Goal: Task Accomplishment & Management: Manage account settings

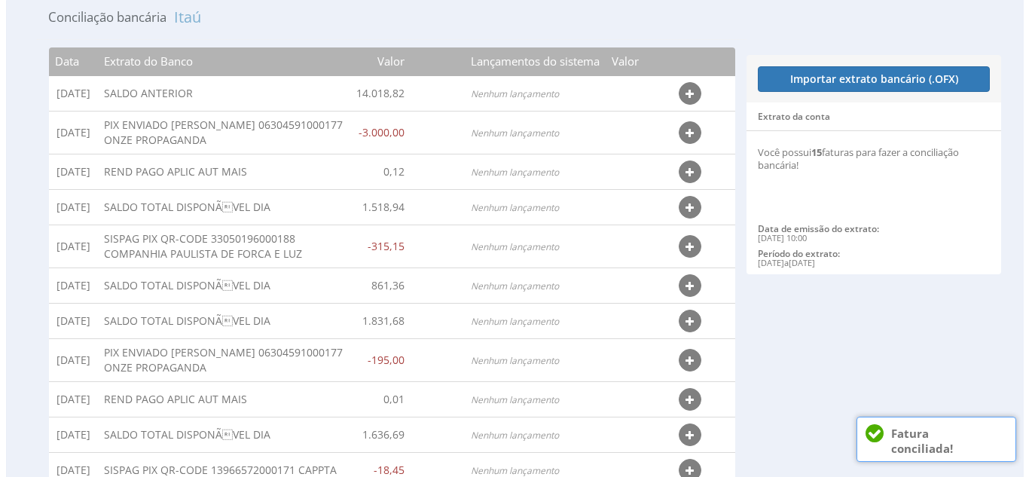
scroll to position [26, 0]
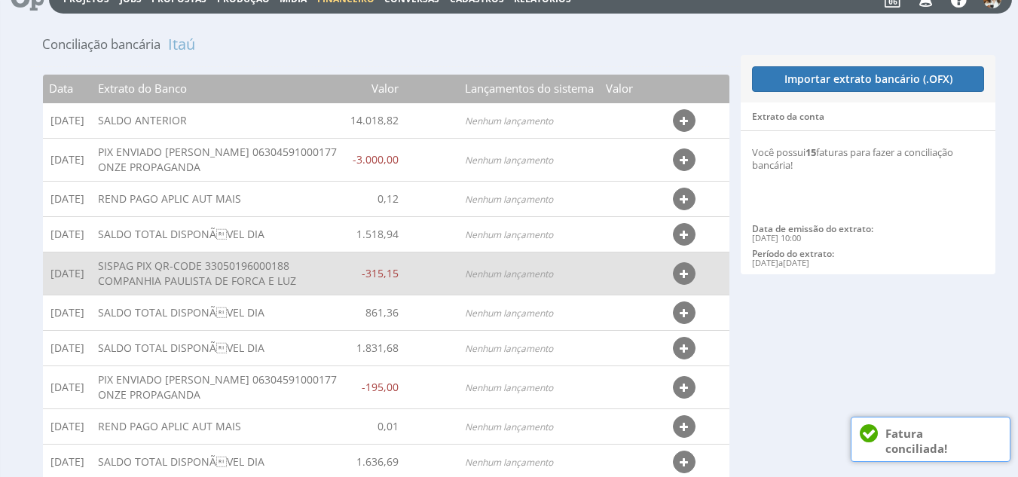
click at [688, 262] on button "button" at bounding box center [684, 273] width 23 height 23
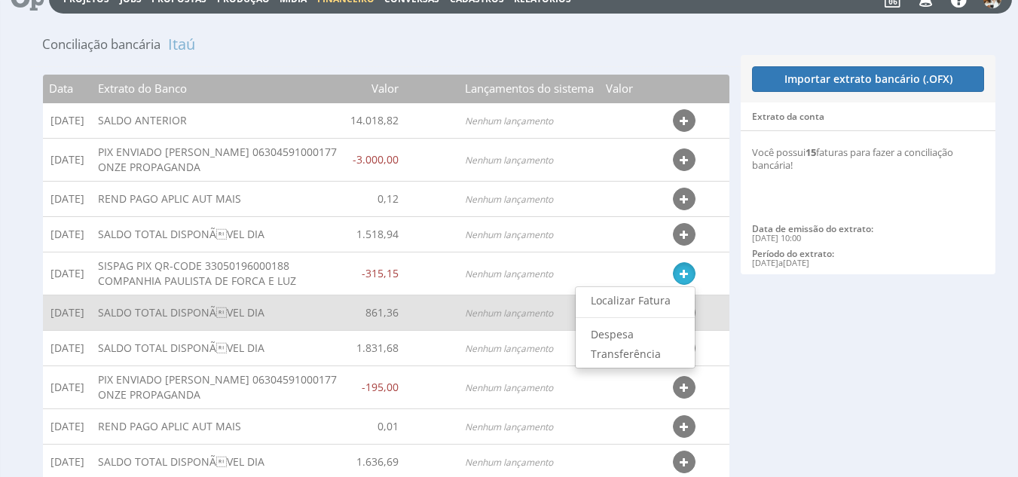
click at [666, 296] on link "Localizar Fatura" at bounding box center [635, 301] width 119 height 20
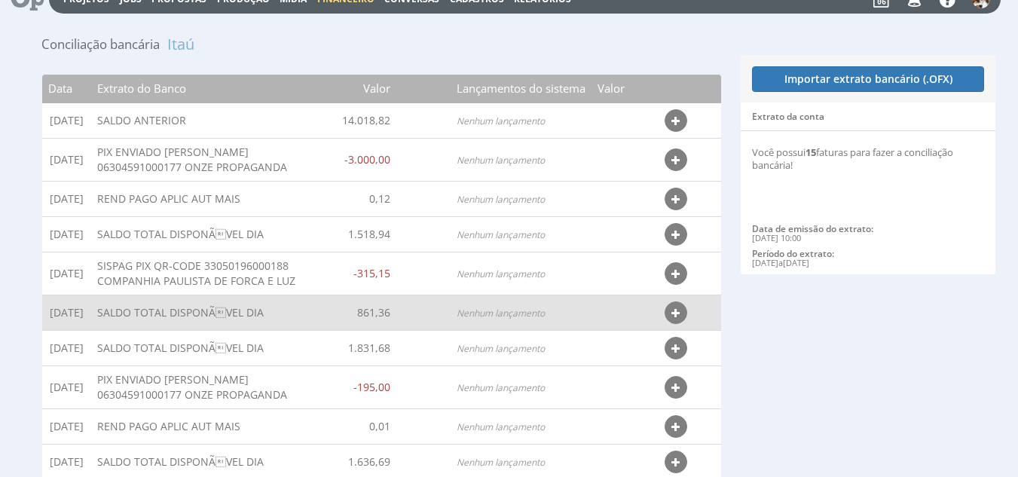
type input "27/09/2025 - 01/10/2025"
type input "283,63"
type input "346,66"
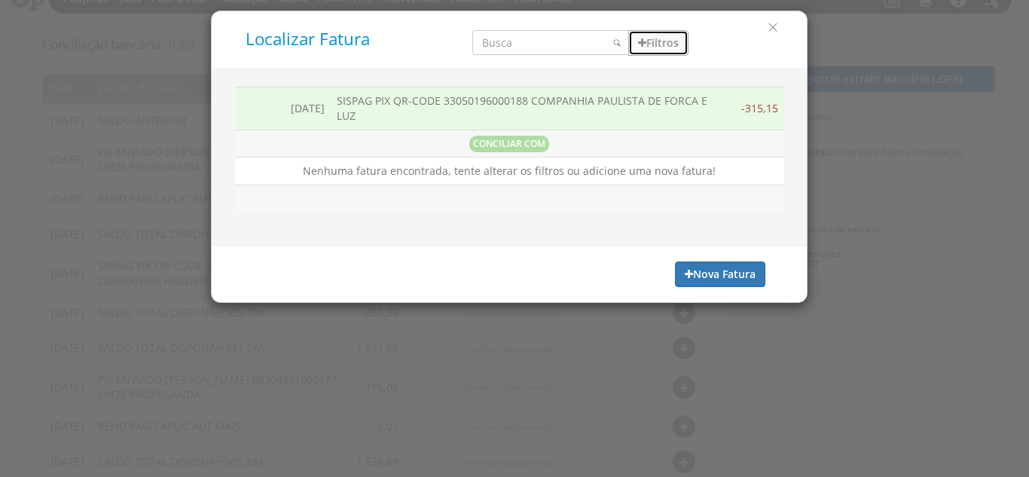
click at [671, 40] on button "Filtros" at bounding box center [658, 43] width 60 height 26
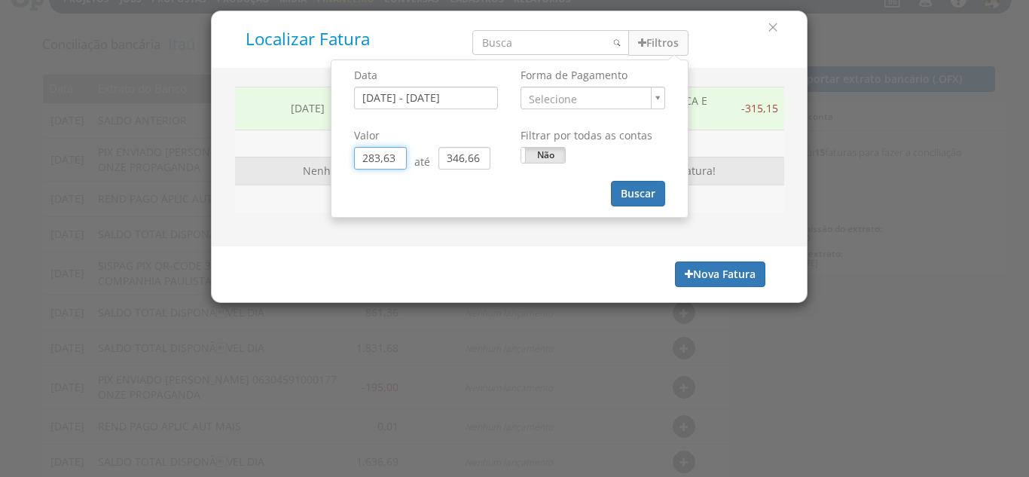
drag, startPoint x: 397, startPoint y: 157, endPoint x: 303, endPoint y: 167, distance: 94.8
click at [301, 168] on div "Localizar Fatura Filtros Data 27/09/2025 - 01/10/2025 Forma de Pagamento ." at bounding box center [509, 157] width 597 height 292
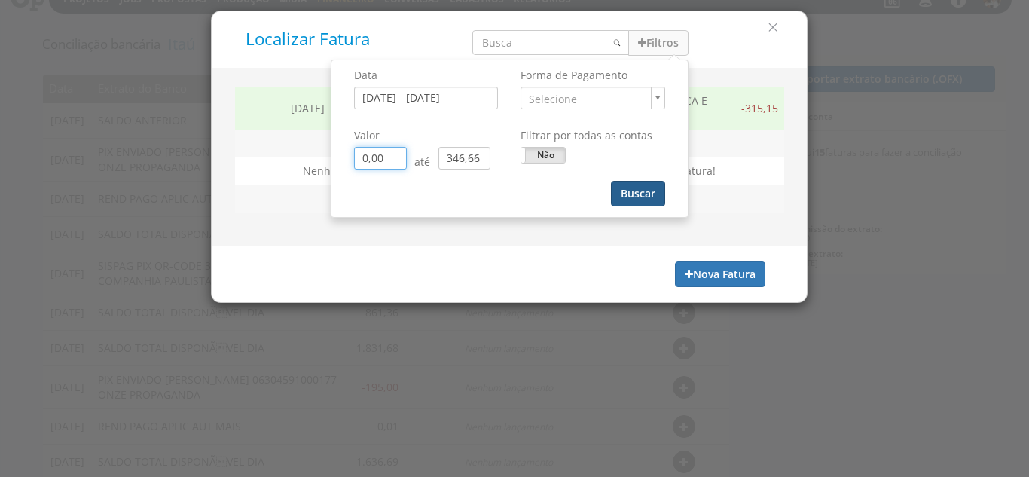
type input "0,00"
click at [643, 192] on button "Buscar" at bounding box center [638, 194] width 54 height 26
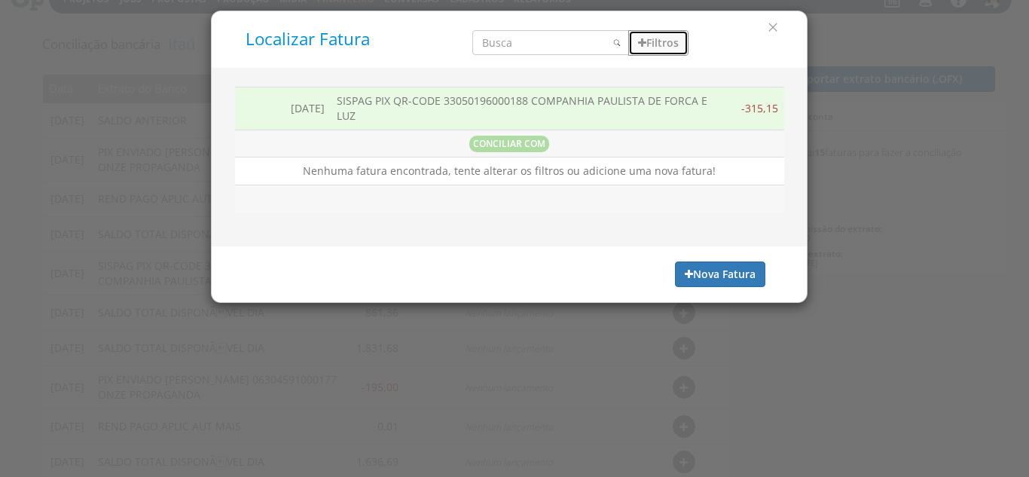
drag, startPoint x: 666, startPoint y: 44, endPoint x: 658, endPoint y: 57, distance: 15.3
click at [666, 44] on button "Filtros" at bounding box center [658, 43] width 60 height 26
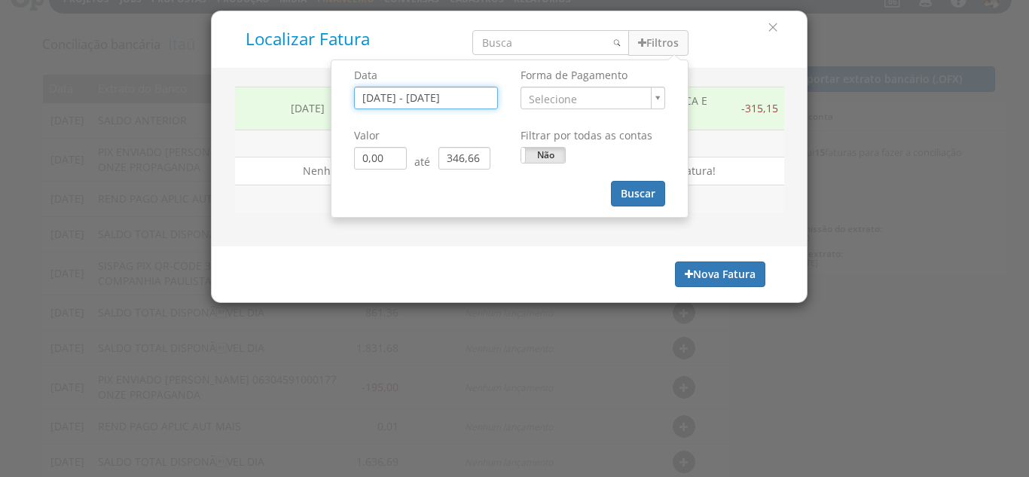
type input "[DATE]"
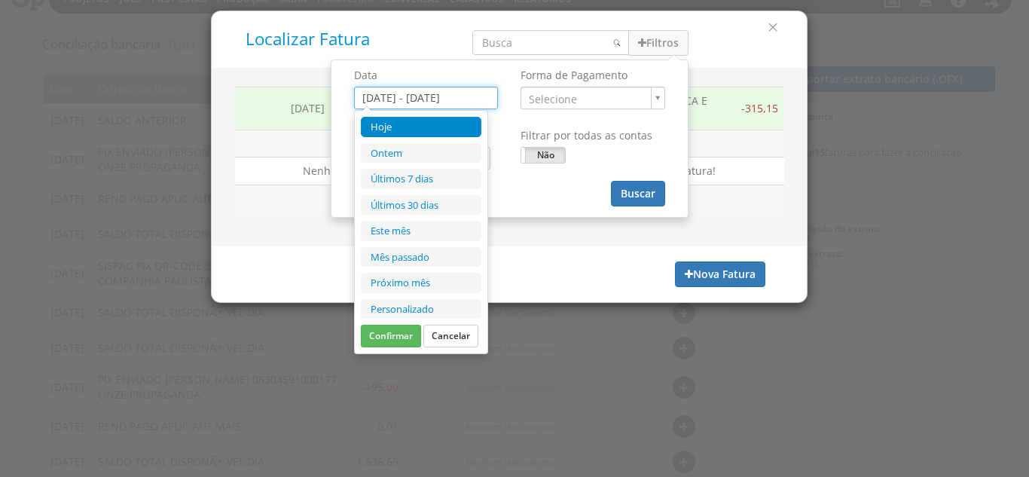
click at [472, 93] on input "27/09/2025 - 01/10/2025" at bounding box center [426, 98] width 144 height 23
type input "[DATE]"
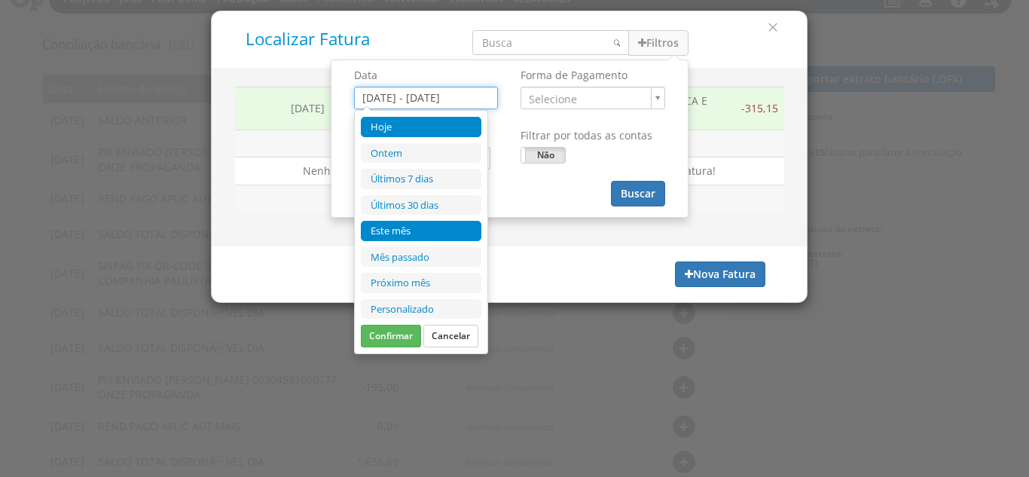
type input "[DATE]"
type input "01/09/2025"
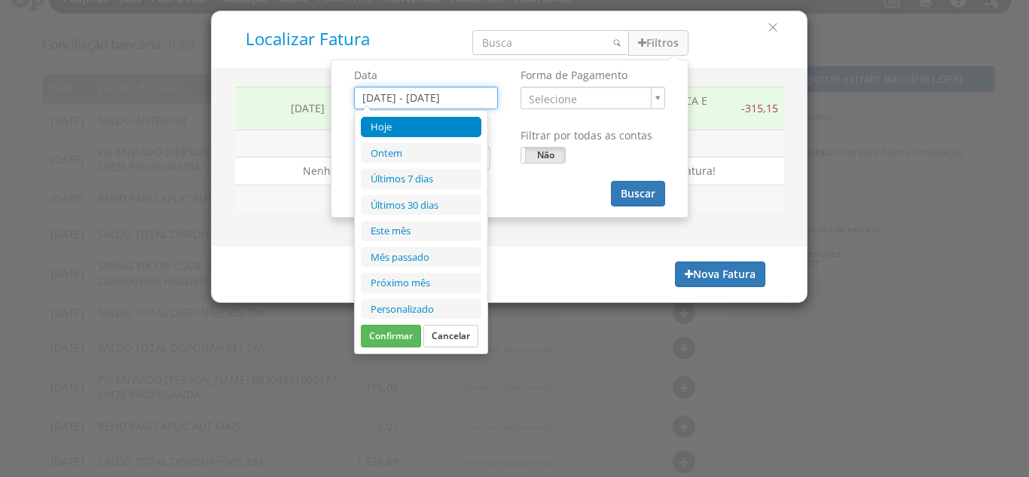
type input "30/09/2025"
type input "[DATE]"
type input "01/11/2025"
type input "30/11/2025"
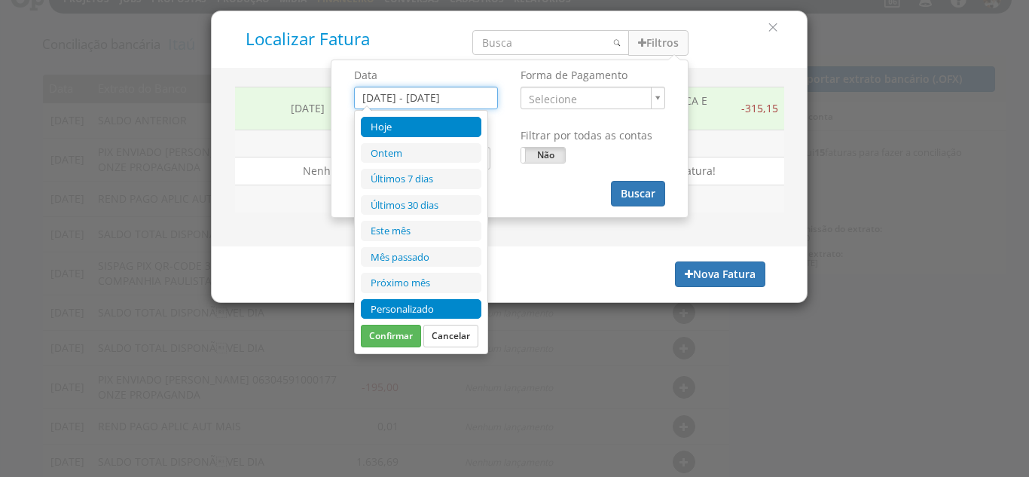
type input "[DATE]"
click at [440, 310] on li "Personalizado" at bounding box center [421, 309] width 121 height 20
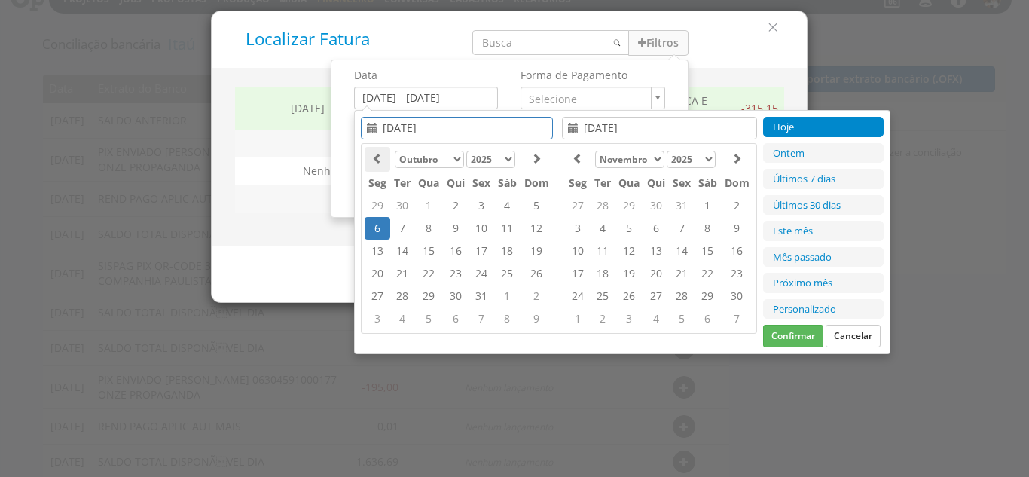
click at [376, 157] on icon at bounding box center [377, 158] width 11 height 11
click at [486, 292] on td "26" at bounding box center [482, 296] width 26 height 23
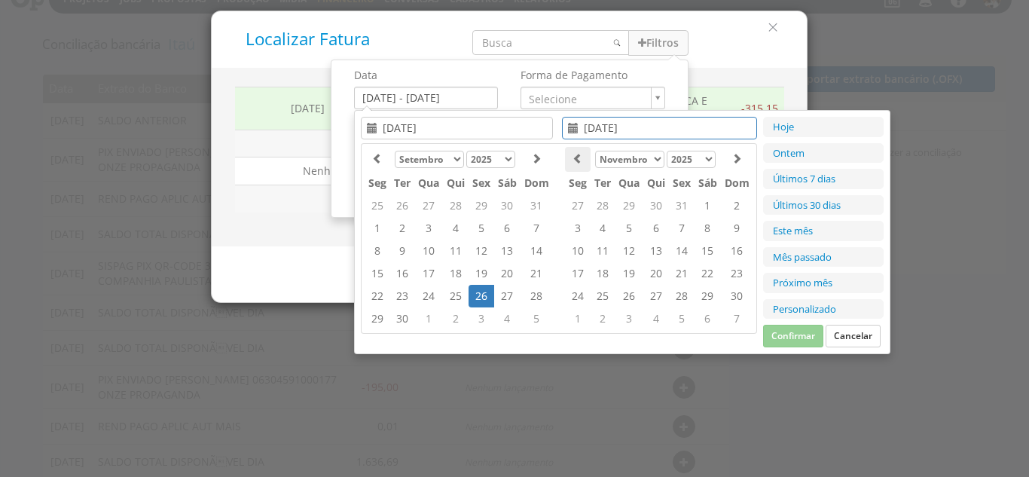
click at [573, 151] on th at bounding box center [578, 159] width 26 height 25
type input "[DATE]"
type input "26/09/2025"
click at [714, 229] on td "11" at bounding box center [708, 228] width 26 height 23
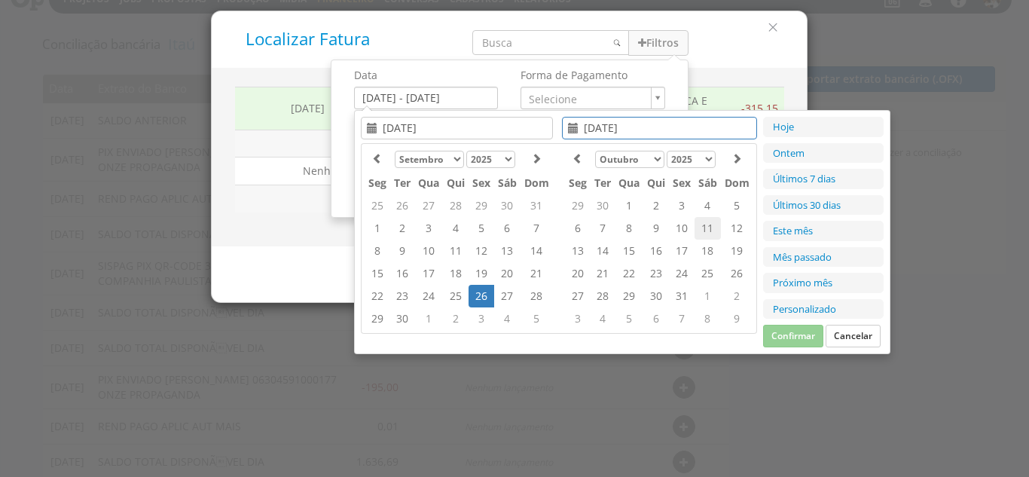
type input "[DATE]"
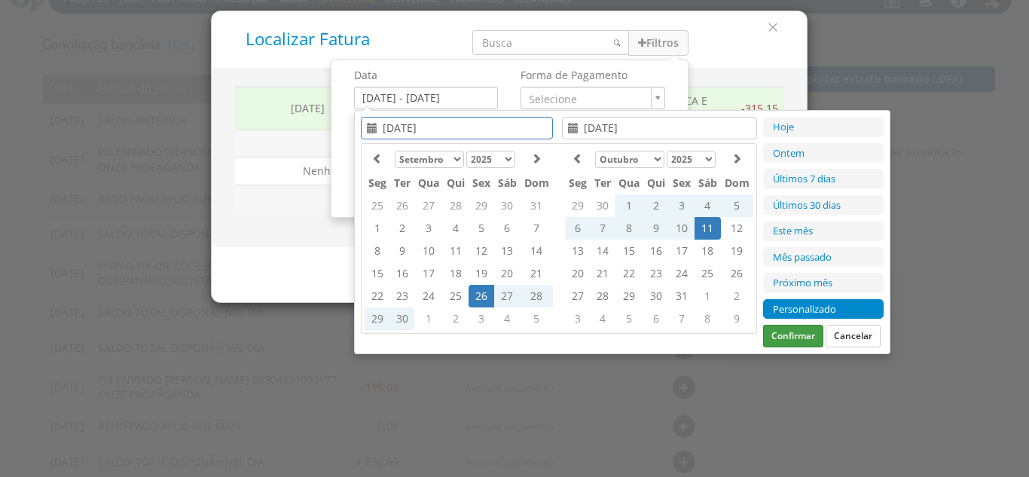
type input "01/11/2025"
type input "30/11/2025"
type input "26/09/2025"
type input "[DATE]"
click at [808, 339] on button "Confirmar" at bounding box center [793, 336] width 60 height 23
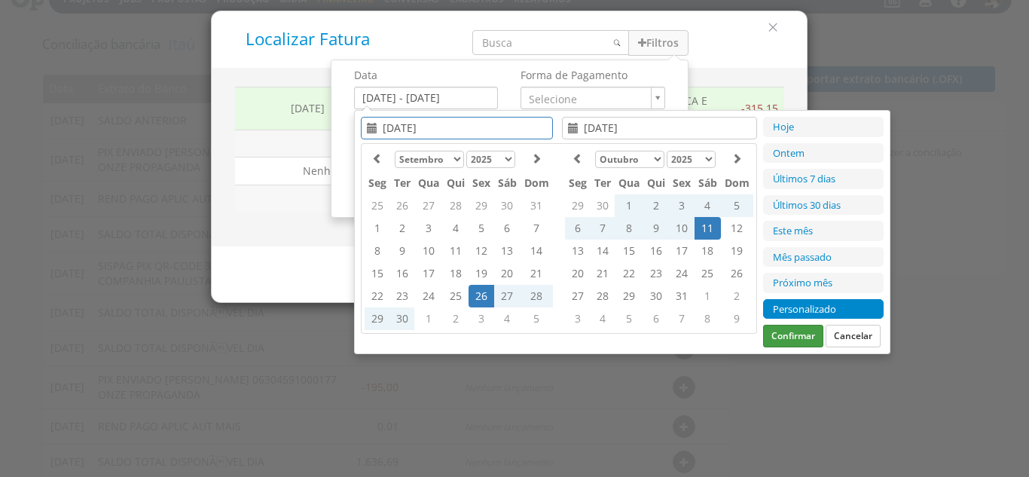
type input "26/09/2025 - 11/10/2025"
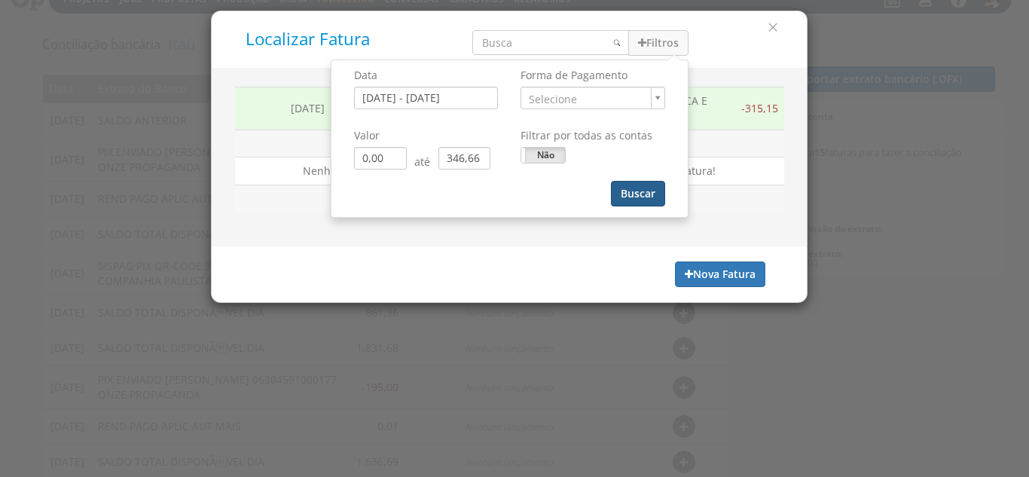
click at [636, 192] on button "Buscar" at bounding box center [638, 194] width 54 height 26
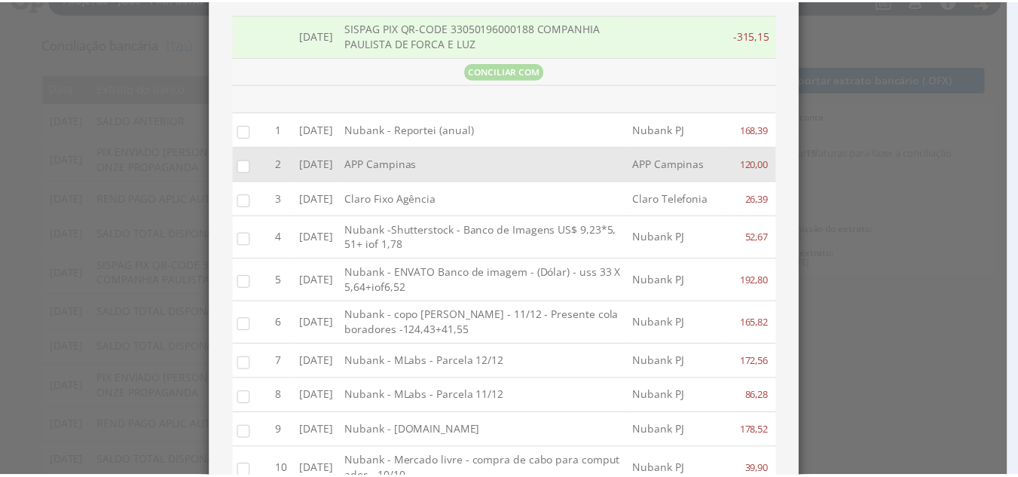
scroll to position [0, 0]
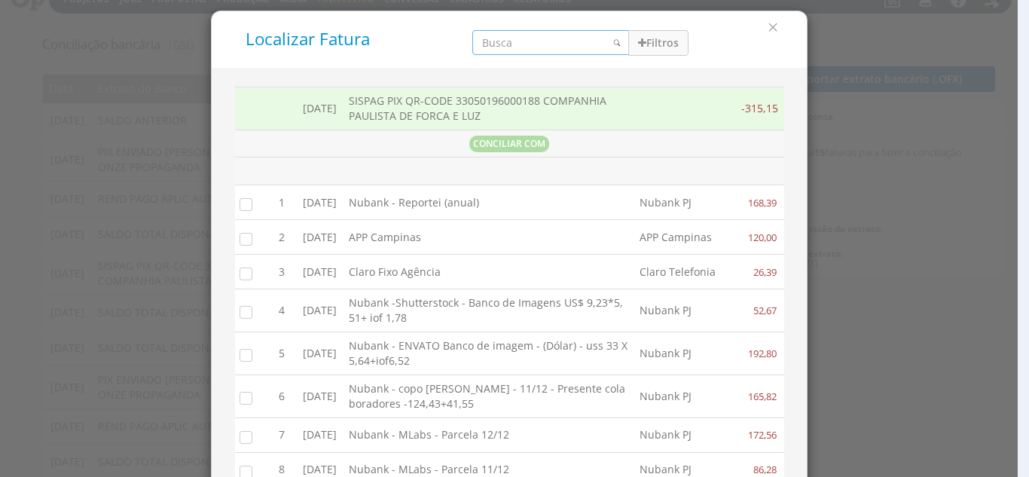
click at [496, 38] on input "search" at bounding box center [550, 42] width 157 height 25
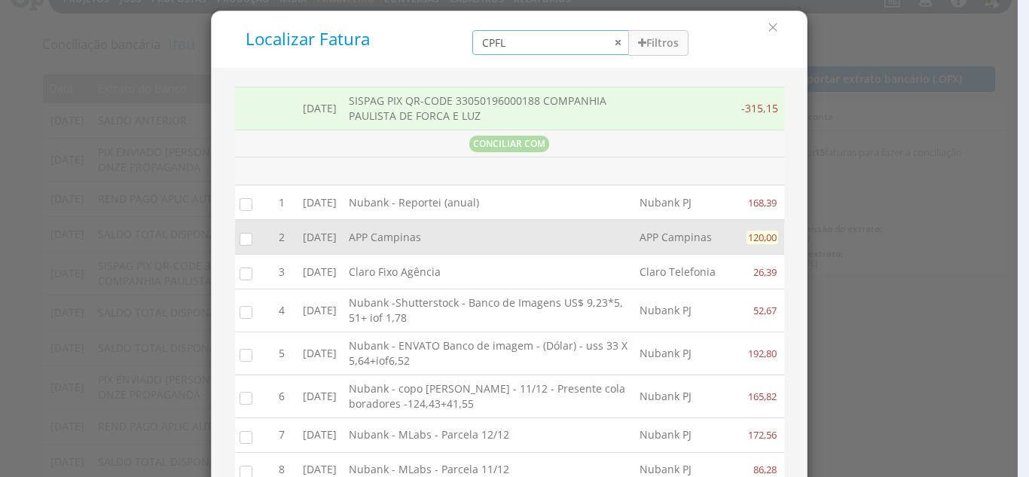
type input "CPFL"
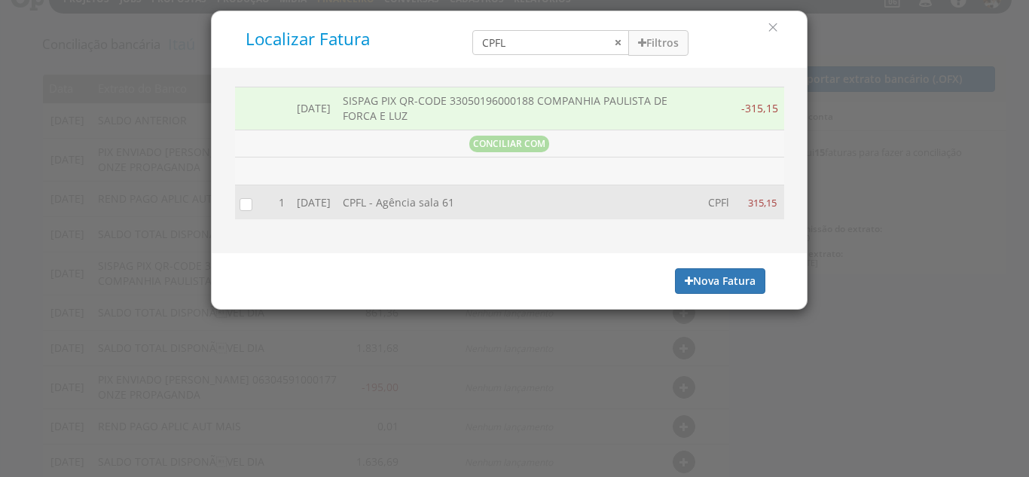
click at [261, 205] on label at bounding box center [261, 205] width 0 height 0
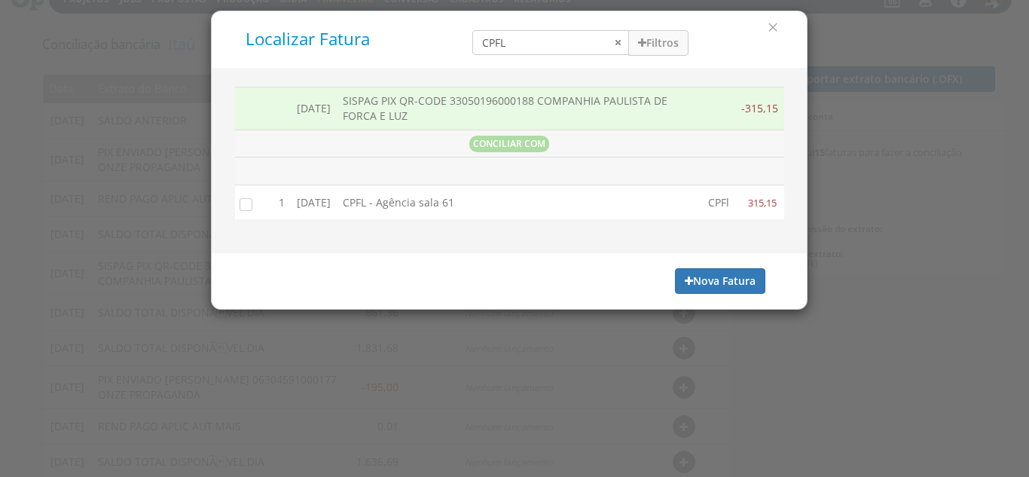
click at [246, 200] on input "checkbox" at bounding box center [242, 203] width 15 height 15
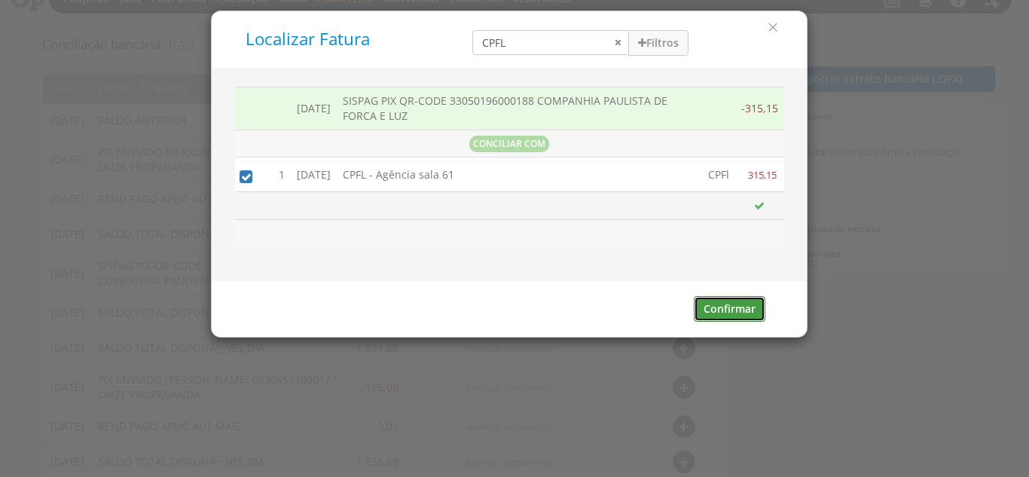
click at [743, 310] on button "Confirmar" at bounding box center [730, 309] width 72 height 26
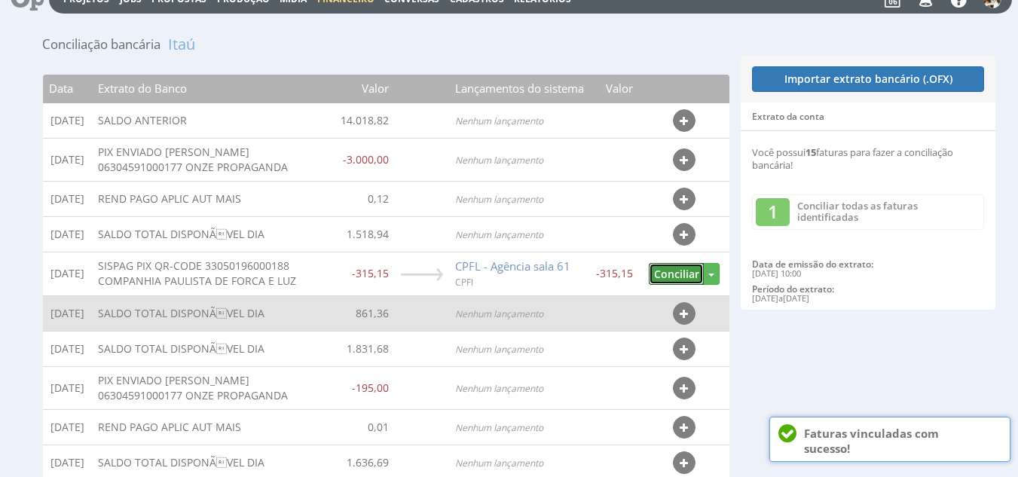
click at [680, 277] on button "Conciliar" at bounding box center [676, 274] width 55 height 22
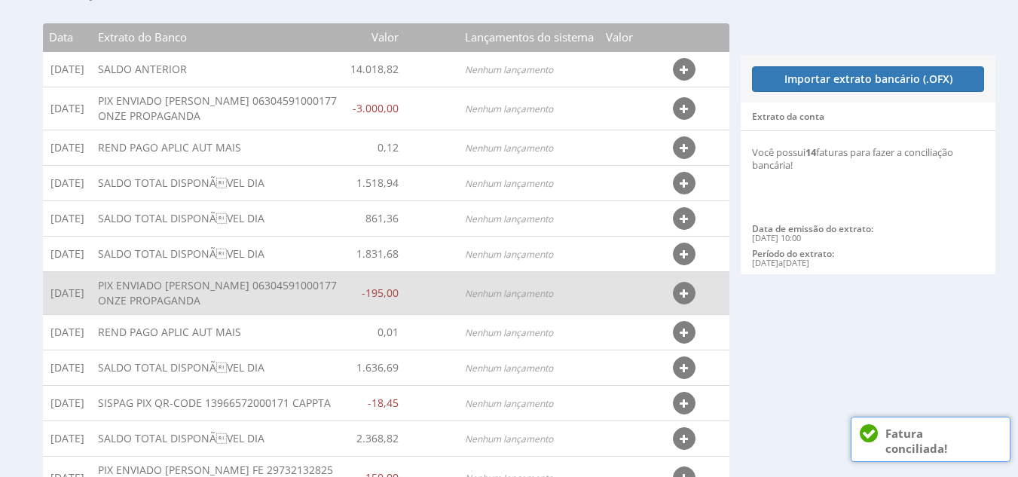
scroll to position [102, 0]
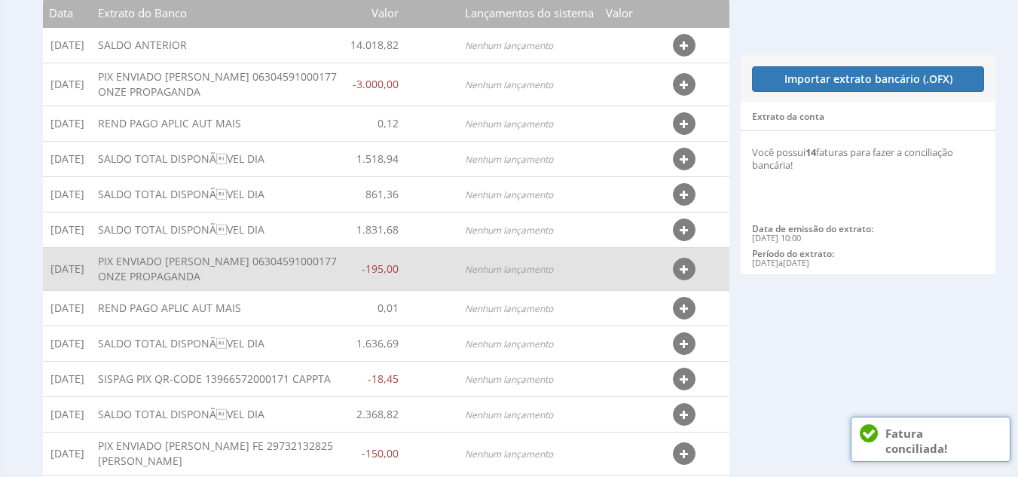
click at [686, 269] on icon "button" at bounding box center [684, 269] width 8 height 11
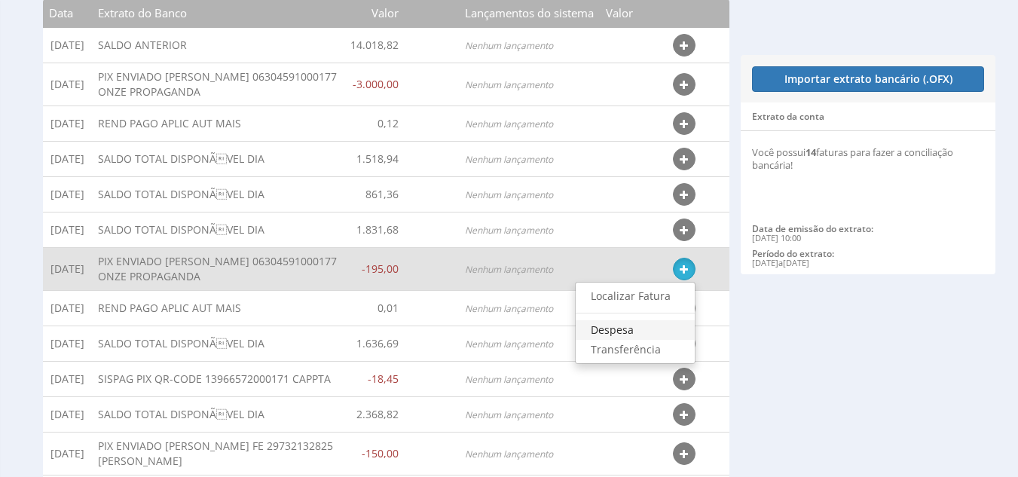
click at [626, 327] on link "Despesa" at bounding box center [635, 330] width 119 height 20
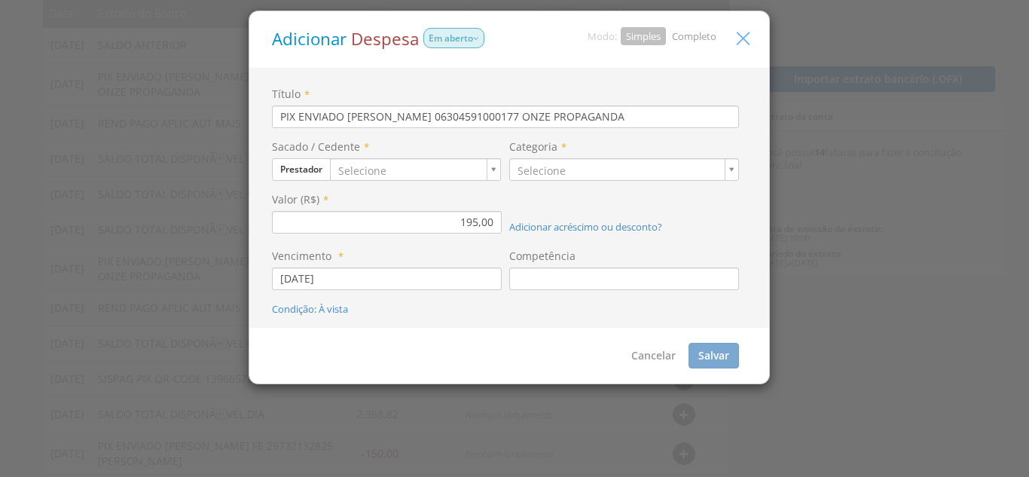
click at [751, 34] on icon "button" at bounding box center [743, 39] width 22 height 22
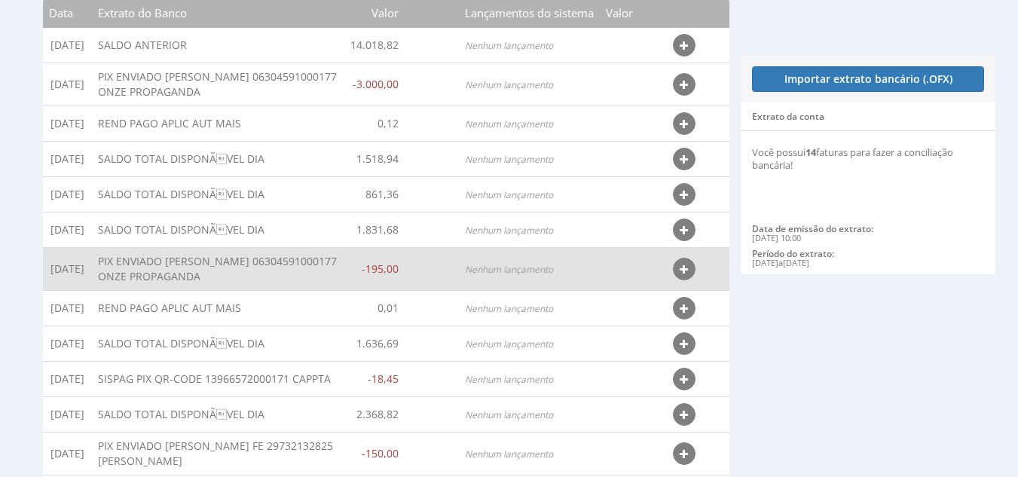
click at [681, 268] on icon "button" at bounding box center [684, 269] width 8 height 11
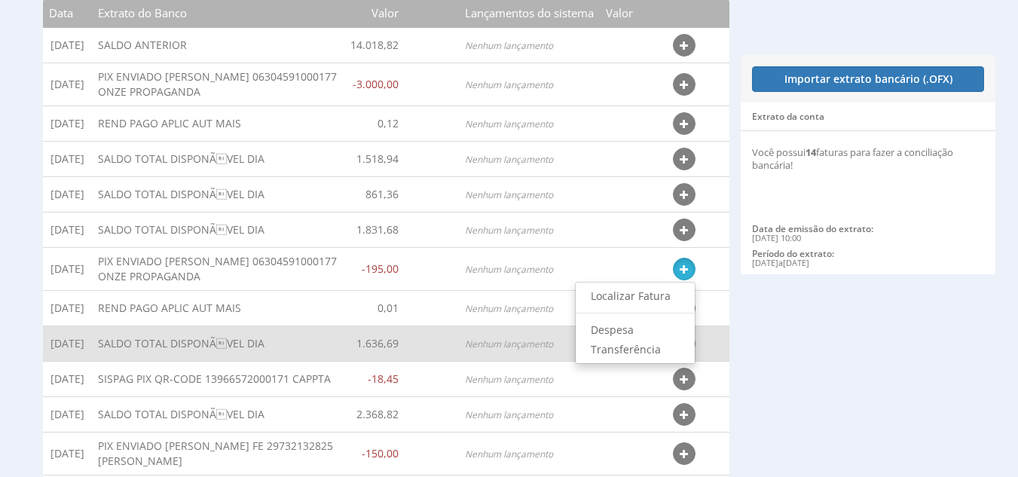
click at [653, 347] on link "Transferência" at bounding box center [635, 350] width 119 height 20
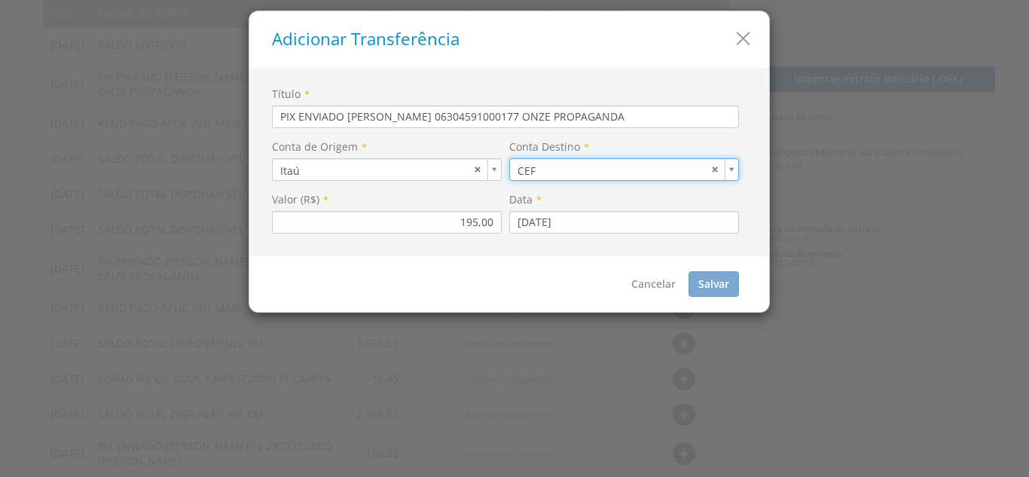
type input "5"
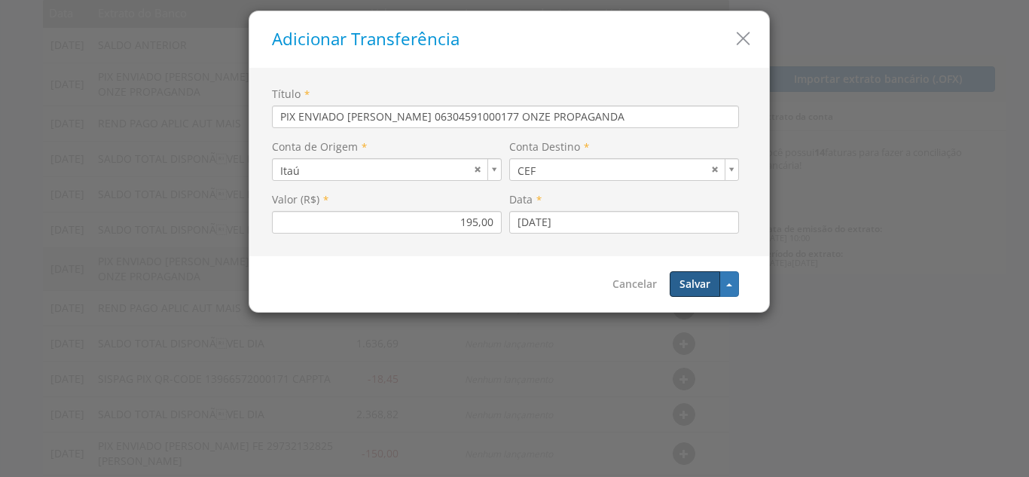
click at [691, 280] on button "Salvar" at bounding box center [695, 284] width 50 height 26
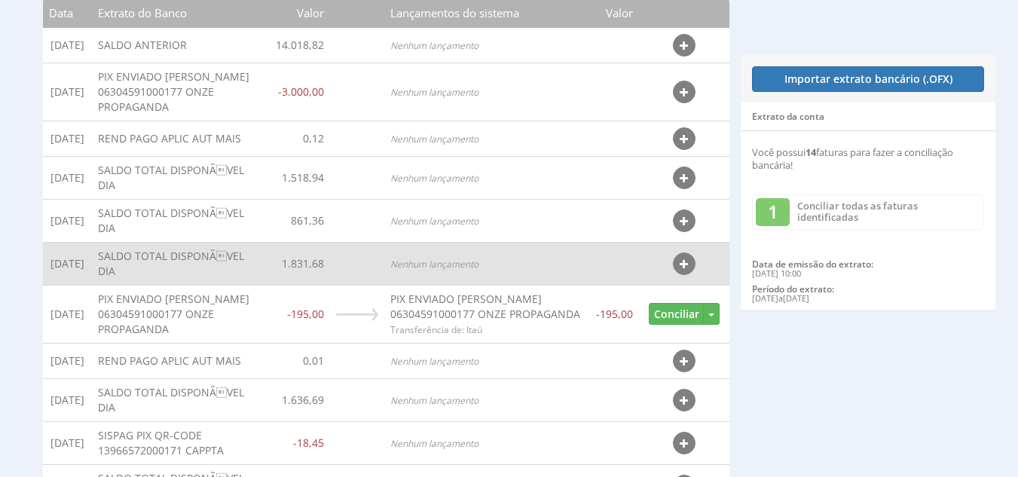
scroll to position [177, 0]
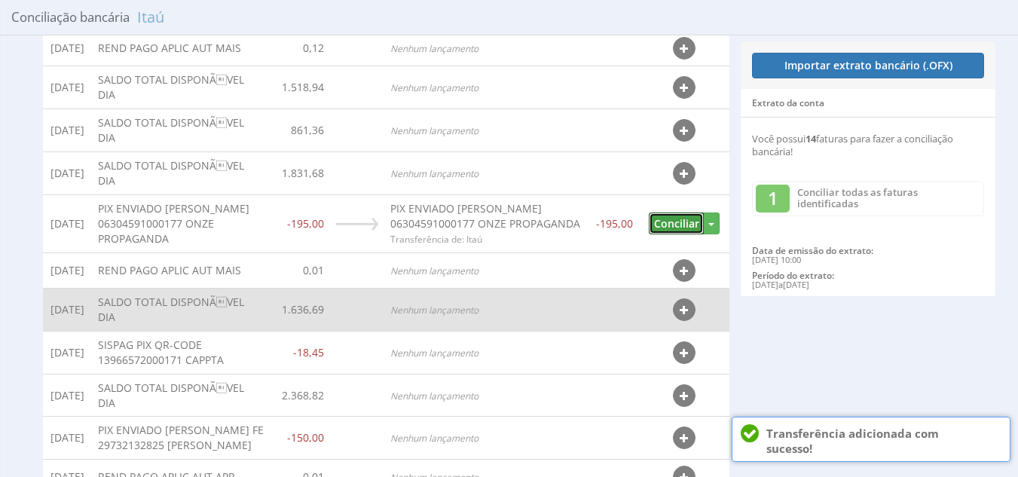
click at [683, 229] on button "Conciliar" at bounding box center [676, 223] width 55 height 22
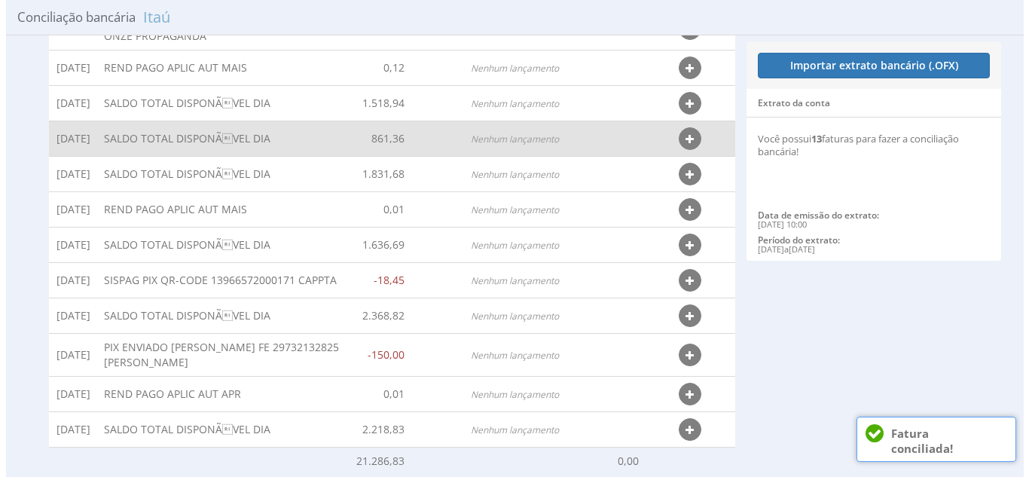
scroll to position [170, 0]
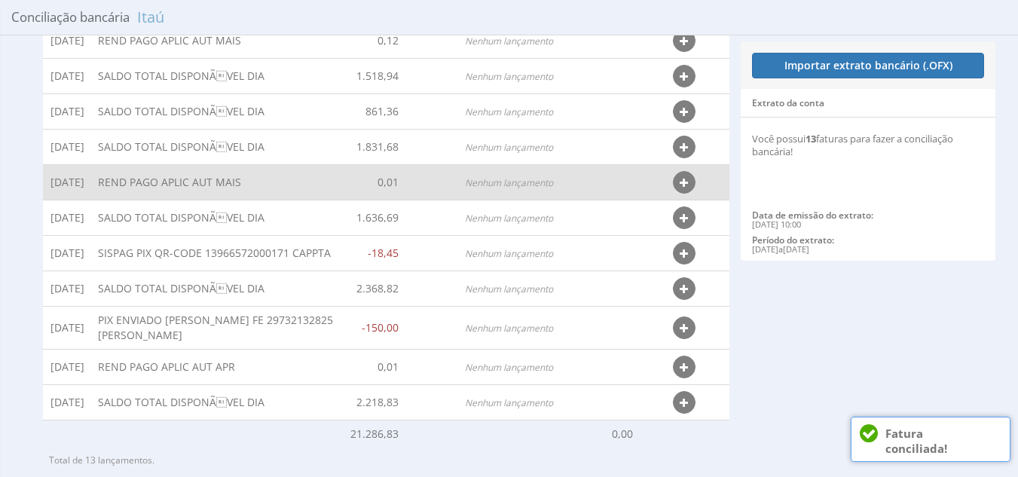
click at [683, 182] on icon "button" at bounding box center [684, 183] width 8 height 11
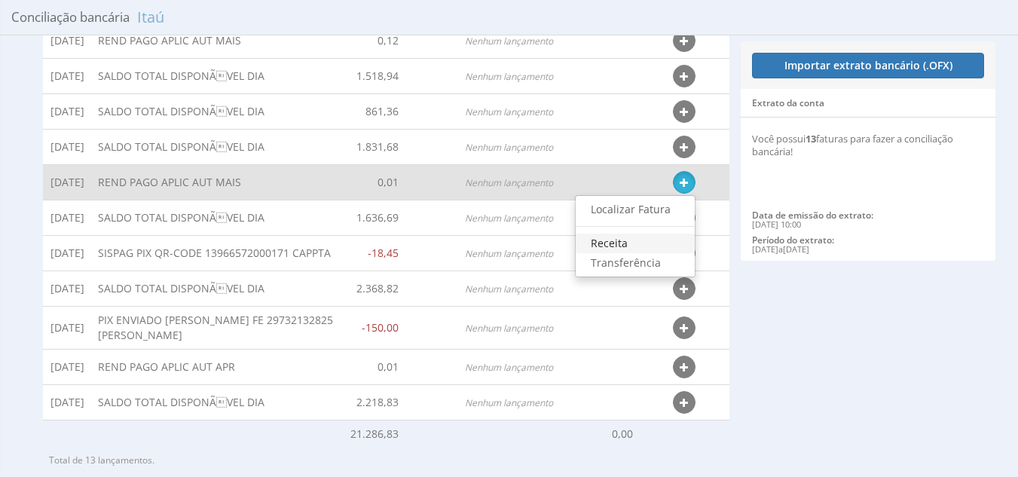
click at [651, 244] on link "Receita" at bounding box center [635, 244] width 119 height 20
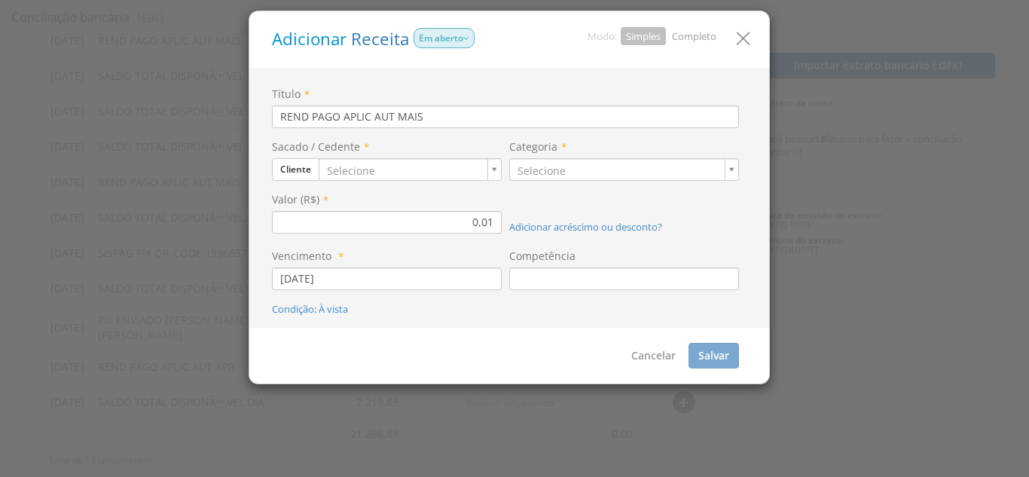
click at [700, 28] on div "Adicionar Receita Em aberto Modo: Simples Completo" at bounding box center [509, 39] width 520 height 57
click at [710, 37] on link "Completo" at bounding box center [694, 36] width 44 height 14
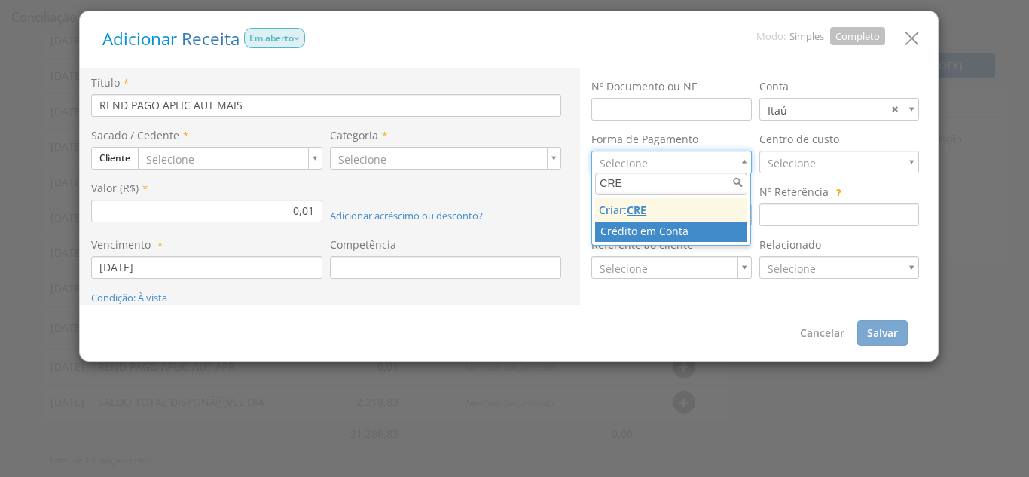
type input "CRE"
type input "11"
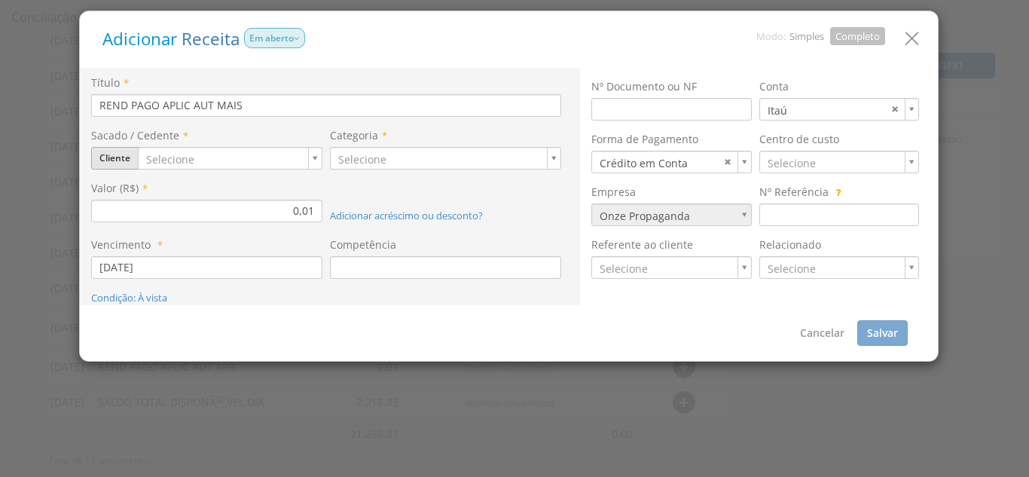
click at [125, 157] on button "Cliente" at bounding box center [114, 158] width 47 height 23
click at [145, 244] on link "Prestador" at bounding box center [151, 244] width 119 height 20
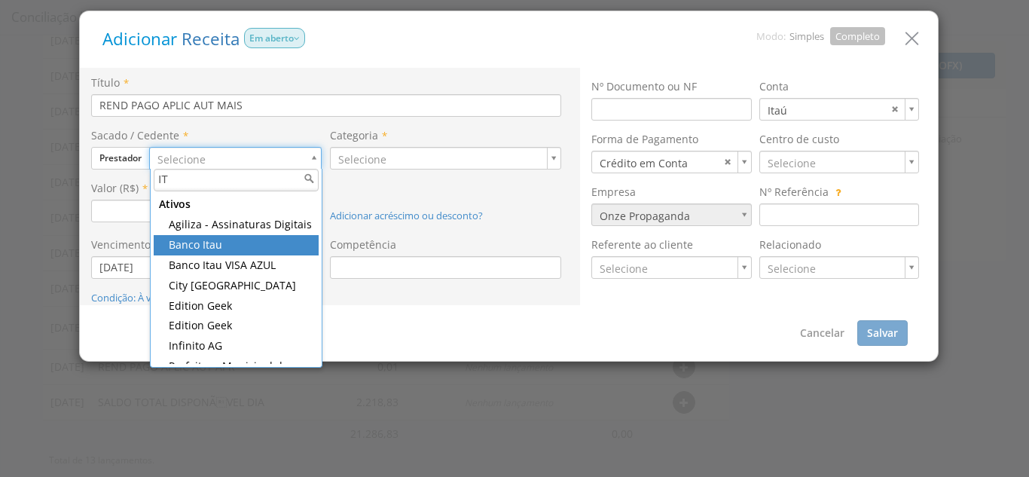
type input "IT"
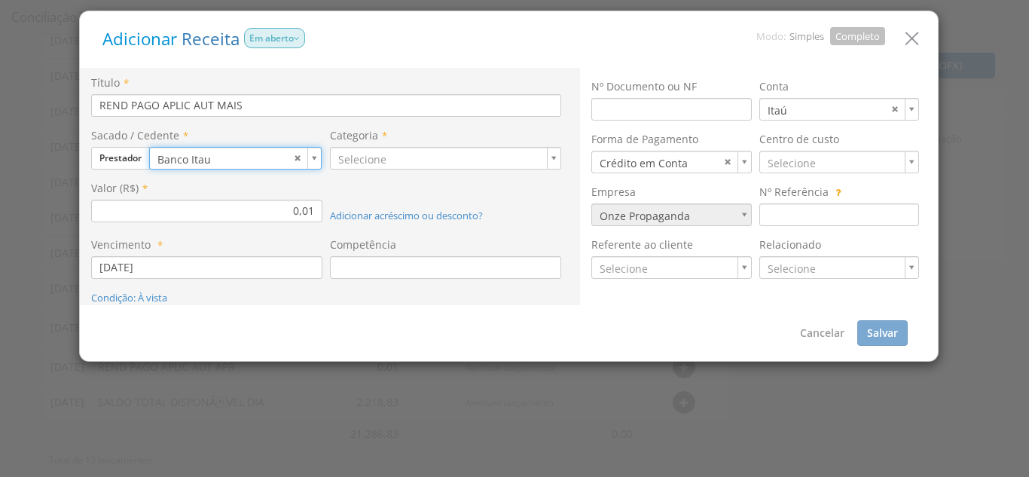
type input "95"
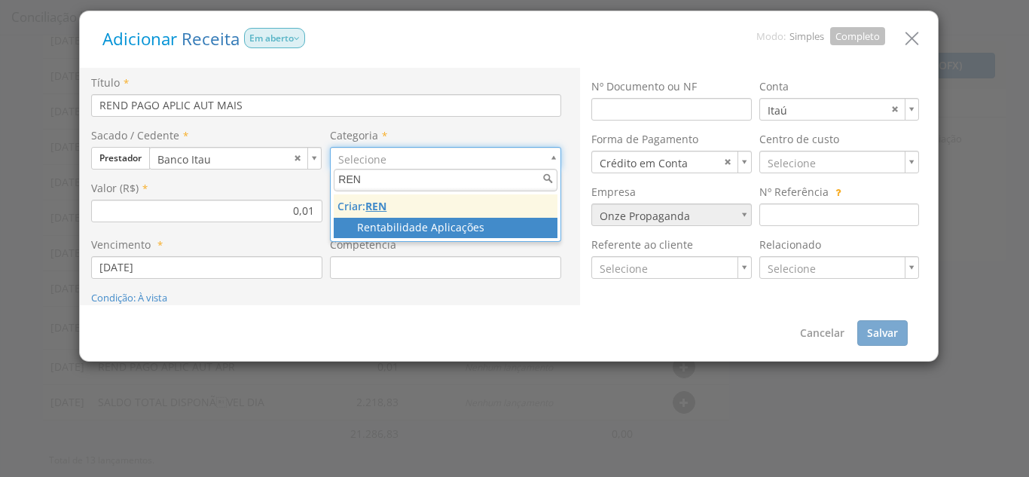
type input "REN"
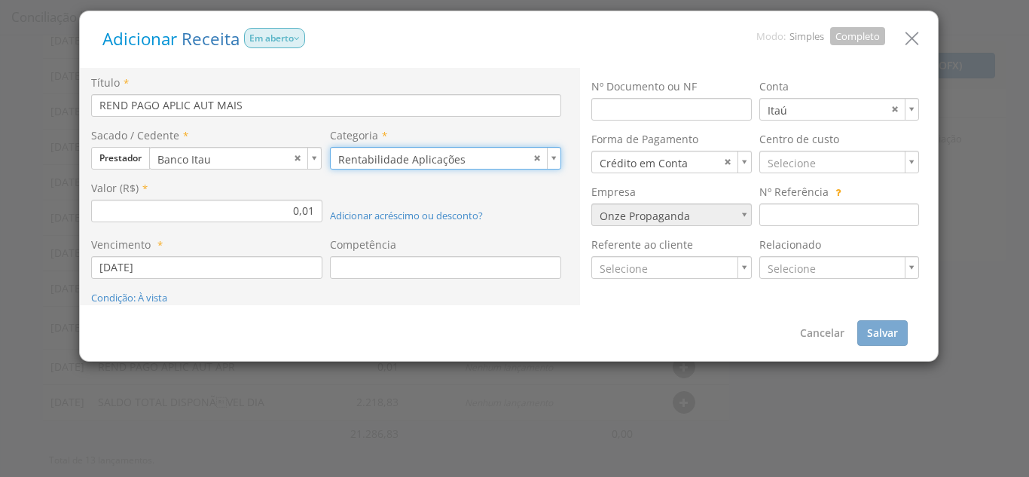
type input "60"
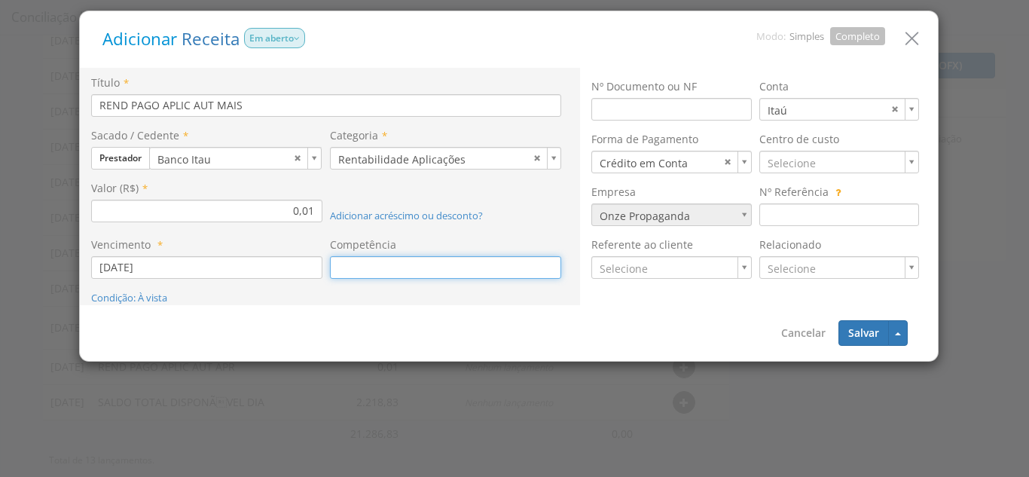
click at [372, 271] on input at bounding box center [445, 267] width 231 height 23
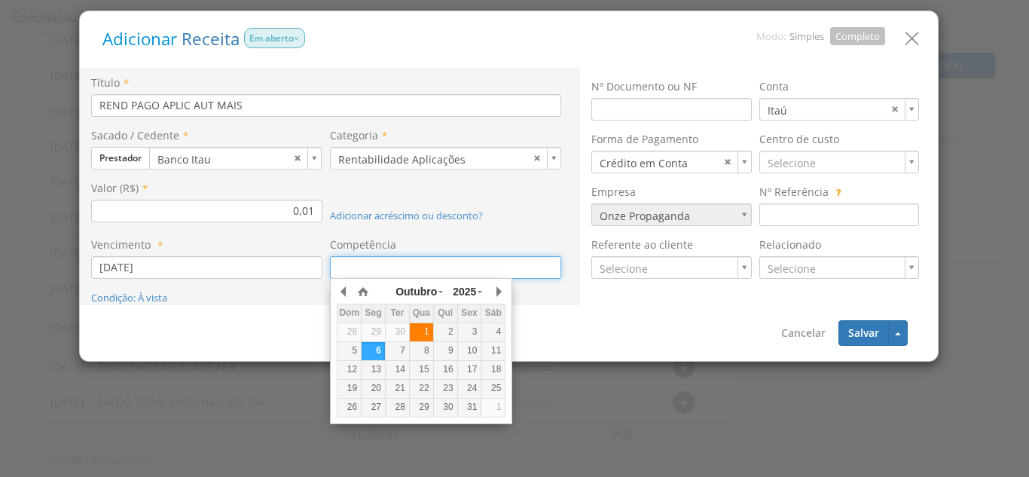
click at [423, 327] on div "1" at bounding box center [421, 332] width 23 height 13
type input "[DATE]"
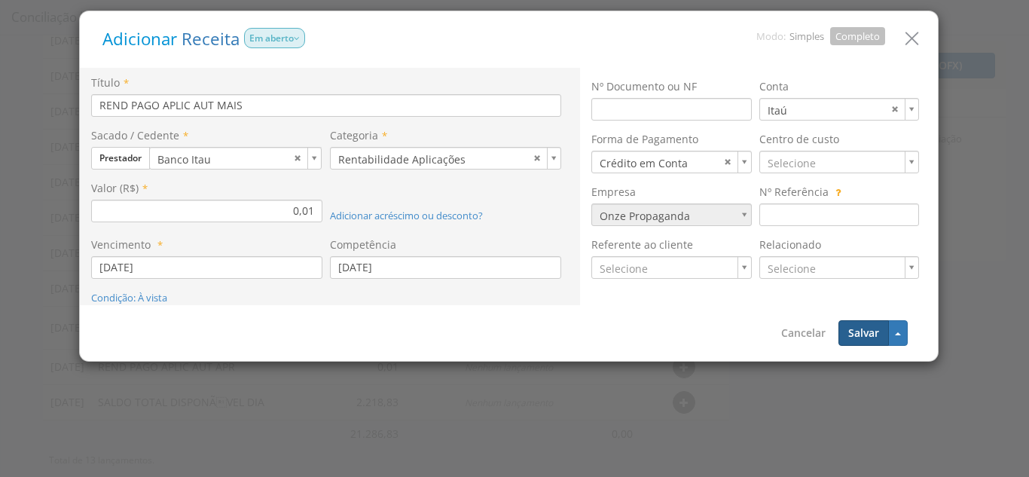
click at [864, 333] on button "Salvar" at bounding box center [864, 333] width 50 height 26
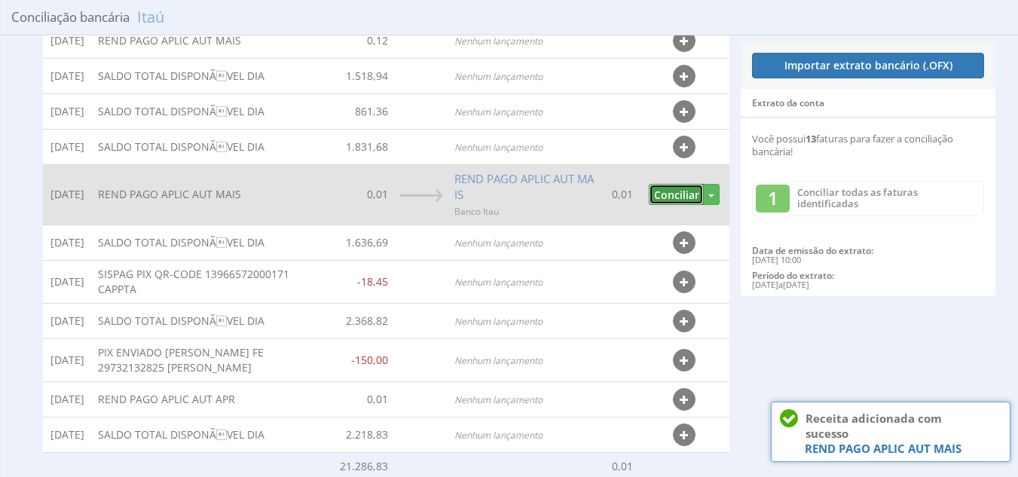
click at [678, 196] on button "Conciliar" at bounding box center [676, 195] width 55 height 22
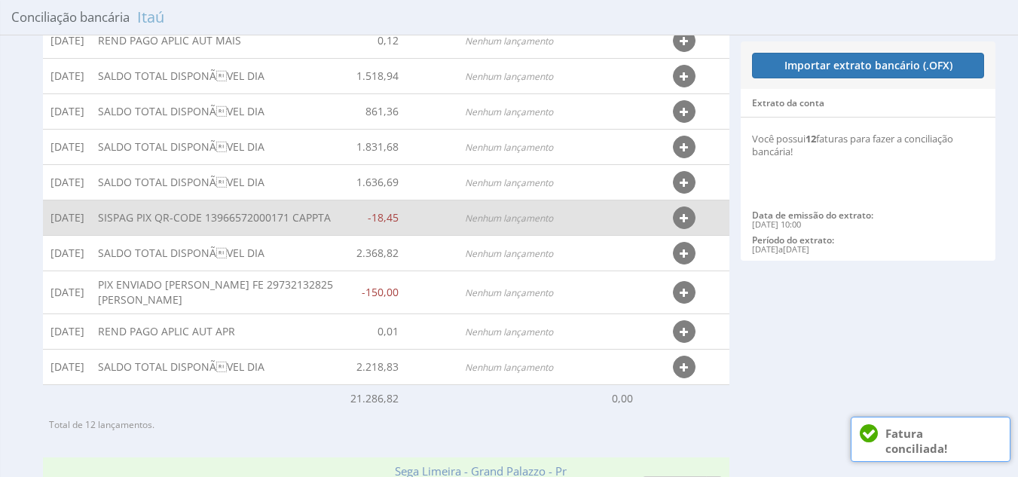
click at [679, 222] on button "button" at bounding box center [684, 217] width 23 height 23
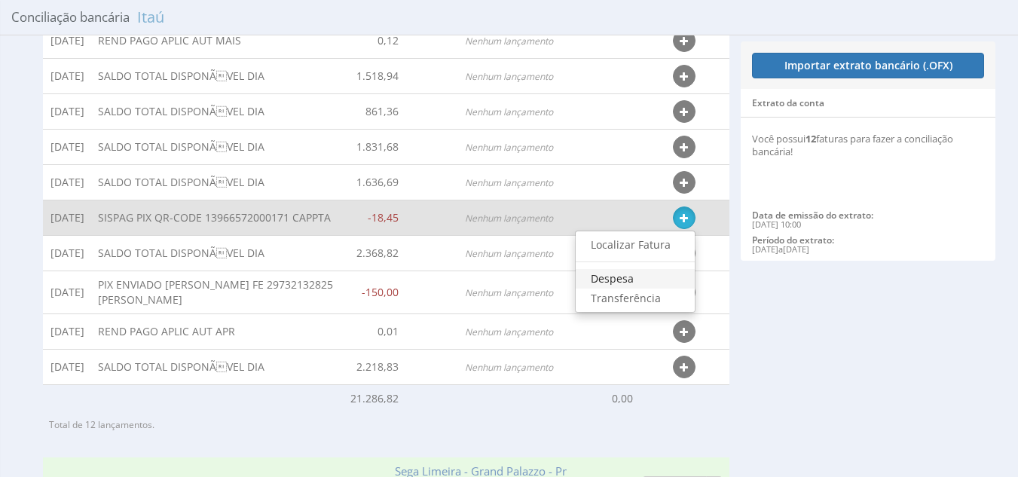
click at [635, 289] on link "Despesa" at bounding box center [635, 279] width 119 height 20
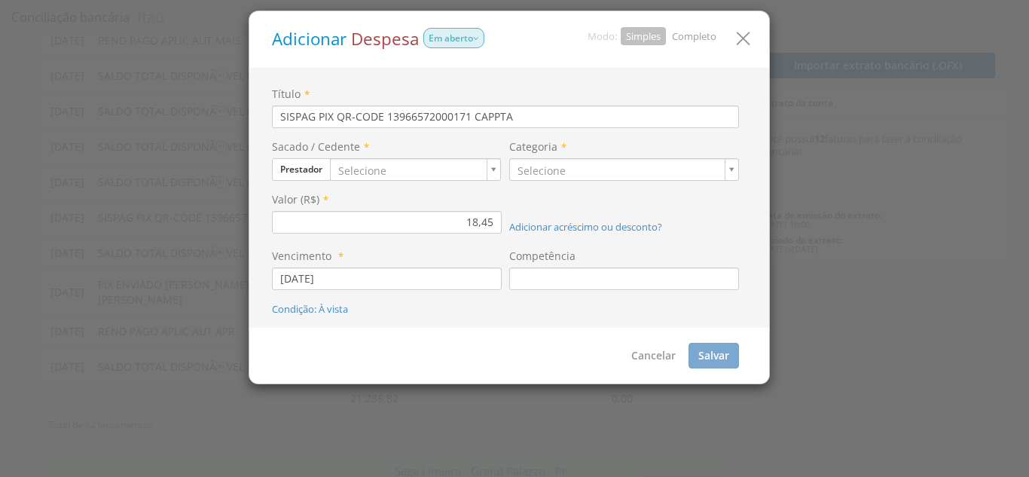
click at [705, 31] on link "Completo" at bounding box center [694, 36] width 44 height 14
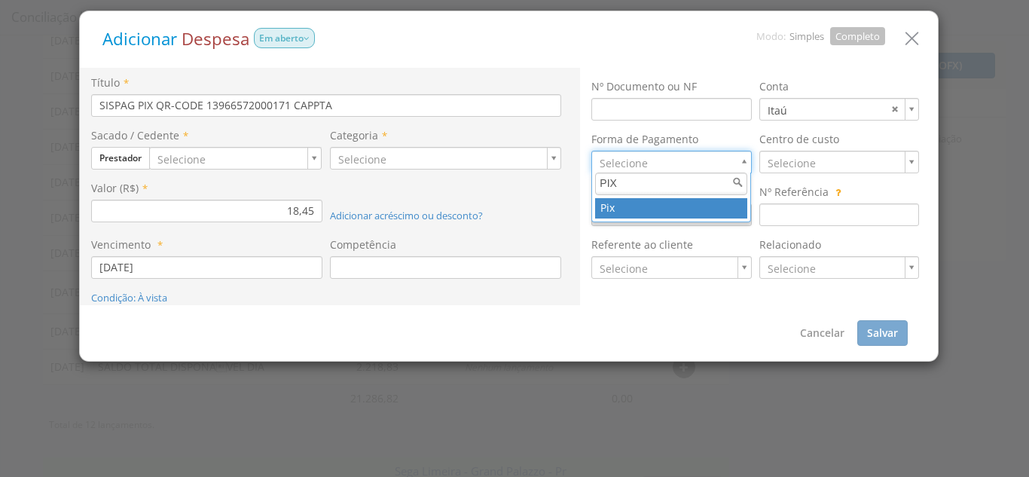
type input "PIX"
type input "8"
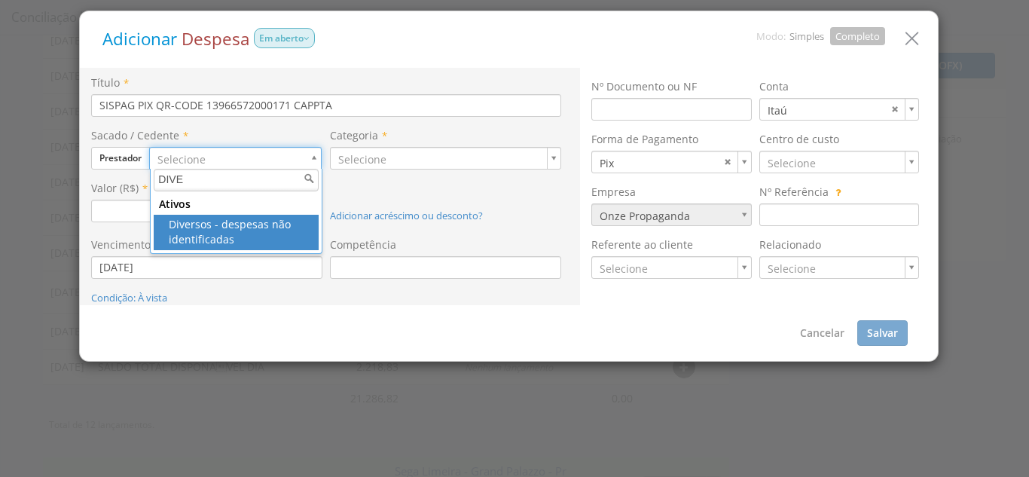
type input "DIVE"
type input "301"
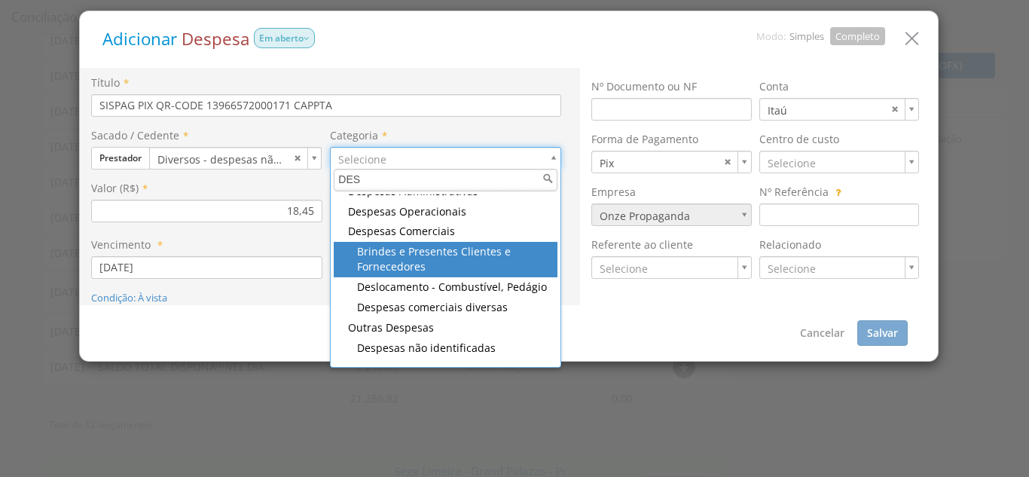
scroll to position [148, 0]
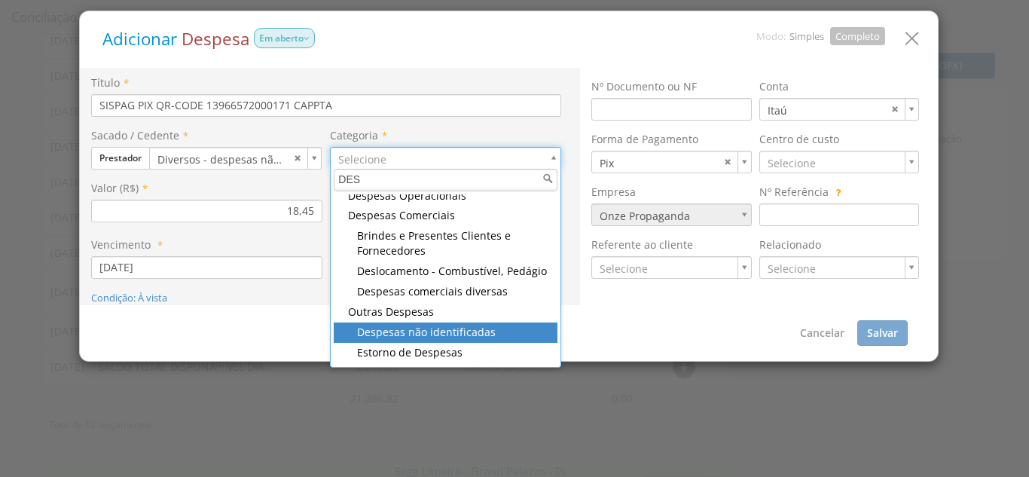
type input "DES"
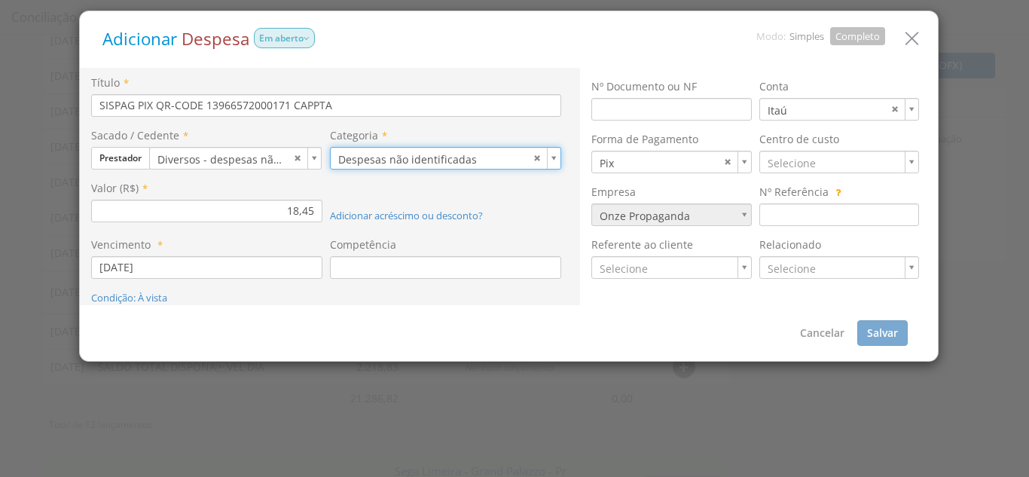
type input "72"
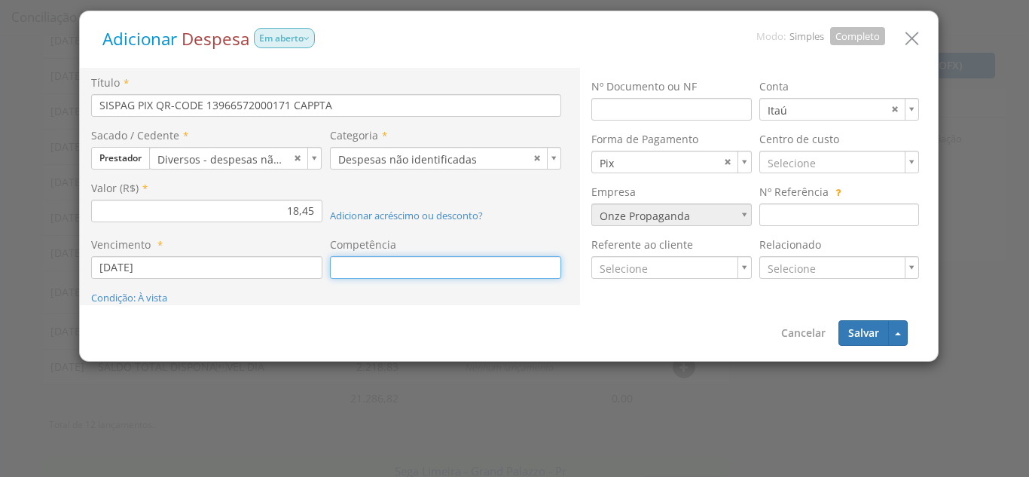
click at [348, 267] on input at bounding box center [445, 267] width 231 height 23
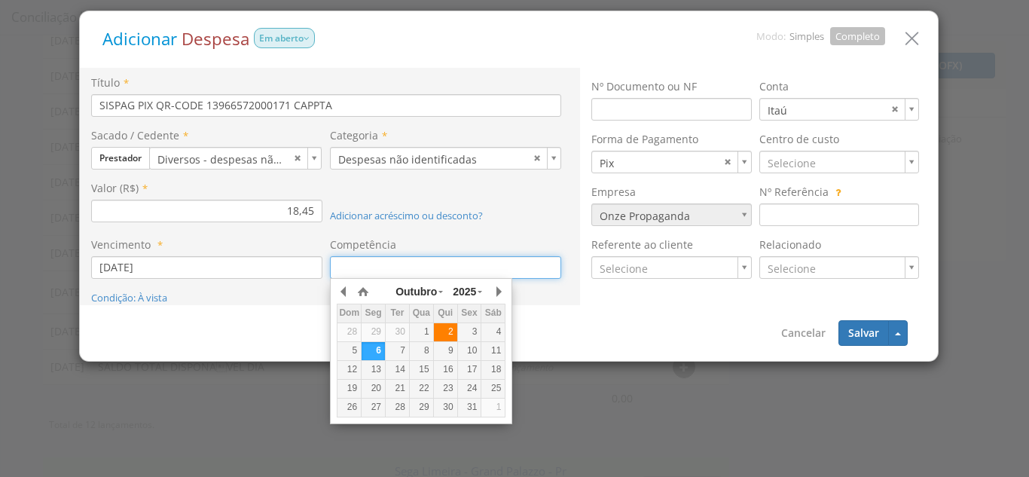
click at [448, 335] on div "2" at bounding box center [445, 332] width 23 height 13
type input "[DATE]"
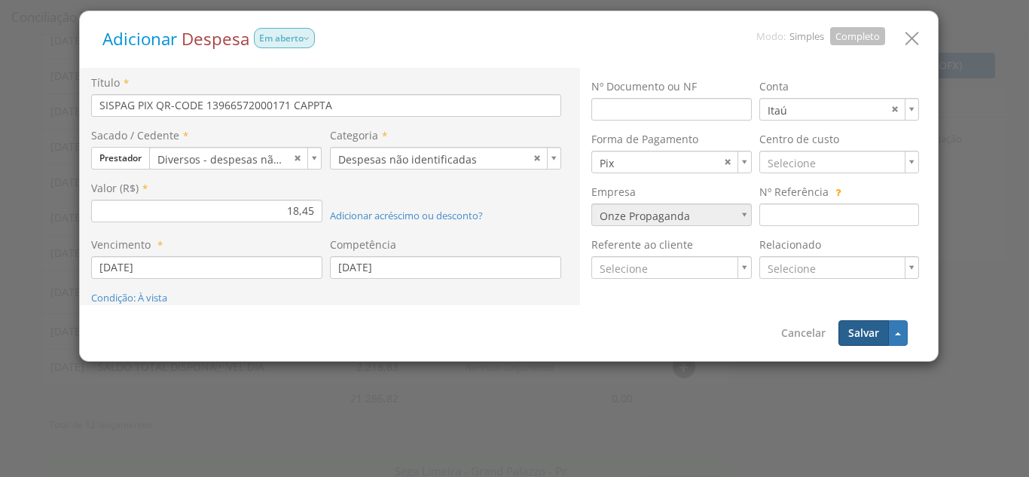
click at [868, 340] on button "Salvar" at bounding box center [864, 333] width 50 height 26
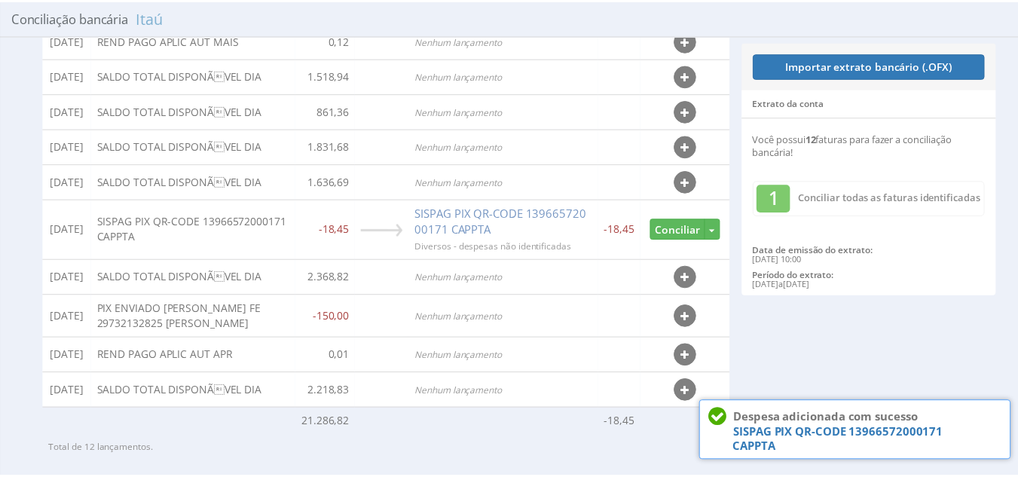
scroll to position [177, 0]
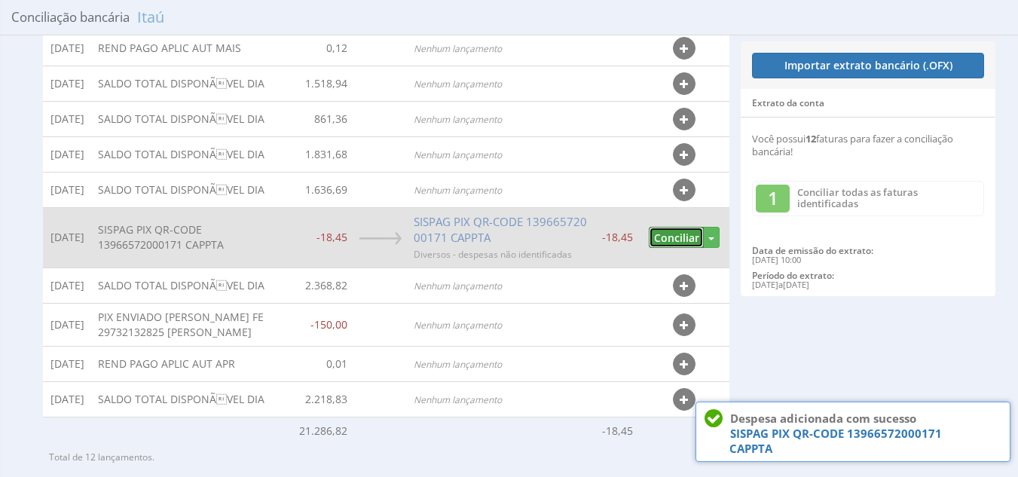
click at [674, 238] on button "Conciliar" at bounding box center [676, 238] width 55 height 22
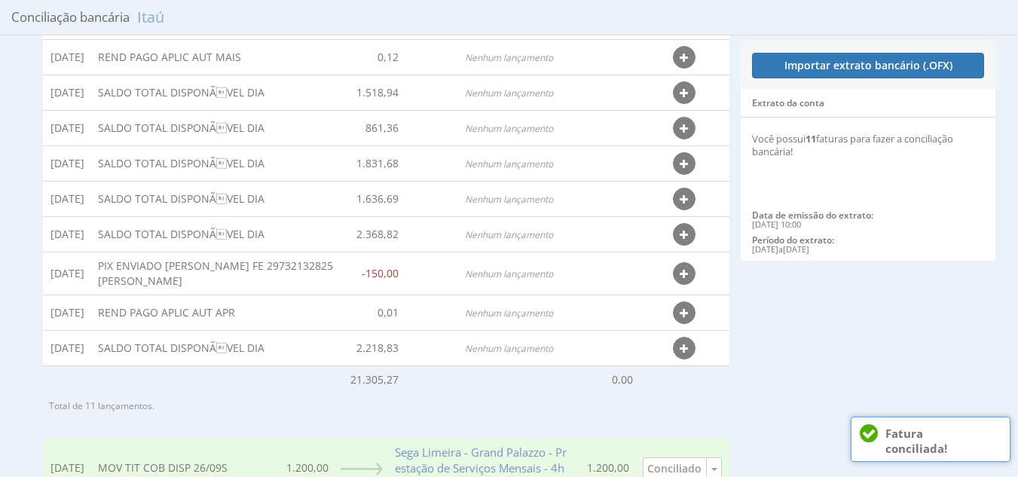
scroll to position [154, 0]
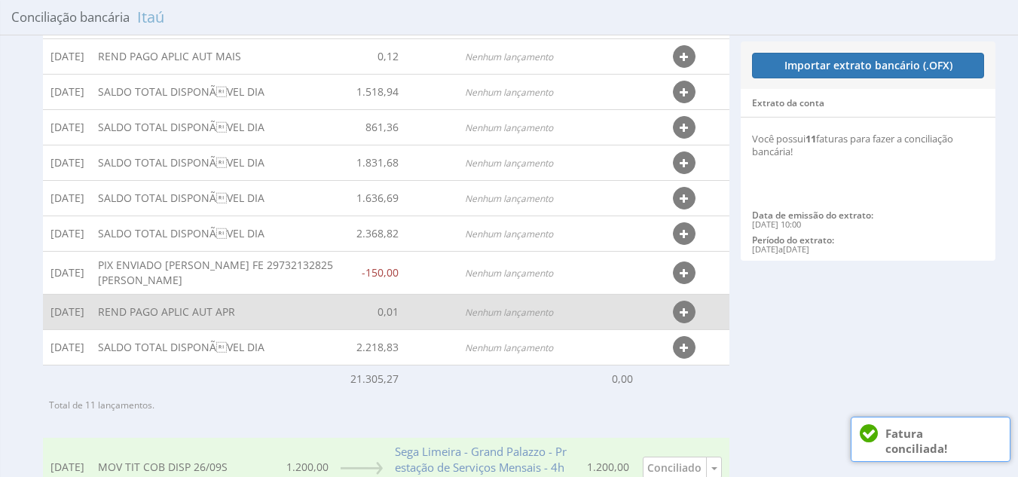
click at [685, 307] on icon "button" at bounding box center [684, 312] width 8 height 11
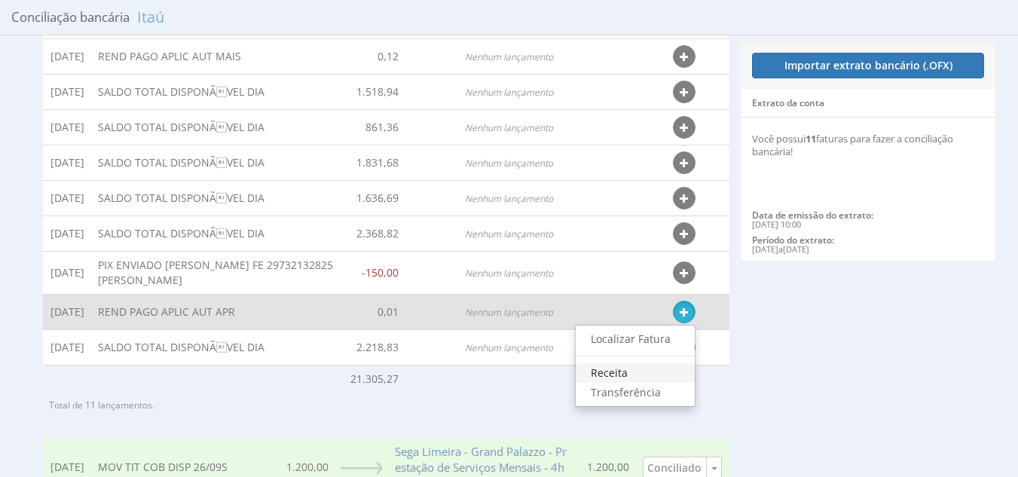
click at [651, 377] on link "Receita" at bounding box center [635, 373] width 119 height 20
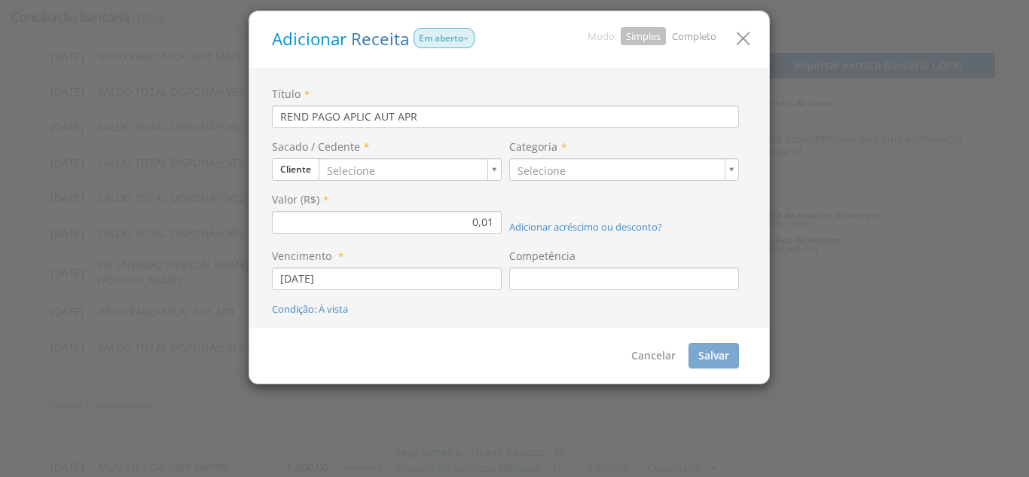
click at [695, 32] on link "Completo" at bounding box center [694, 36] width 44 height 14
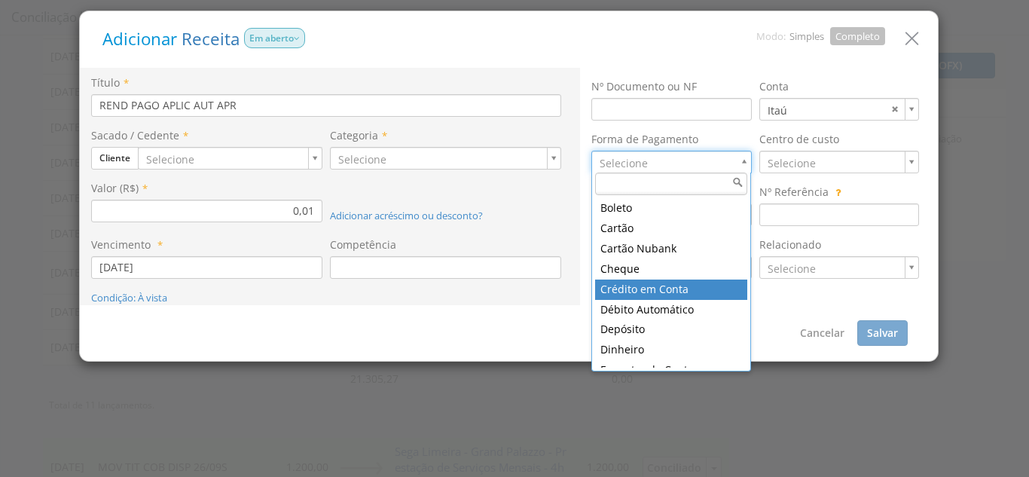
type input "11"
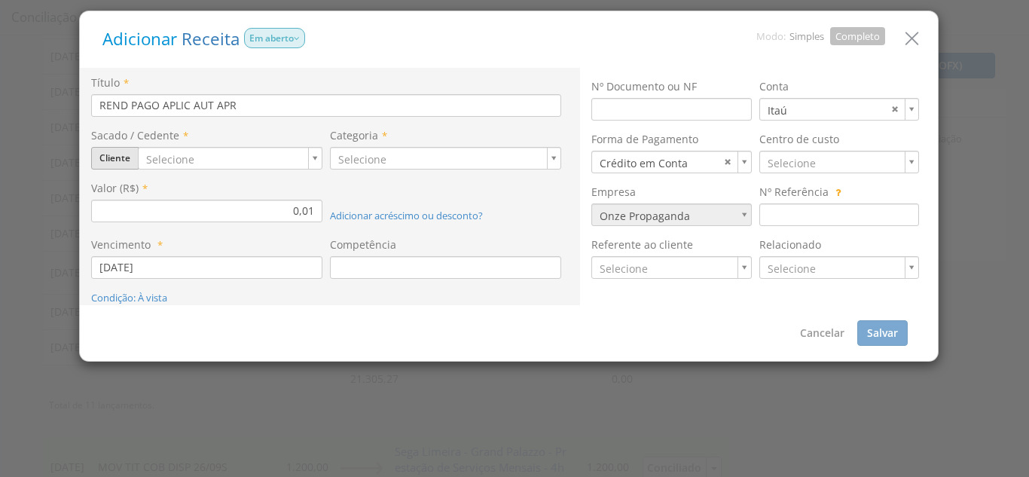
click at [117, 154] on button "Cliente" at bounding box center [114, 158] width 47 height 23
click at [145, 258] on link "Colaborador" at bounding box center [151, 264] width 119 height 20
click at [154, 161] on button "Colaborador" at bounding box center [125, 158] width 69 height 23
click at [150, 246] on link "Prestador" at bounding box center [151, 244] width 119 height 20
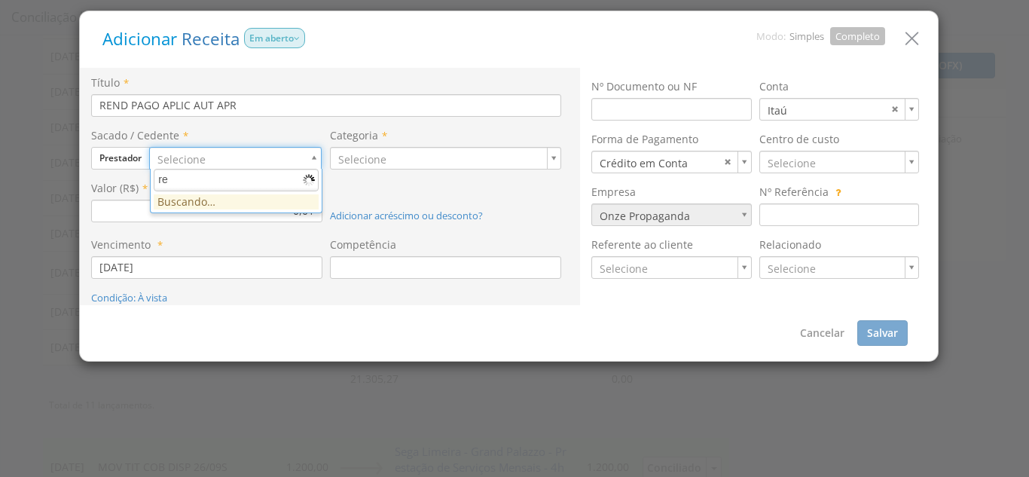
type input "r"
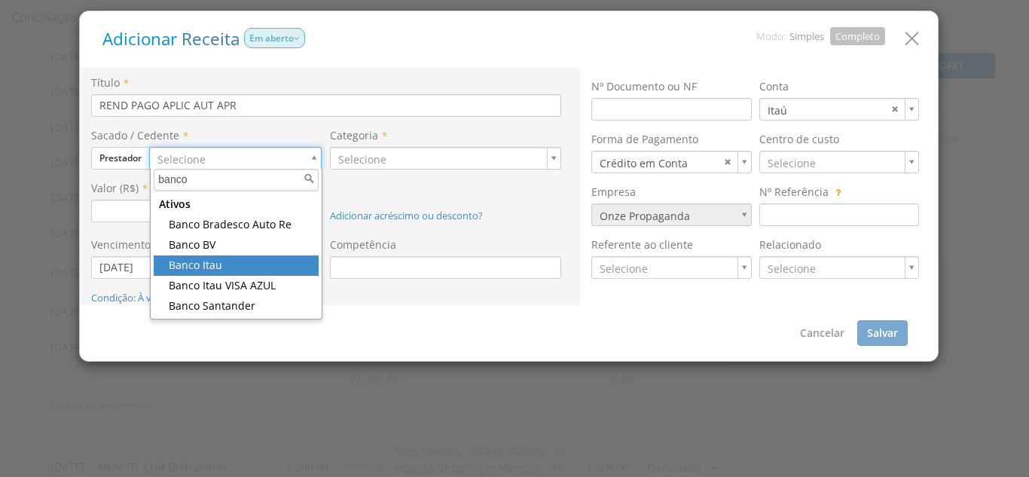
type input "banco"
type input "95"
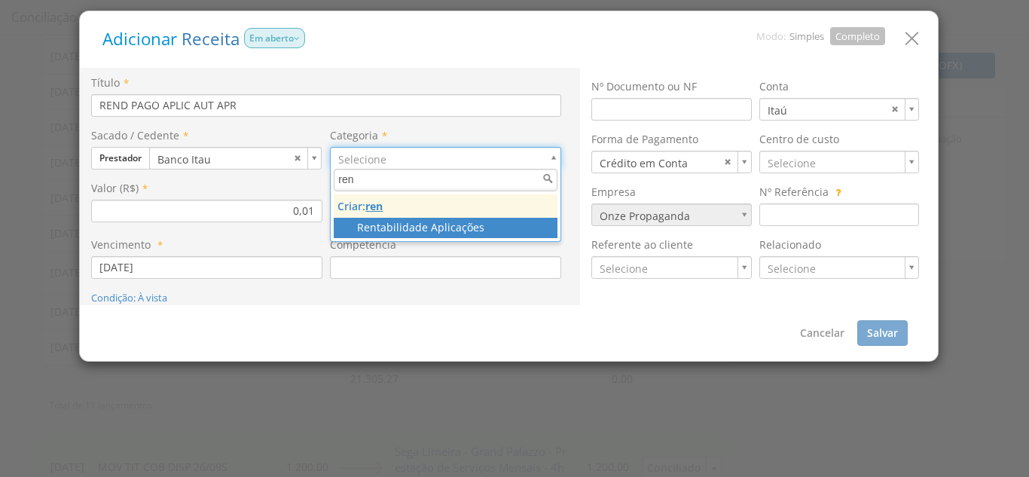
type input "ren"
type input "60"
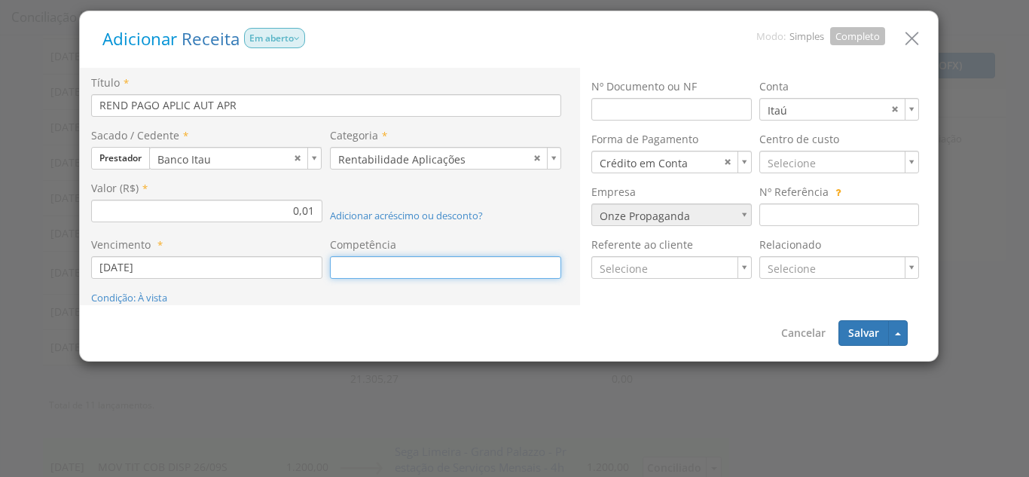
click at [365, 271] on input at bounding box center [445, 267] width 231 height 23
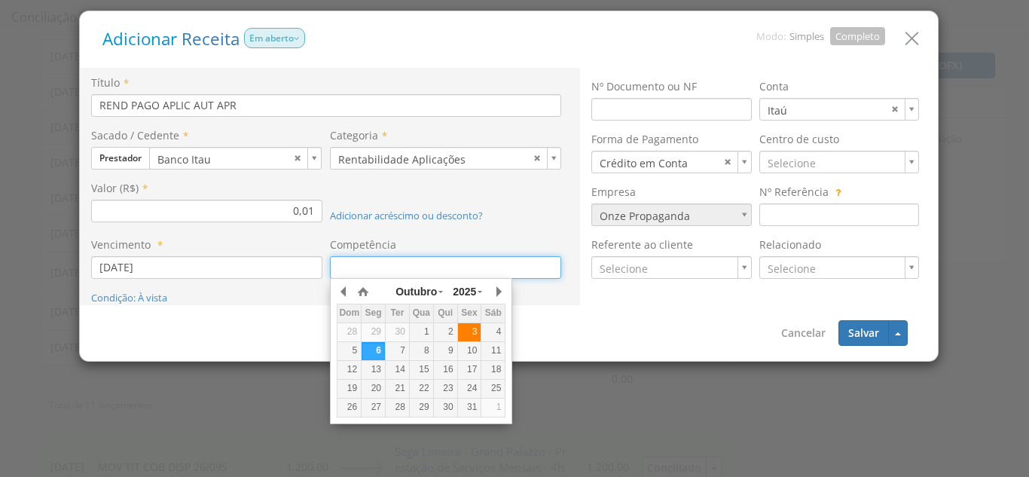
click at [470, 333] on div "3" at bounding box center [469, 332] width 23 height 13
type input "[DATE]"
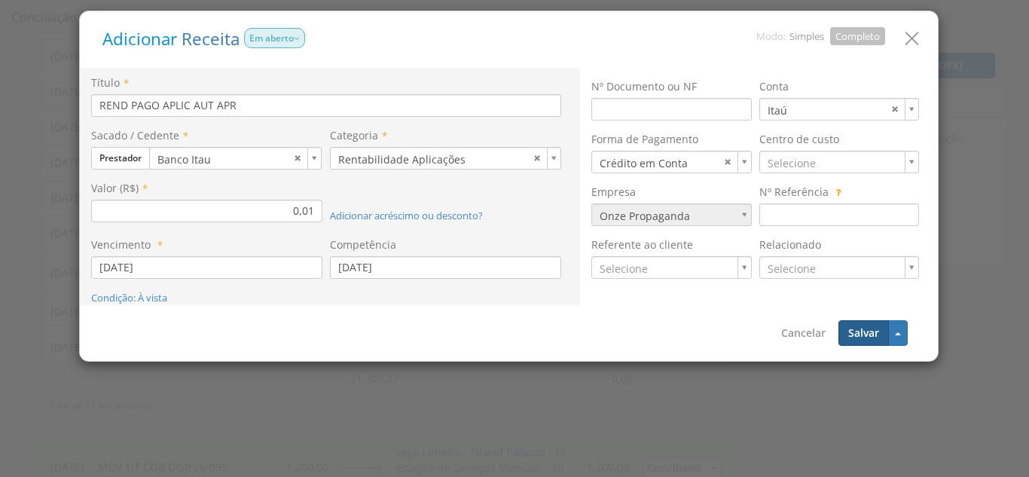
click at [851, 344] on button "Salvar" at bounding box center [864, 333] width 50 height 26
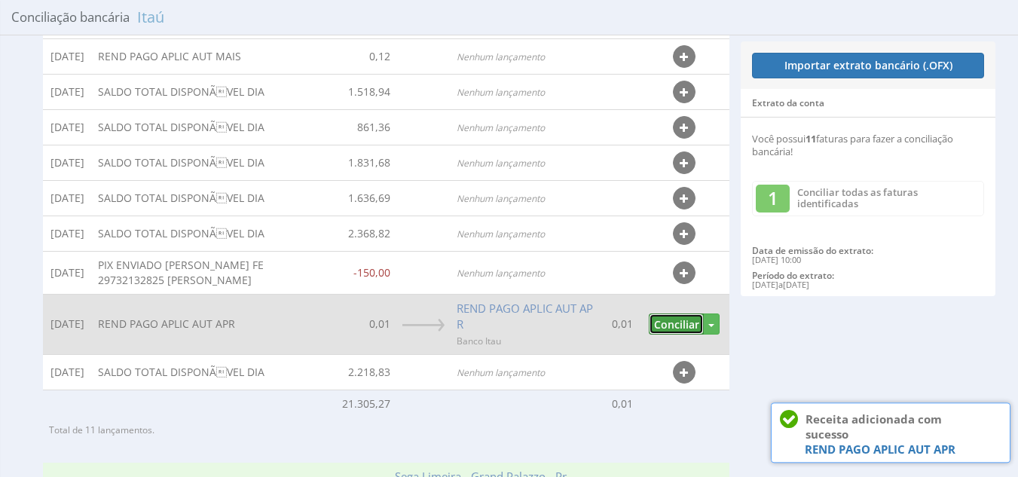
click at [664, 326] on button "Conciliar" at bounding box center [676, 324] width 55 height 22
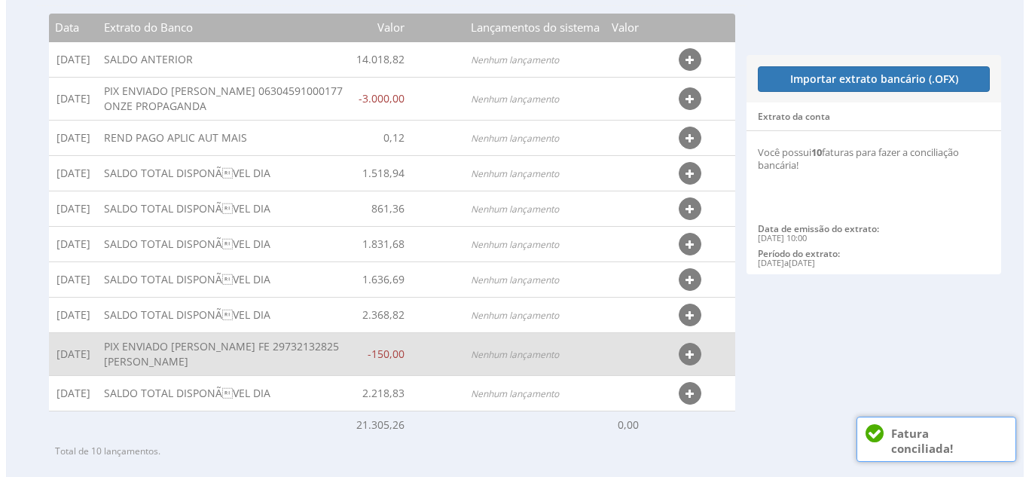
scroll to position [229, 0]
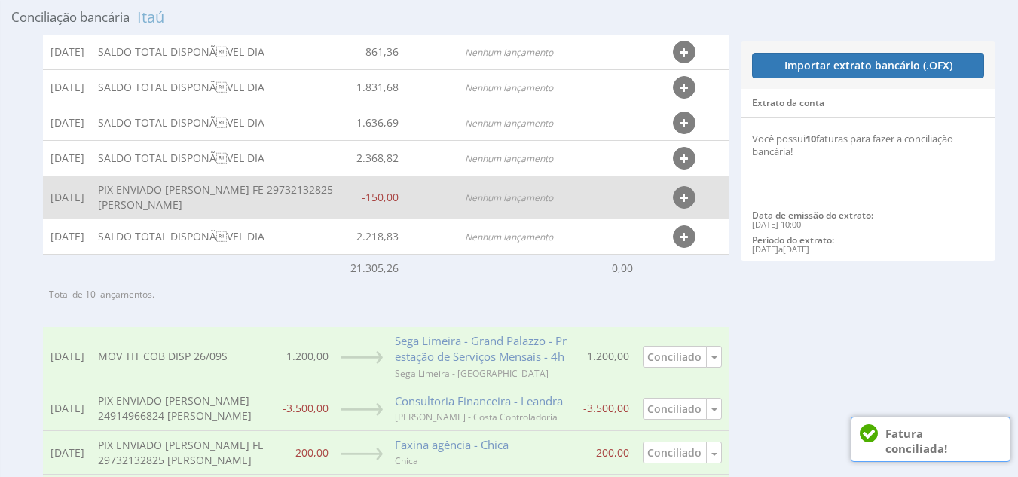
click at [686, 198] on icon "button" at bounding box center [684, 198] width 8 height 11
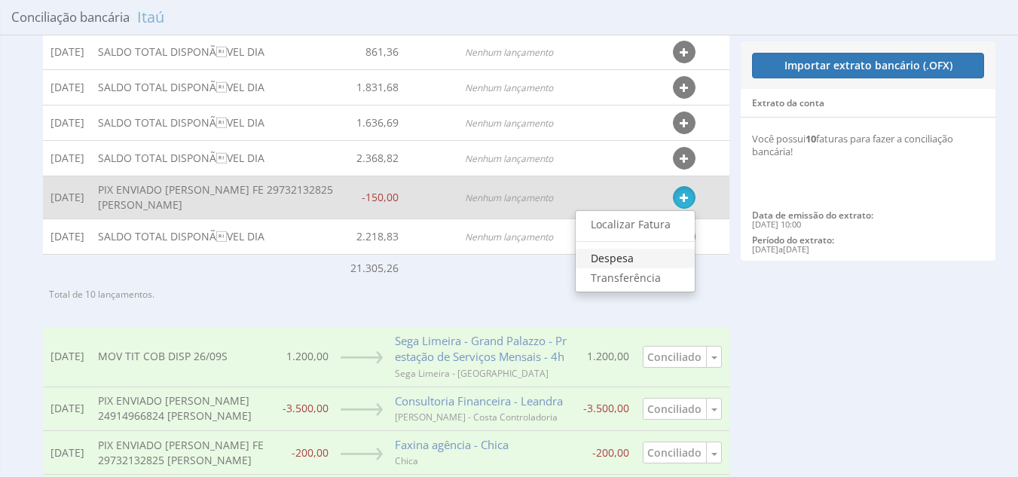
click at [640, 256] on link "Despesa" at bounding box center [635, 259] width 119 height 20
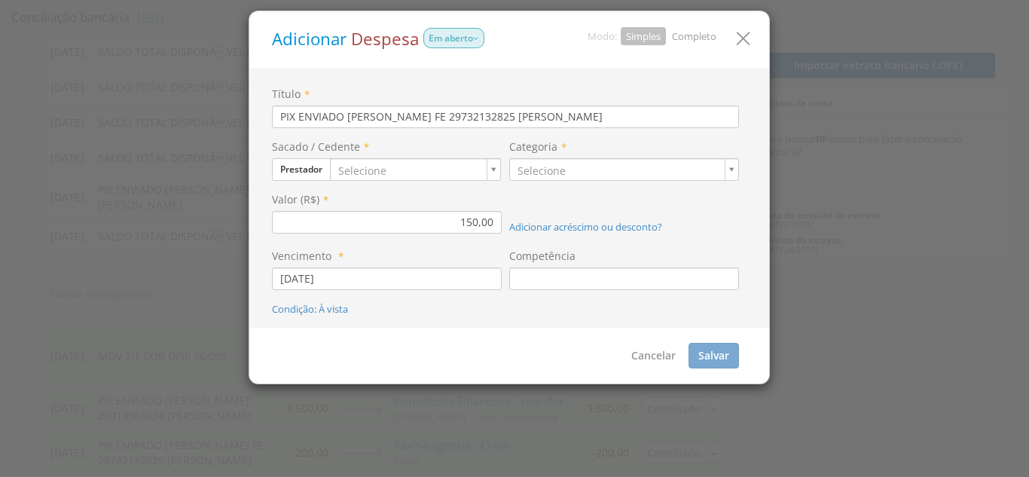
click at [698, 34] on link "Completo" at bounding box center [694, 36] width 44 height 14
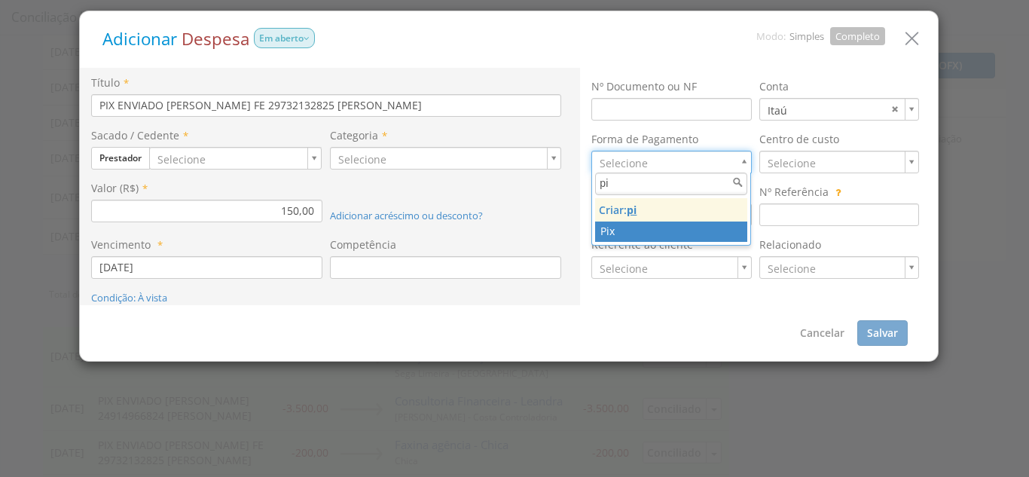
type input "pi"
type input "8"
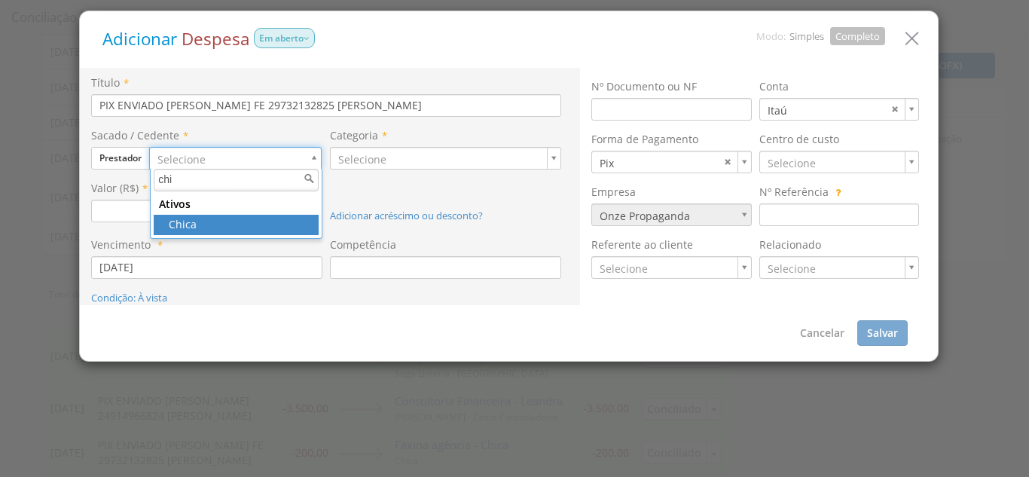
type input "chi"
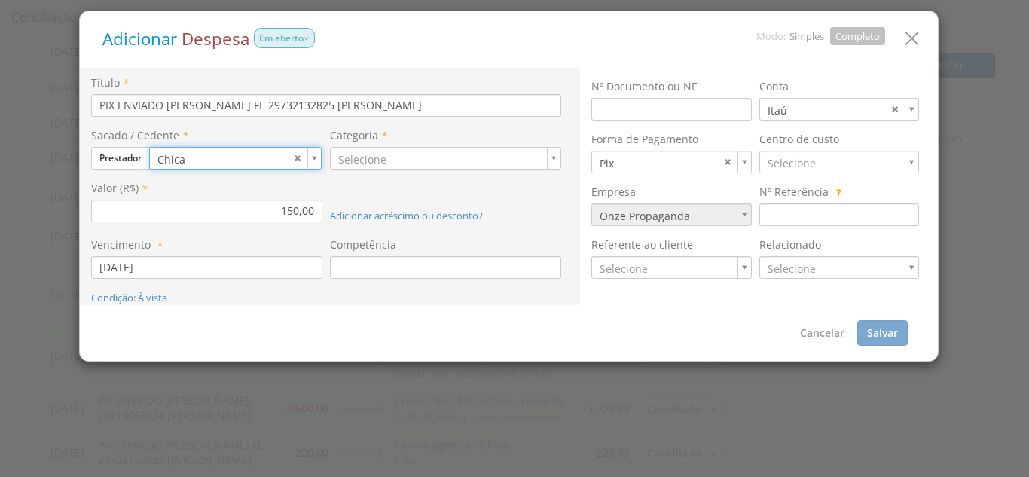
type input "108"
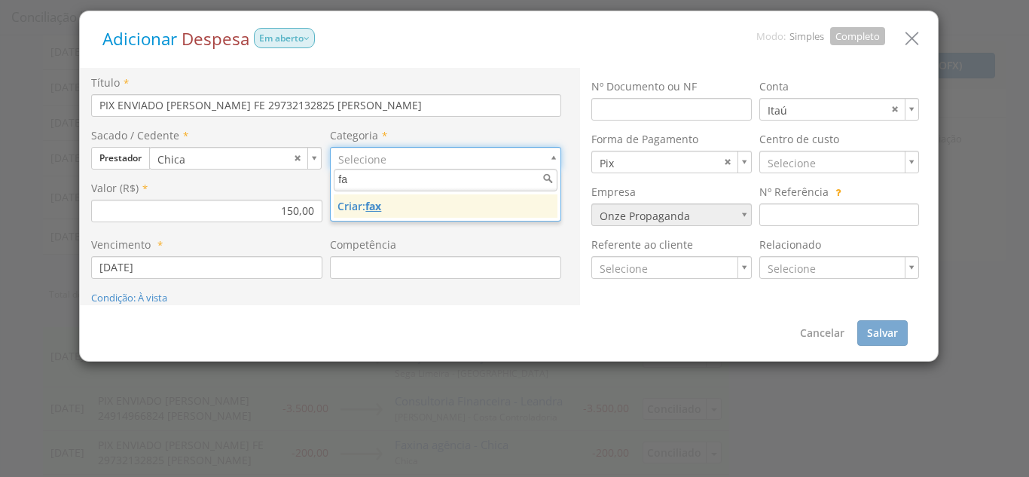
type input "f"
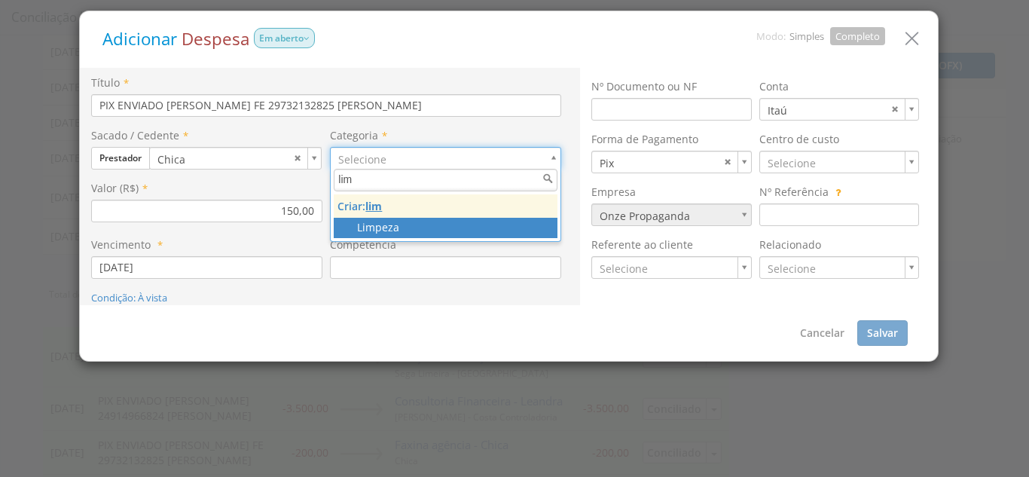
type input "lim"
type input "15"
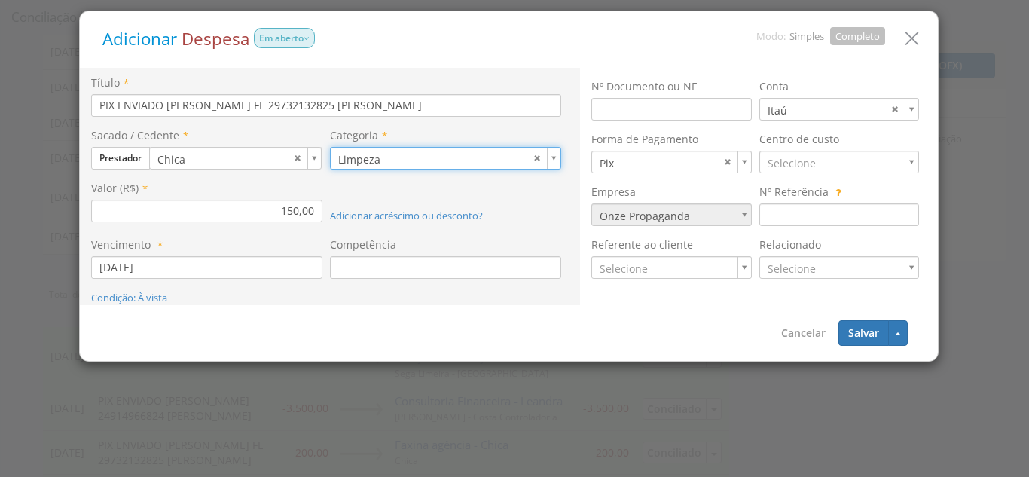
click at [363, 281] on div "Competência" at bounding box center [449, 263] width 239 height 53
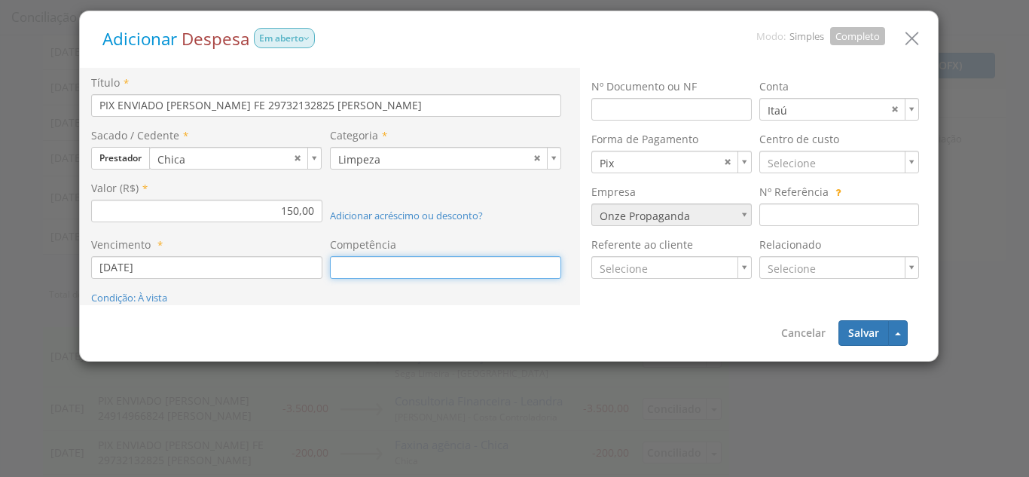
click at [365, 264] on input at bounding box center [445, 267] width 231 height 23
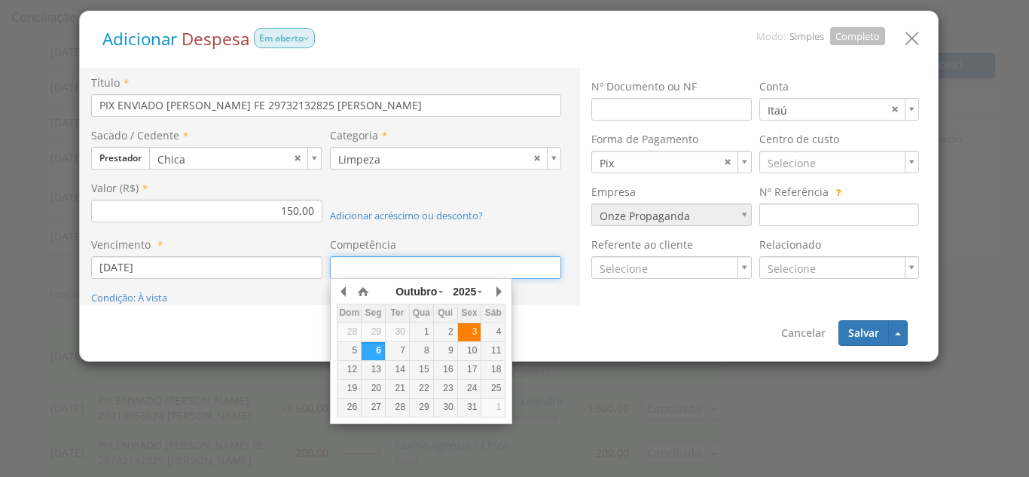
click at [478, 338] on div "3" at bounding box center [469, 332] width 23 height 13
type input "[DATE]"
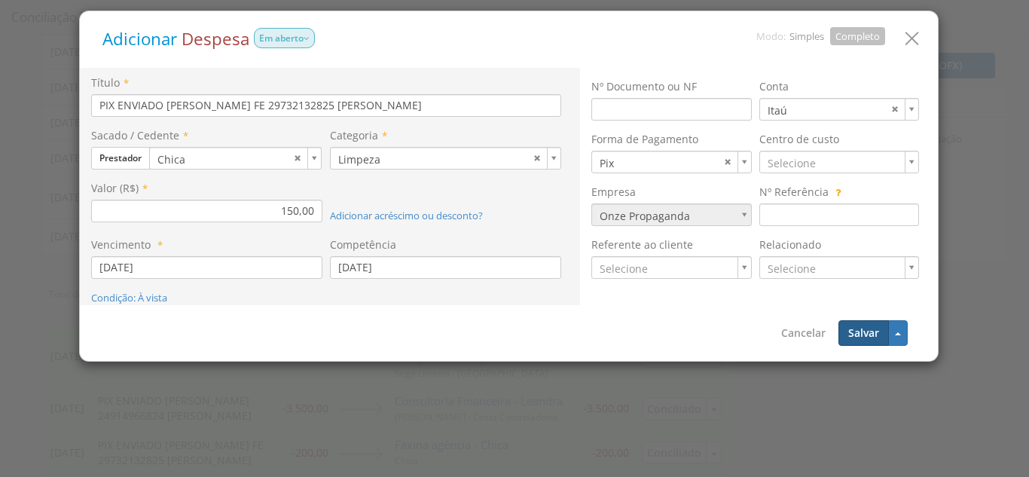
click at [866, 330] on button "Salvar" at bounding box center [864, 333] width 50 height 26
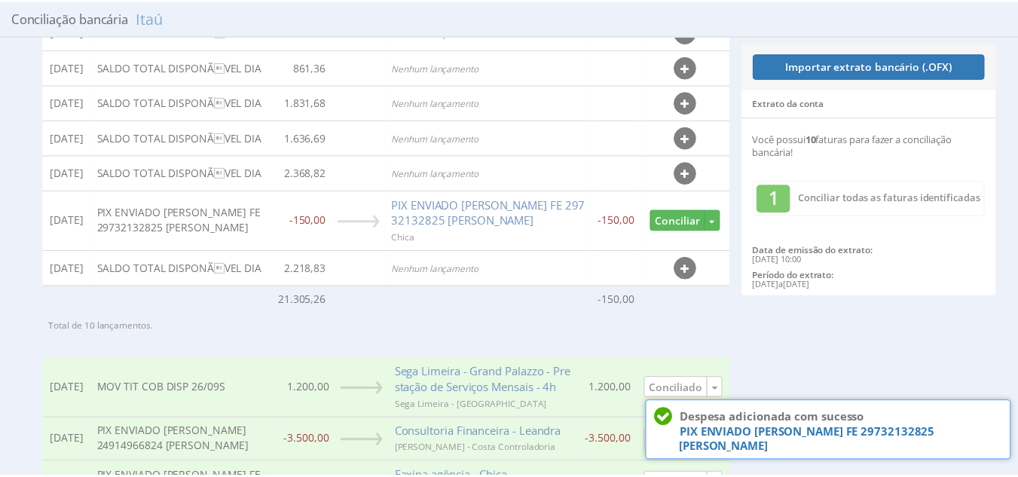
scroll to position [248, 0]
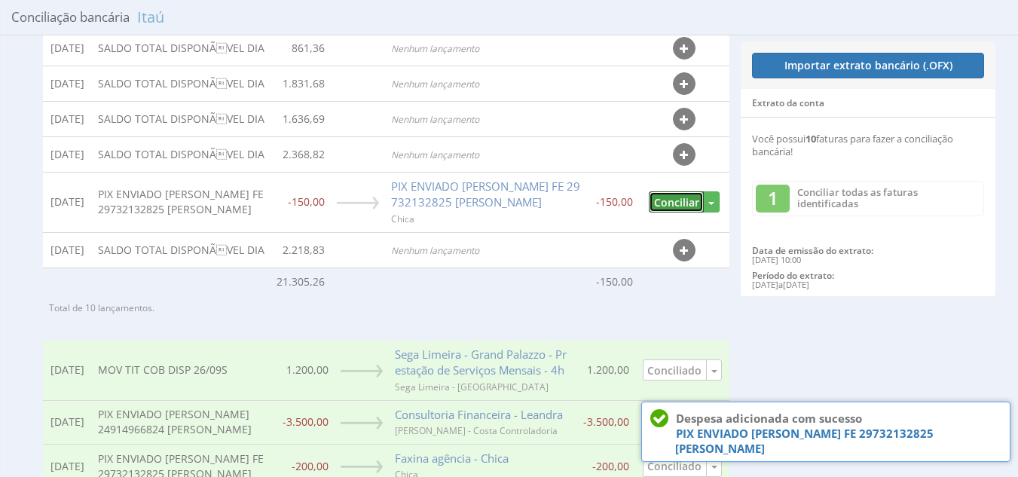
drag, startPoint x: 677, startPoint y: 246, endPoint x: 562, endPoint y: 219, distance: 118.6
click at [677, 213] on button "Conciliar" at bounding box center [676, 202] width 55 height 22
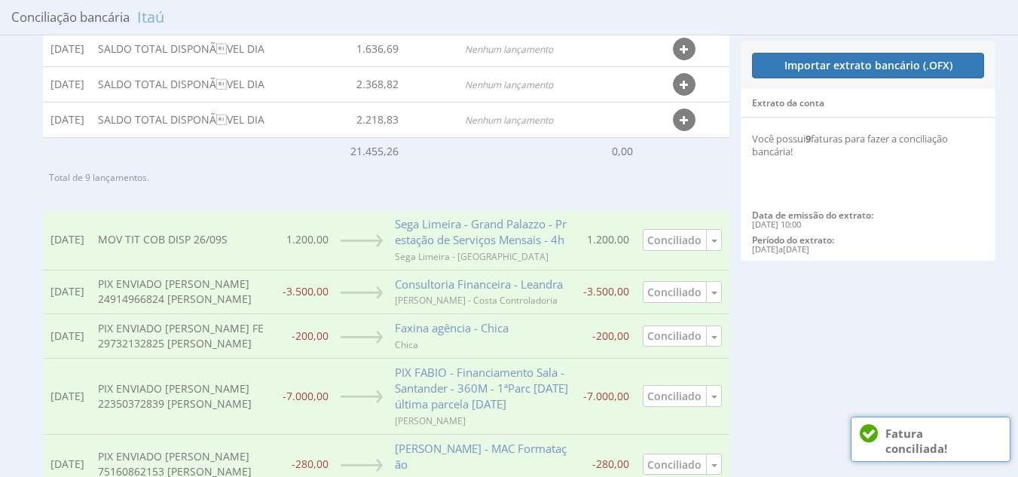
scroll to position [380, 0]
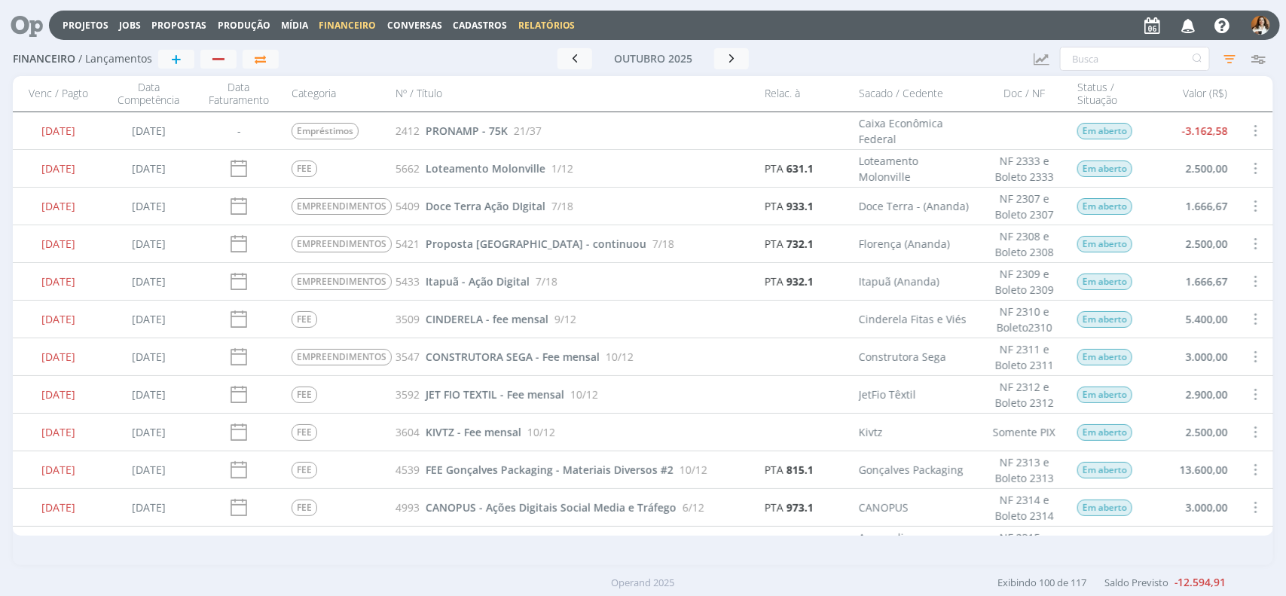
click at [522, 20] on link "Relatórios" at bounding box center [546, 25] width 57 height 13
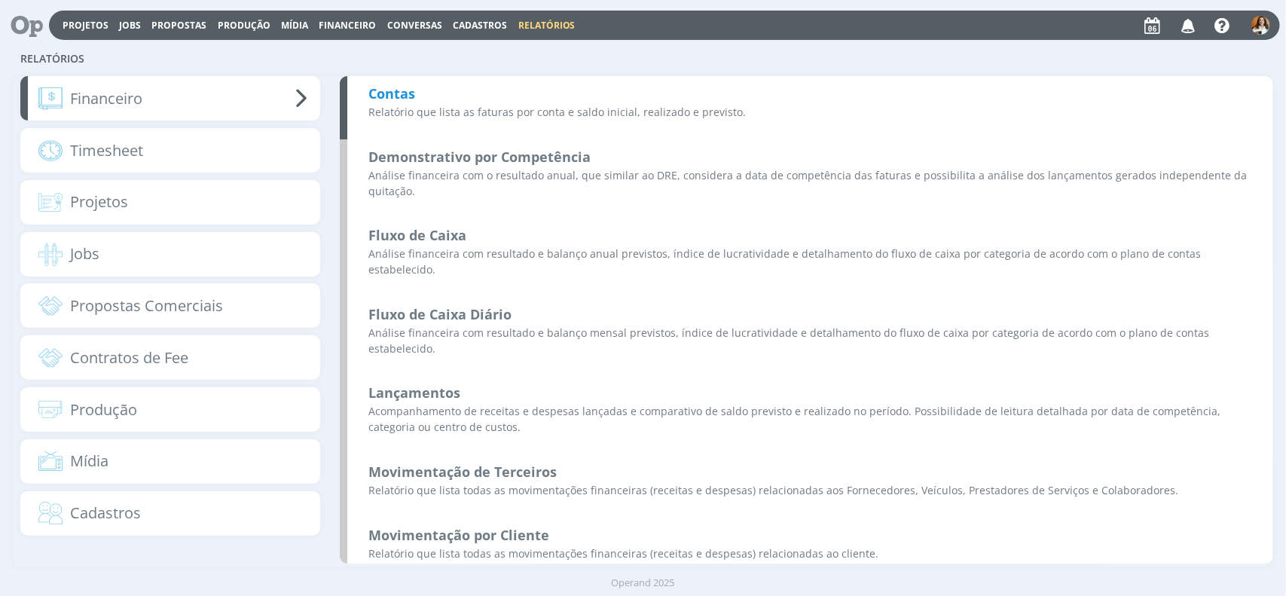
click at [408, 92] on b "Contas" at bounding box center [391, 93] width 47 height 18
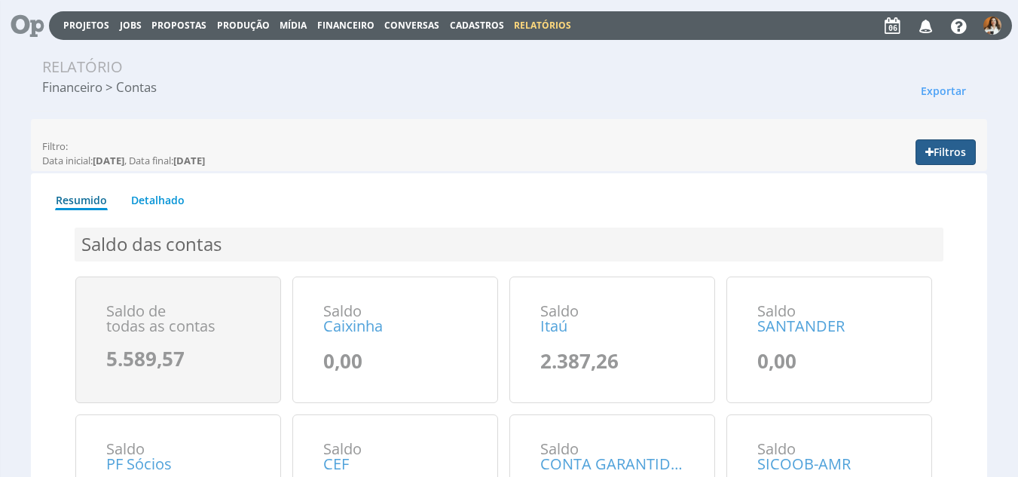
click at [964, 152] on button "Filtros" at bounding box center [946, 152] width 60 height 26
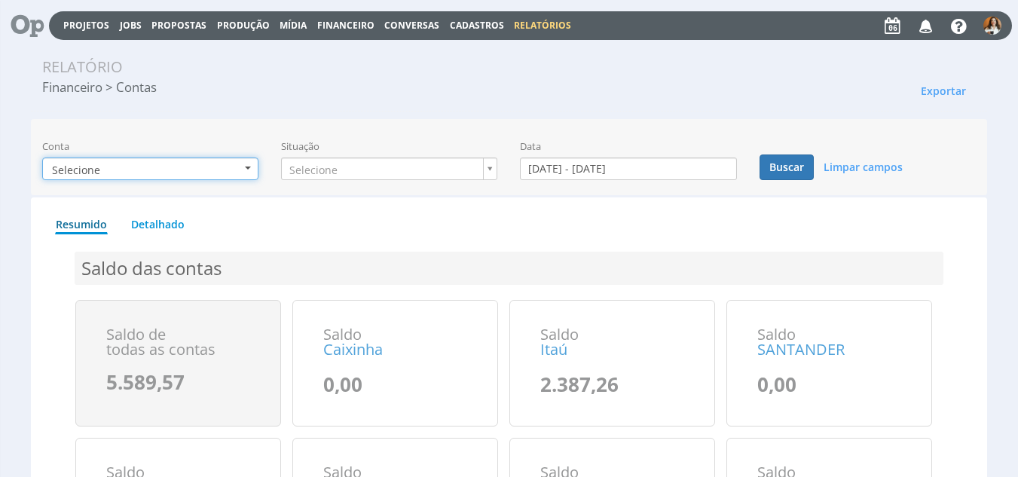
click at [237, 162] on button "Selecione" at bounding box center [150, 168] width 216 height 23
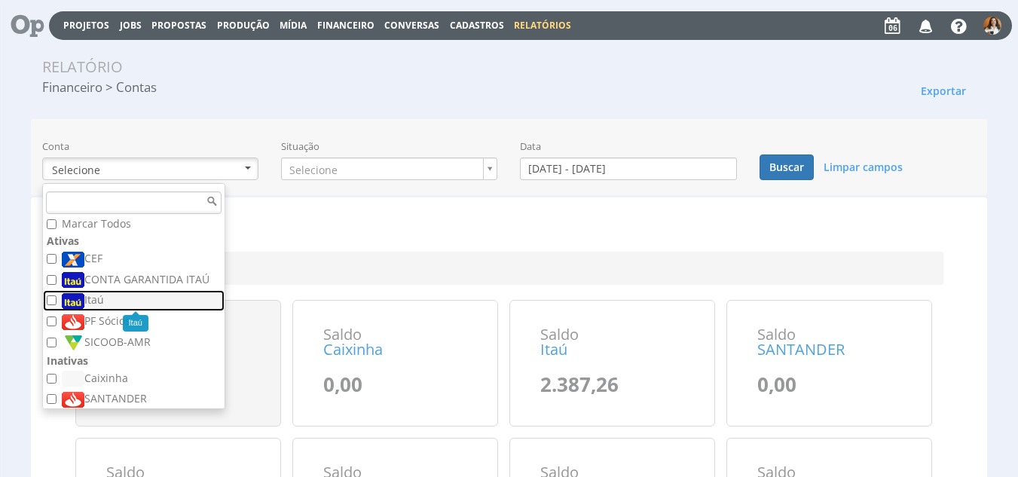
click at [98, 303] on label "Itaú" at bounding box center [136, 300] width 148 height 17
click at [57, 303] on input "Itaú" at bounding box center [52, 300] width 10 height 10
checkbox input "true"
click at [613, 196] on div "Relatório Financeiro > Contas Exportar Excel PDF Imprimir Filtro: Data inicial:…" at bounding box center [509, 435] width 1018 height 788
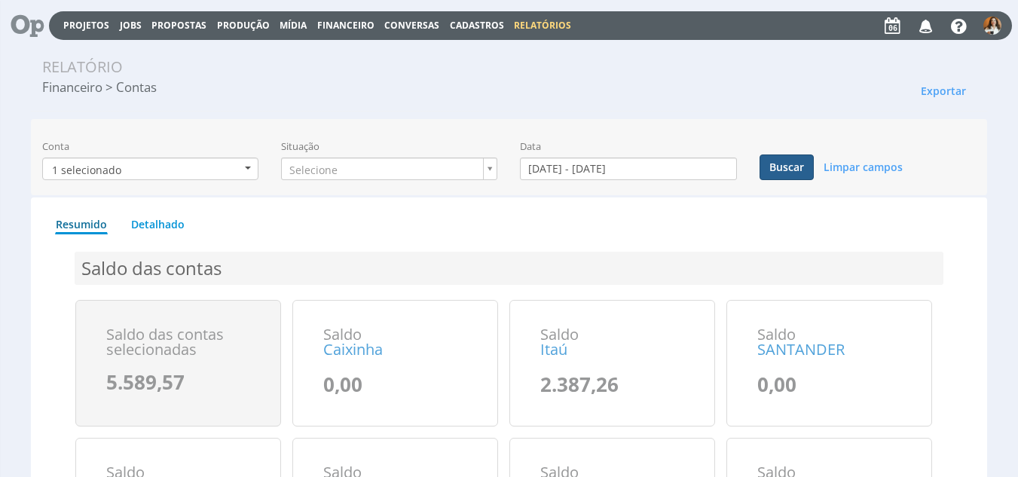
click at [796, 167] on button "Buscar" at bounding box center [787, 167] width 54 height 26
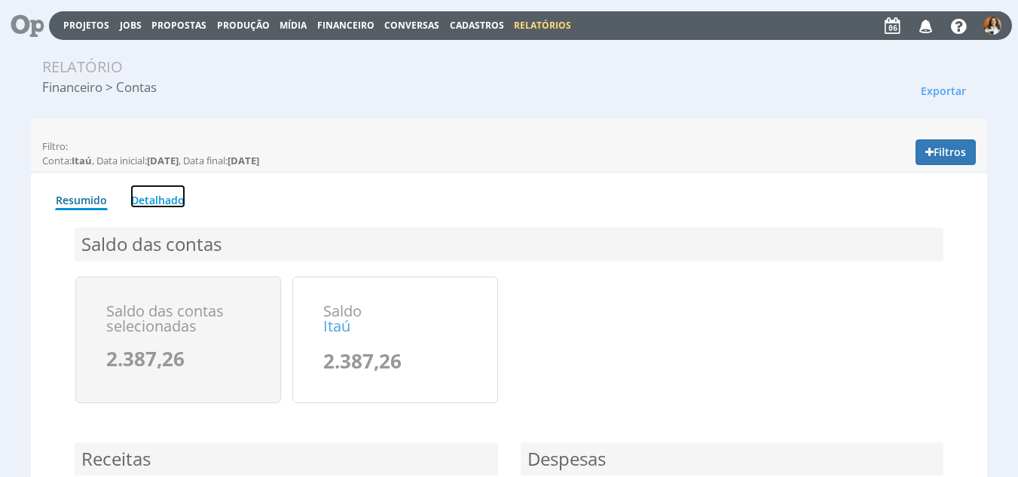
click at [157, 194] on link "Detalhado" at bounding box center [157, 196] width 55 height 23
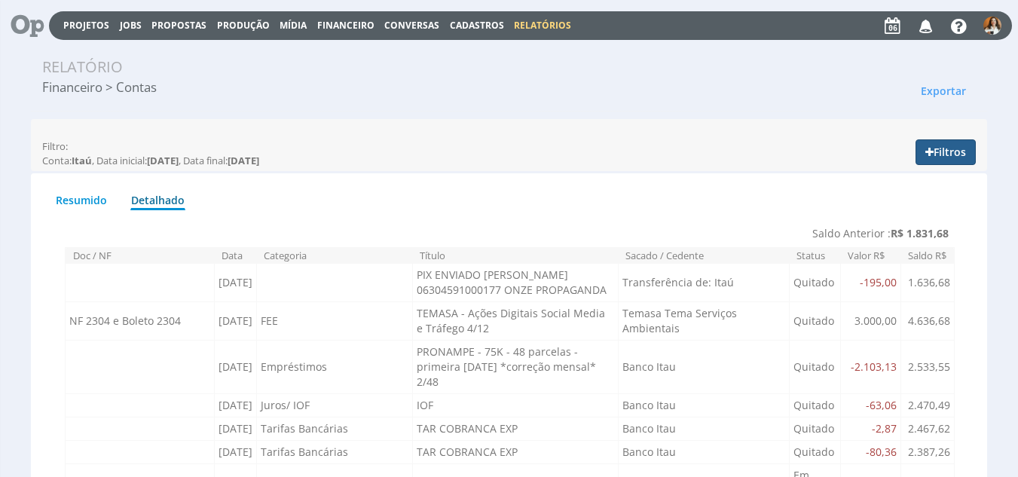
click at [951, 147] on button "Filtros" at bounding box center [946, 152] width 60 height 26
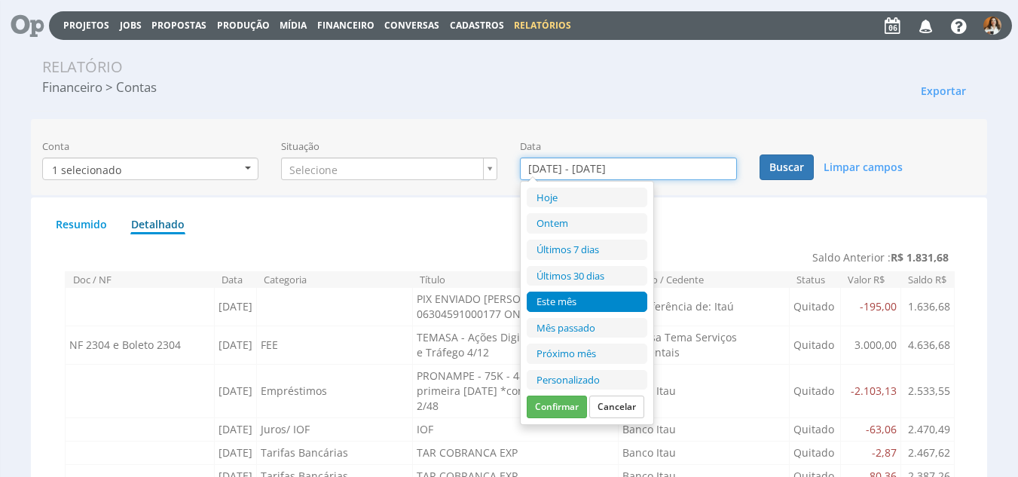
drag, startPoint x: 637, startPoint y: 157, endPoint x: 643, endPoint y: 165, distance: 10.7
click at [639, 163] on input "01/10/2025 - 31/10/2025" at bounding box center [628, 168] width 216 height 23
click at [578, 277] on li "Últimos 30 dias" at bounding box center [587, 276] width 121 height 20
type input "06/09/2025 - 06/10/2025"
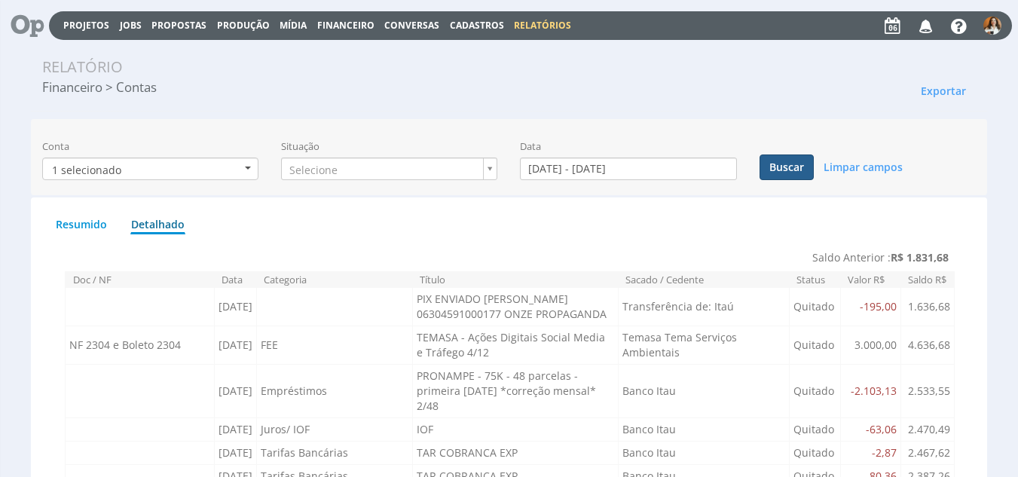
click at [793, 173] on button "Buscar" at bounding box center [787, 167] width 54 height 26
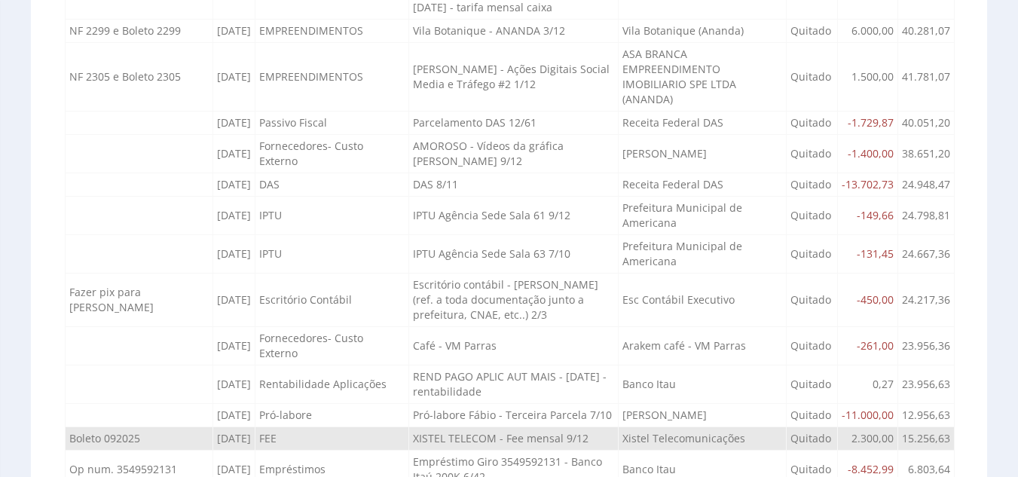
scroll to position [3683, 0]
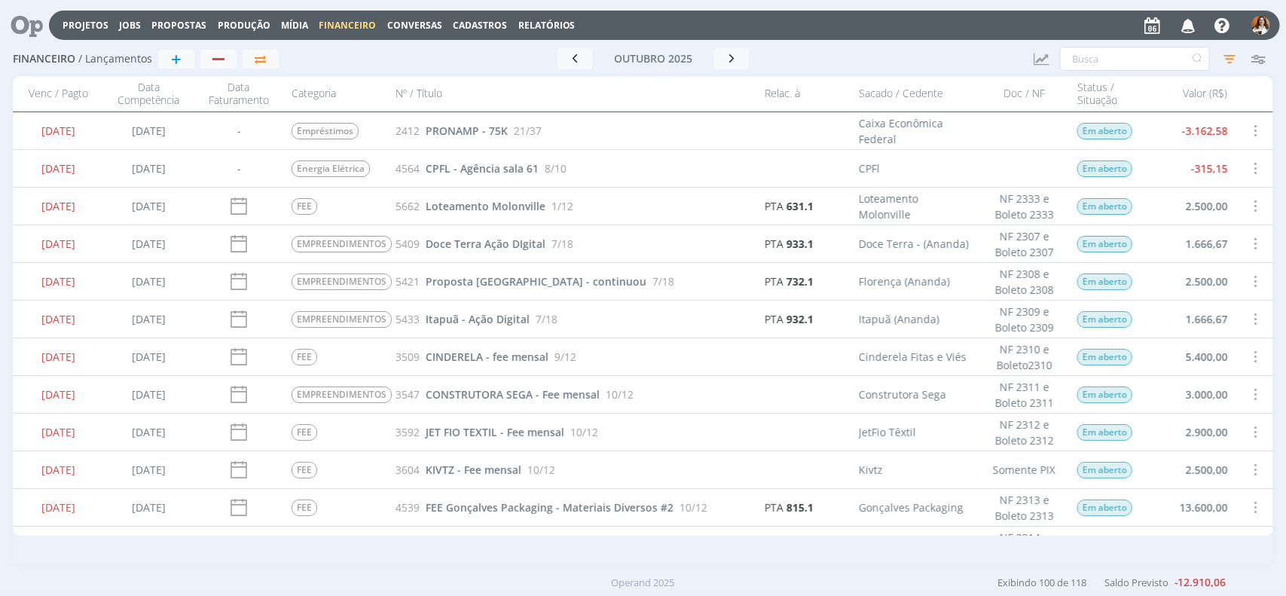
scroll to position [283, 0]
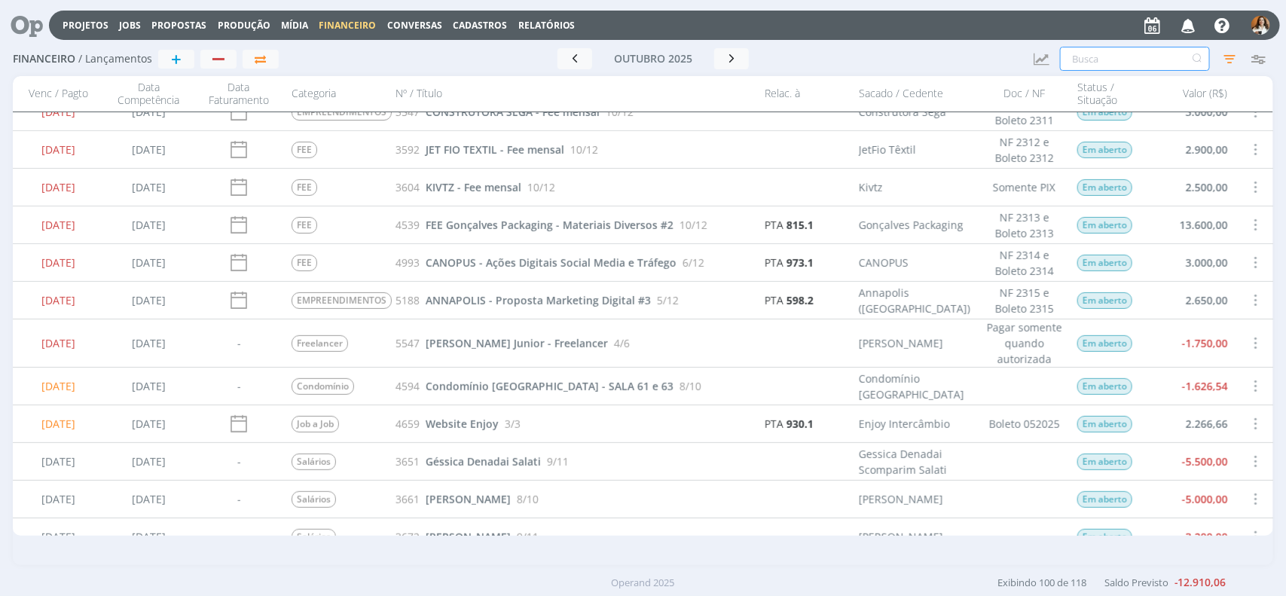
click at [1142, 65] on input "text" at bounding box center [1135, 59] width 150 height 24
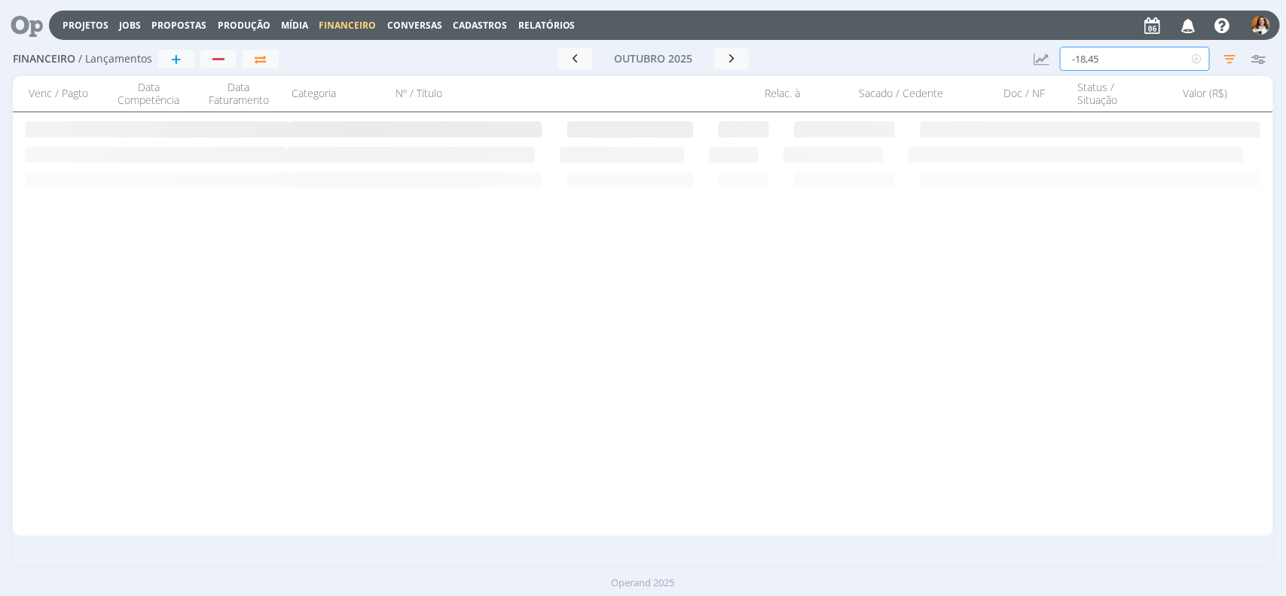
scroll to position [0, 0]
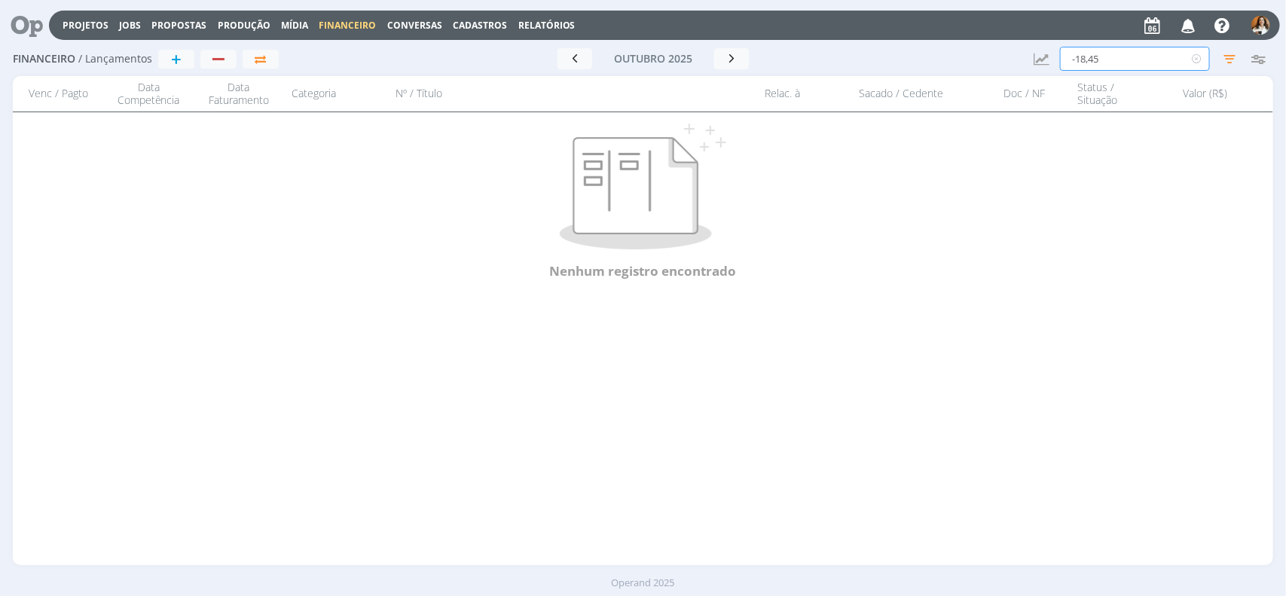
type input "-18,45"
drag, startPoint x: 1112, startPoint y: 57, endPoint x: 1007, endPoint y: 55, distance: 105.5
click at [1007, 54] on div "Financeiro / Lançamentos + Ir para mês atual outubro 2025 < 2025 > Janeiro Feve…" at bounding box center [643, 59] width 1261 height 35
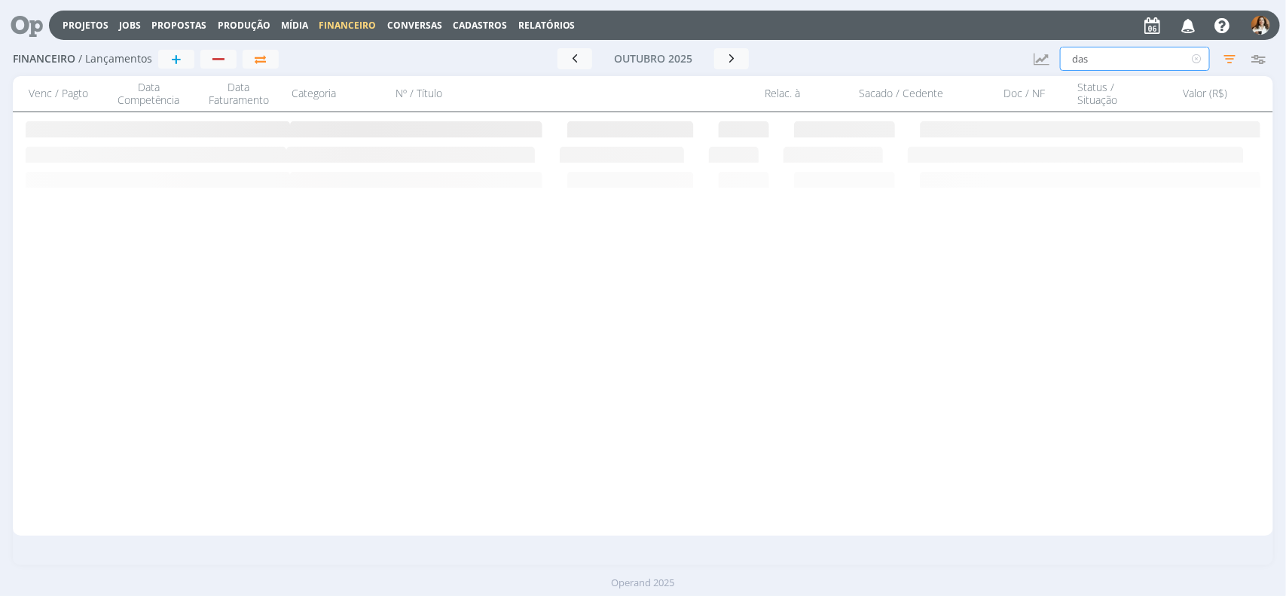
type input "das"
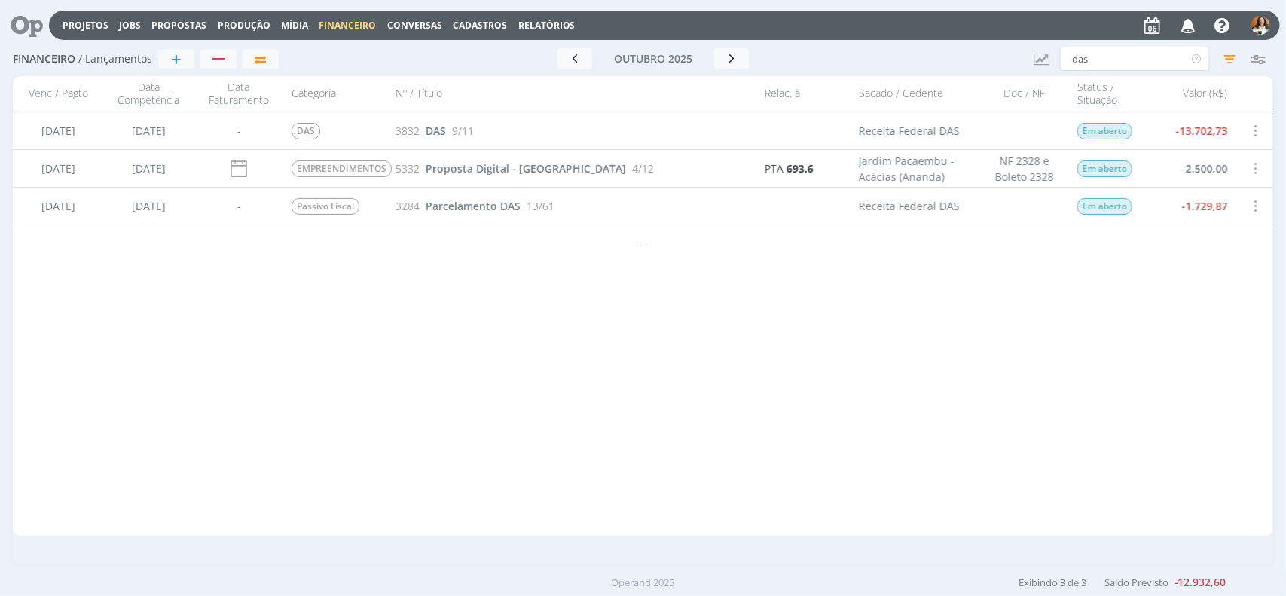
click at [446, 132] on span "DAS" at bounding box center [436, 131] width 20 height 14
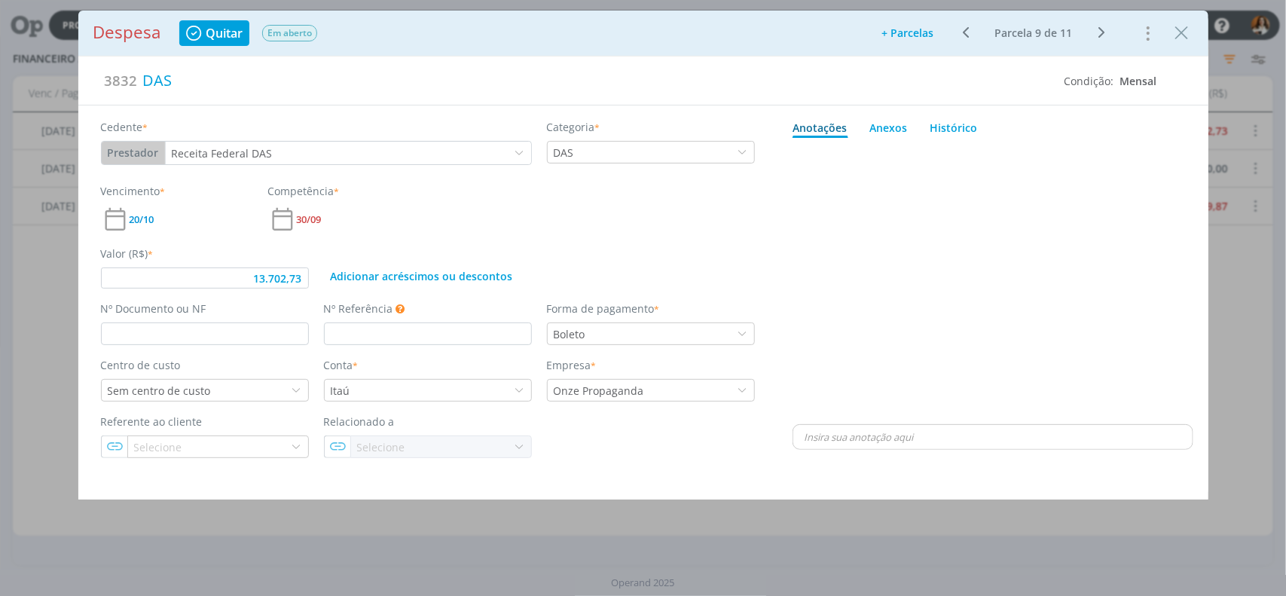
type input "13.702,73"
click at [299, 151] on div "Receita Federal DAS" at bounding box center [348, 153] width 365 height 23
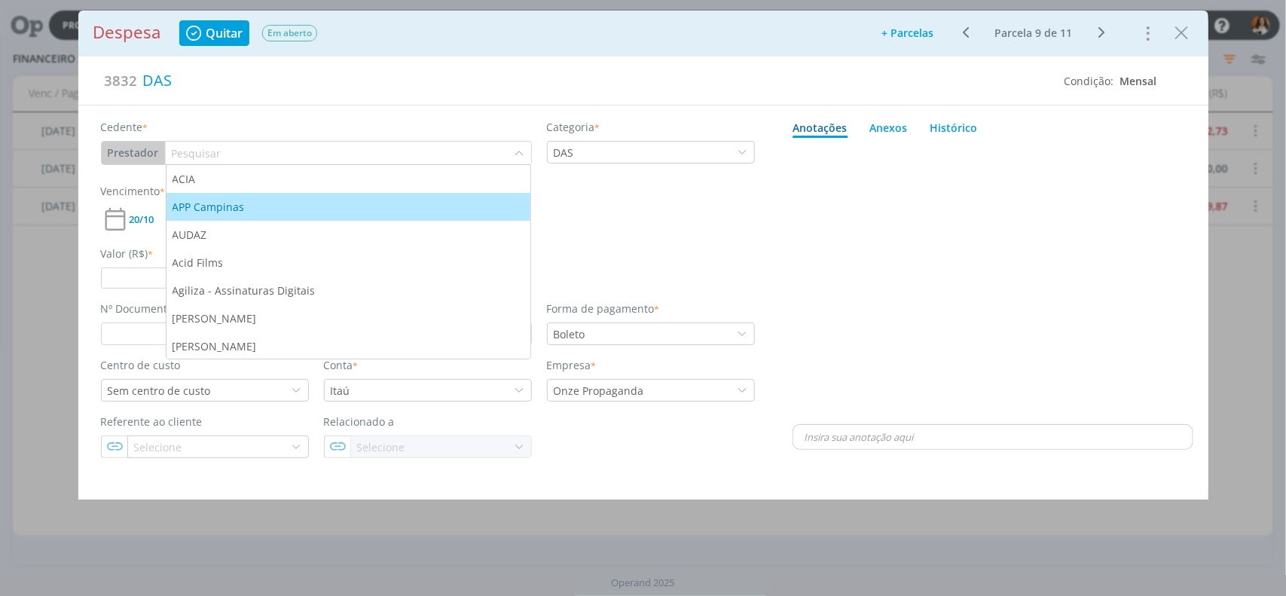
click at [781, 238] on div "Anotações Anexos 0 Histórico 🙂 Ctrl + ENTER Enviar Powered by PQINA Arraste seu…" at bounding box center [993, 281] width 431 height 352
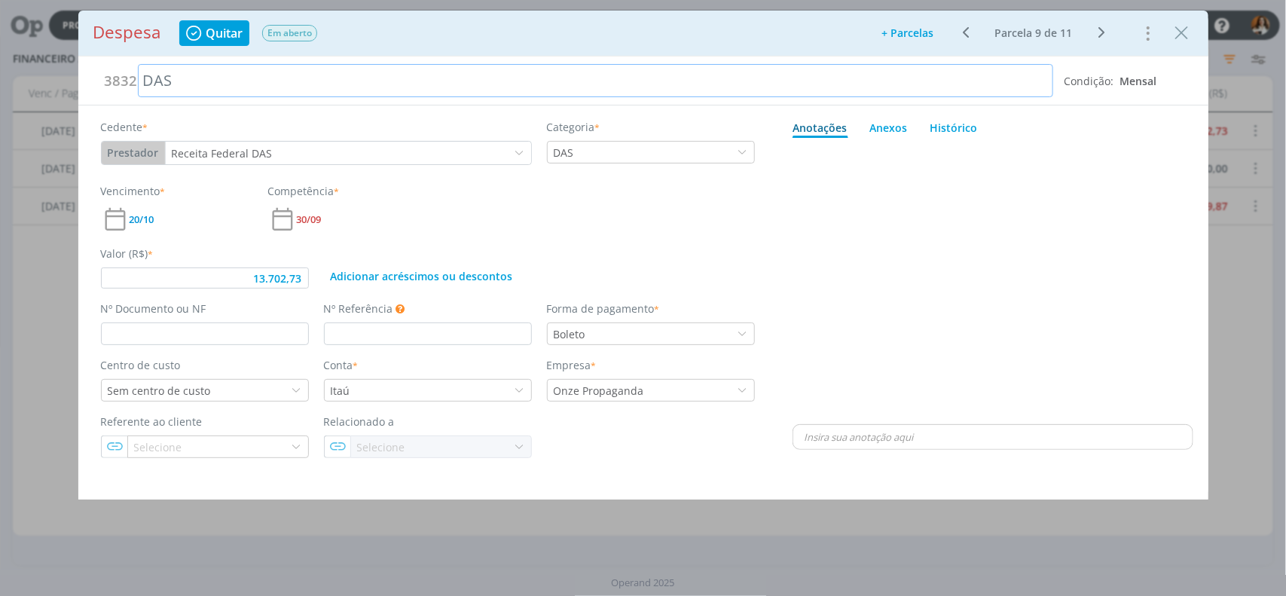
click at [264, 88] on div "DAS" at bounding box center [596, 80] width 916 height 33
click at [672, 220] on div "Vencimento * 20/10 Competência * 30/09" at bounding box center [427, 208] width 669 height 50
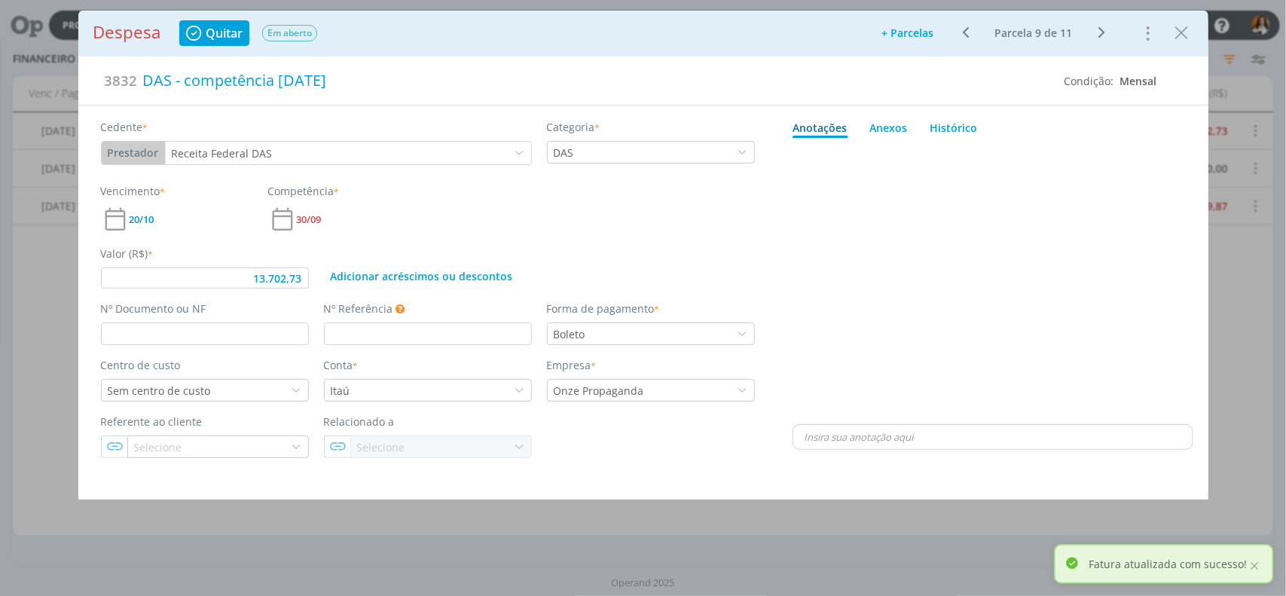
click at [266, 291] on div "Cedente * Prestador Cliente Fornecedor Veículo Prestador Colaborador Receita Fe…" at bounding box center [427, 281] width 699 height 352
click at [301, 274] on input "13.702,73" at bounding box center [205, 277] width 208 height 21
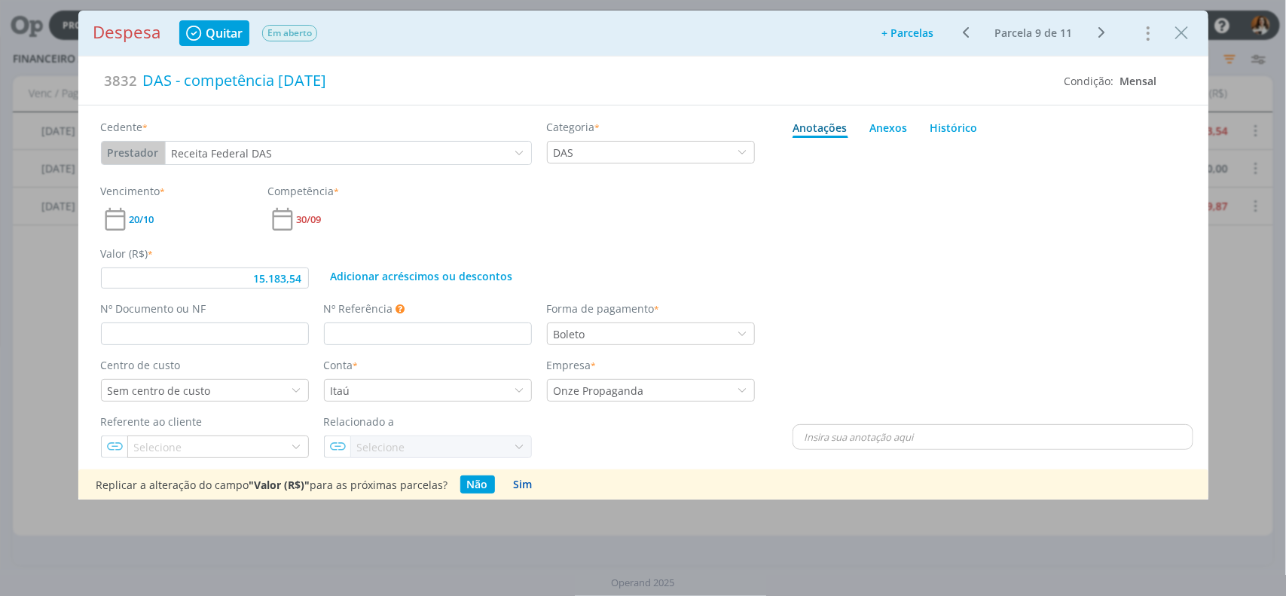
click at [524, 487] on button "Sim" at bounding box center [523, 484] width 32 height 18
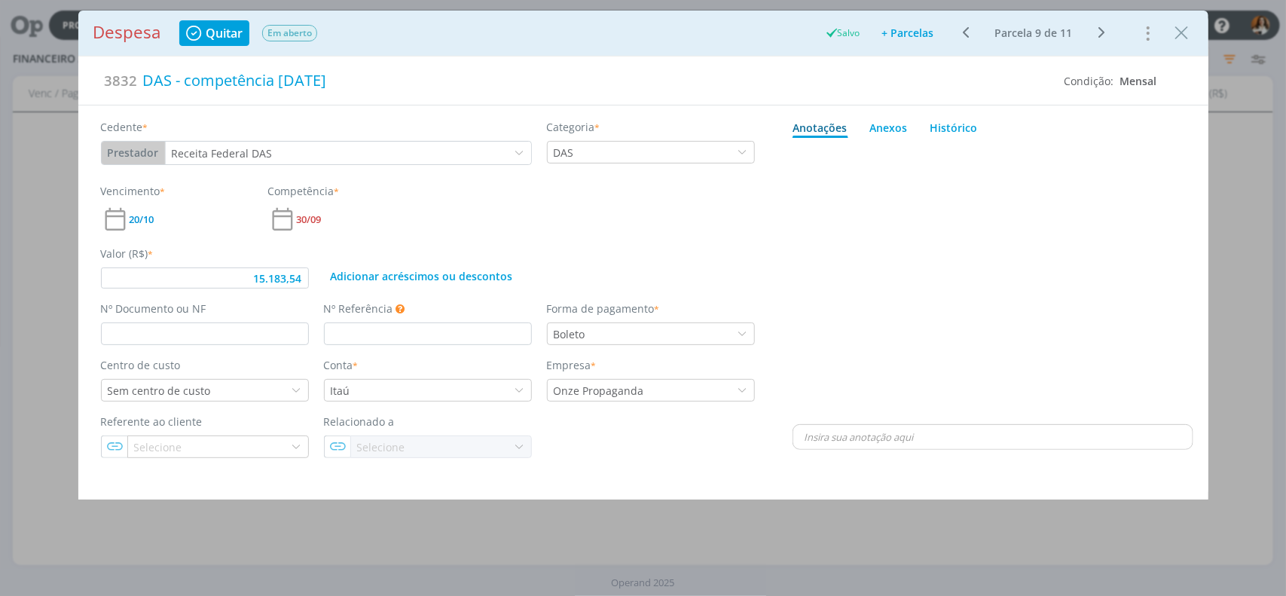
type input "15.183,54"
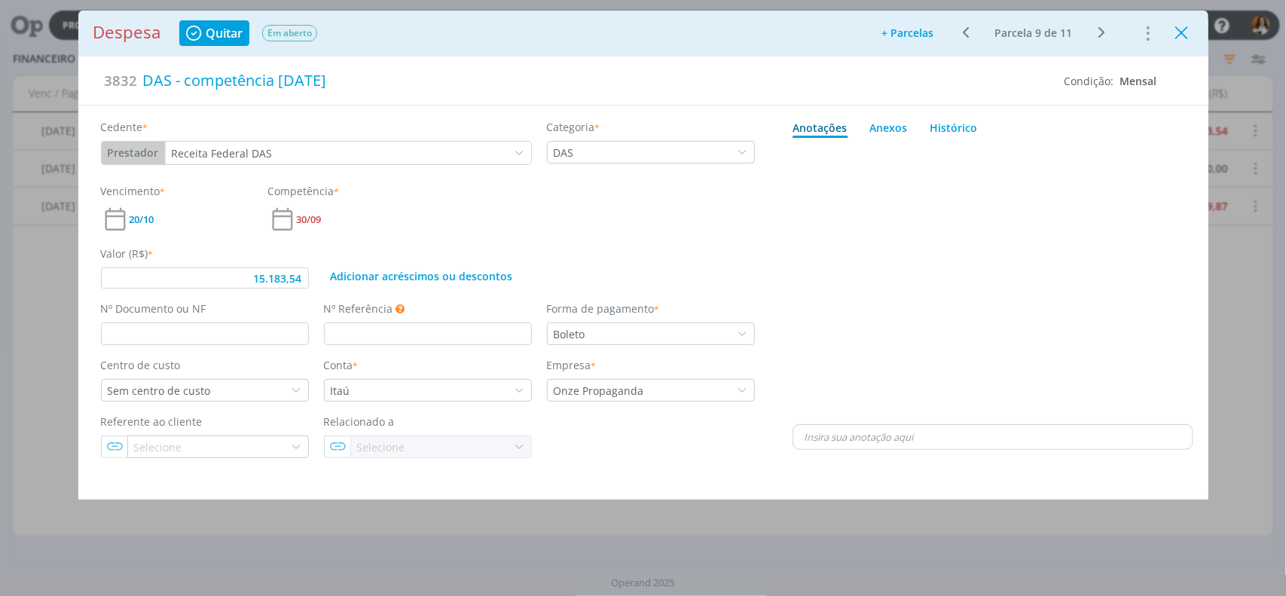
click at [1176, 38] on icon "Close" at bounding box center [1182, 33] width 23 height 23
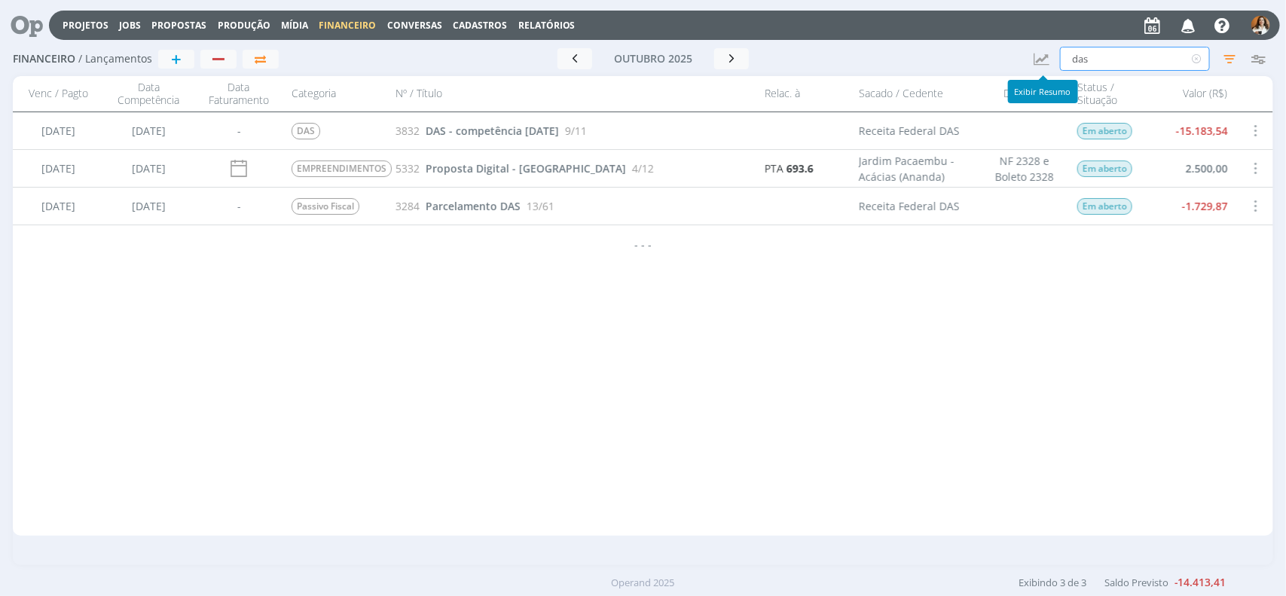
drag, startPoint x: 1132, startPoint y: 57, endPoint x: 1041, endPoint y: 66, distance: 90.9
click at [1041, 63] on div "Financeiro / Lançamentos + Ir para mês atual outubro 2025 < 2025 > Janeiro Feve…" at bounding box center [643, 59] width 1261 height 35
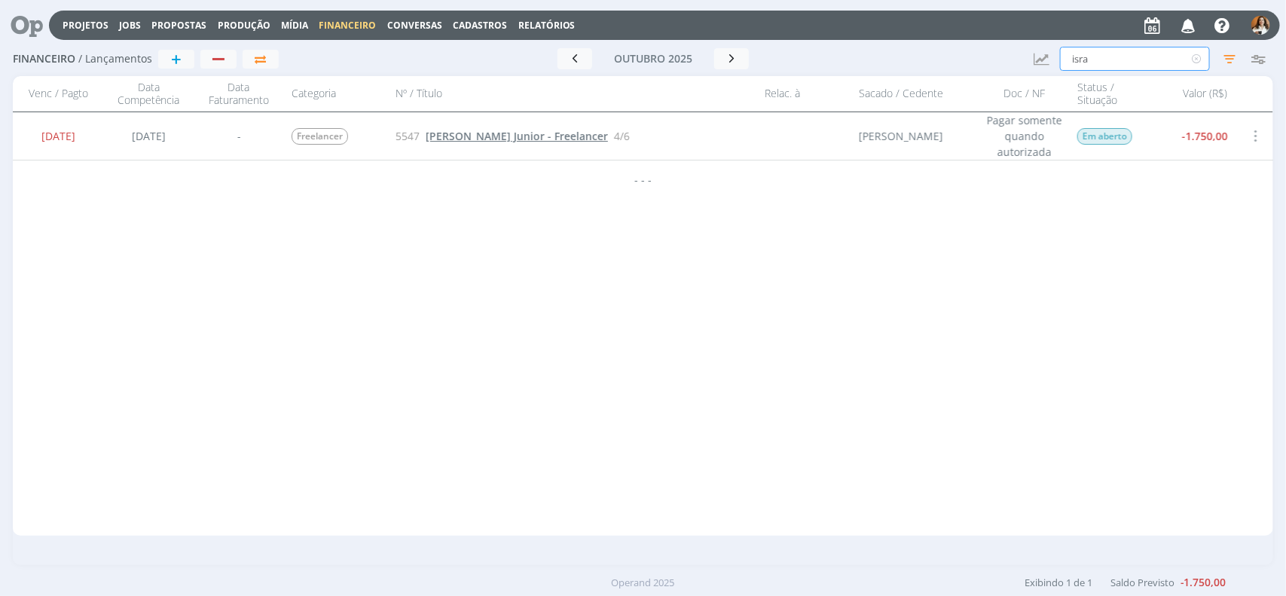
type input "isra"
click at [608, 134] on span "Israel Rodrigues da Silva Junior - Freelancer" at bounding box center [517, 136] width 182 height 14
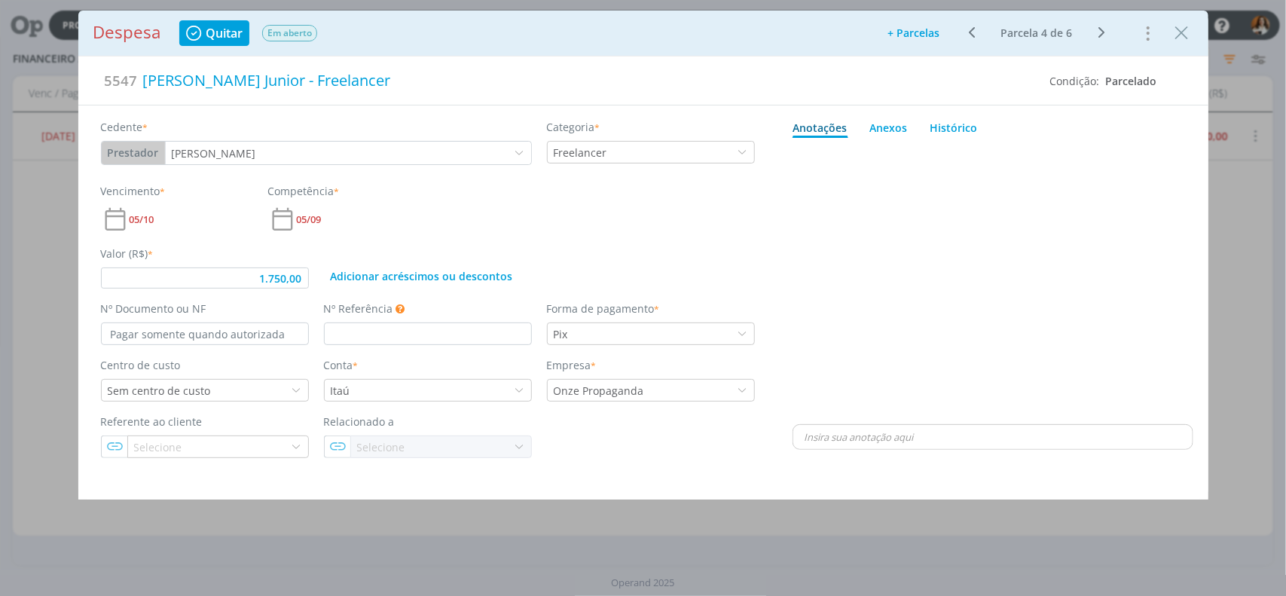
type input "1.750,00"
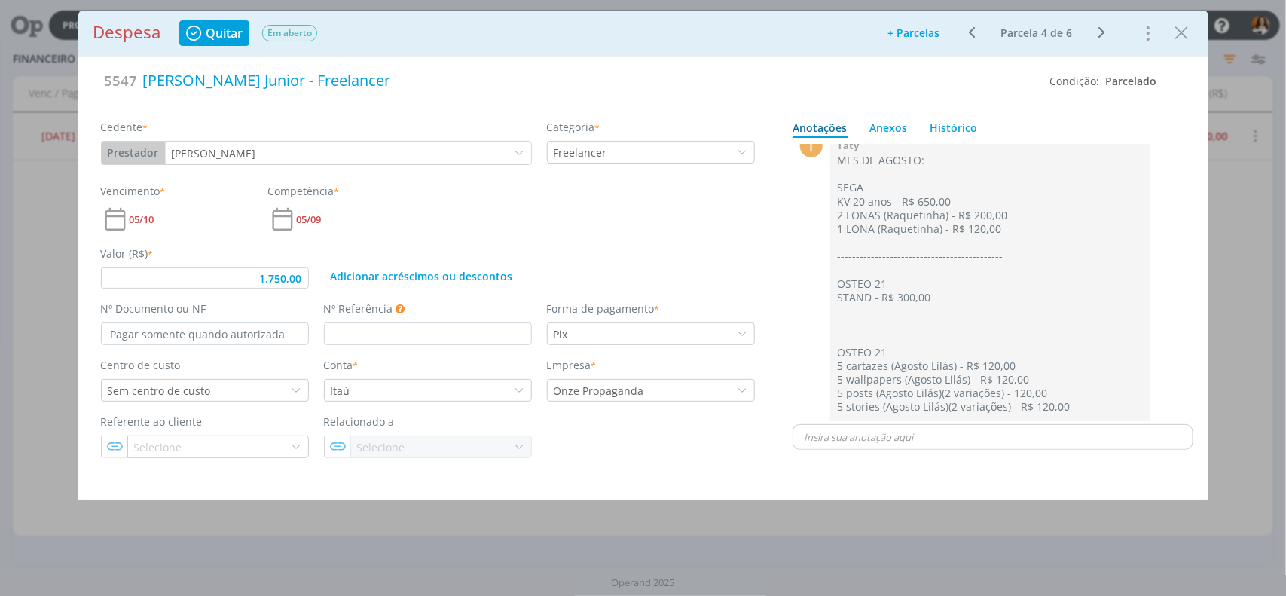
scroll to position [840, 0]
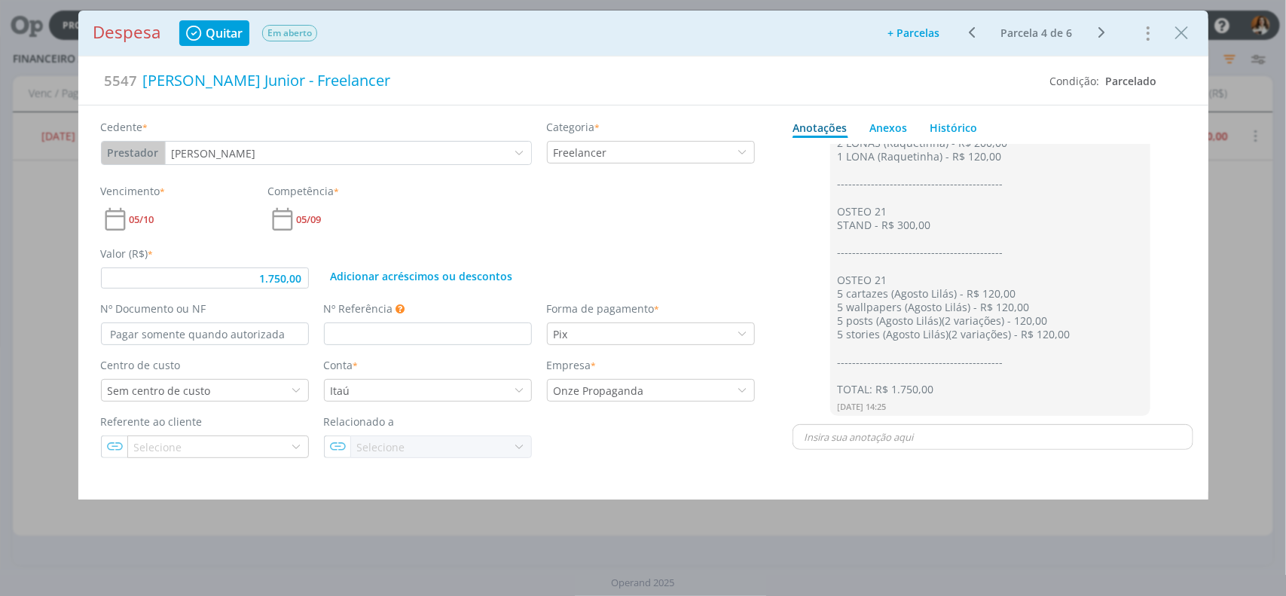
click at [888, 445] on div "dialog" at bounding box center [992, 437] width 399 height 24
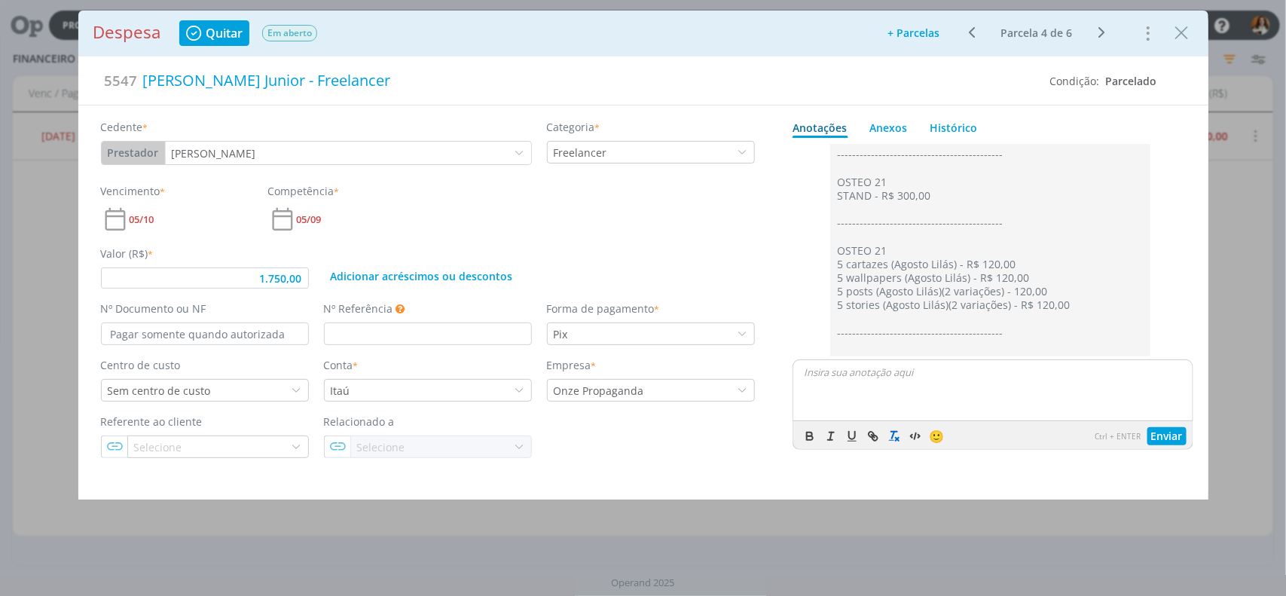
scroll to position [905, 0]
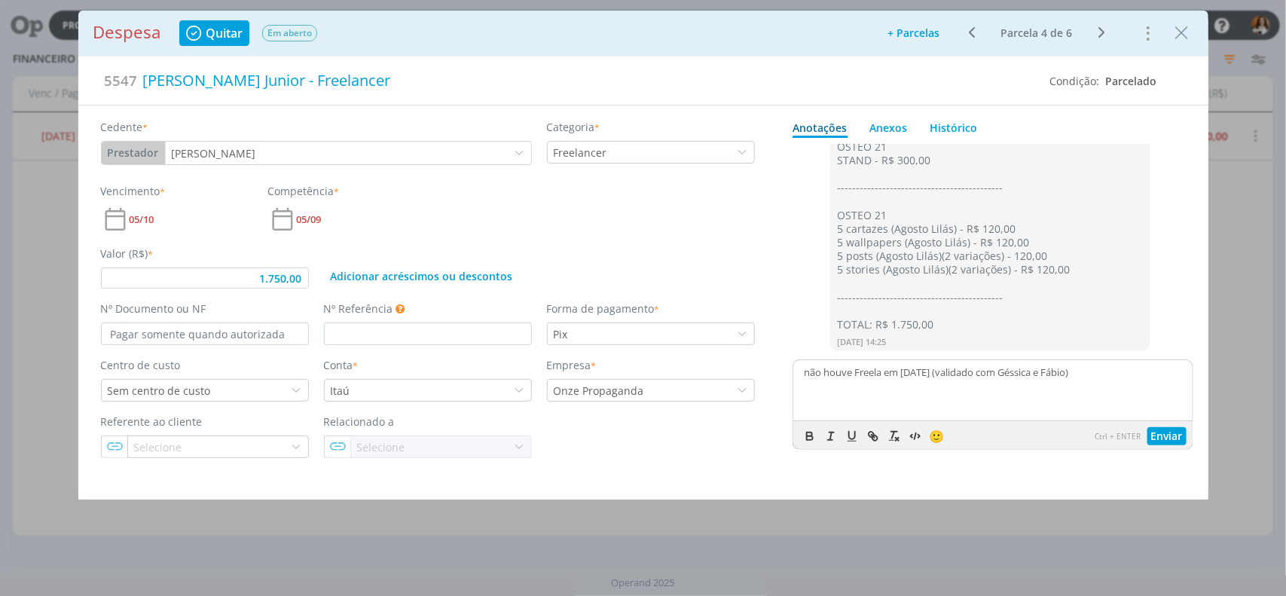
click at [948, 378] on p "não houve Freela em Setembro2025 (validado com Géssica e Fábio)" at bounding box center [993, 372] width 377 height 14
click at [1166, 433] on button "Enviar" at bounding box center [1167, 436] width 39 height 18
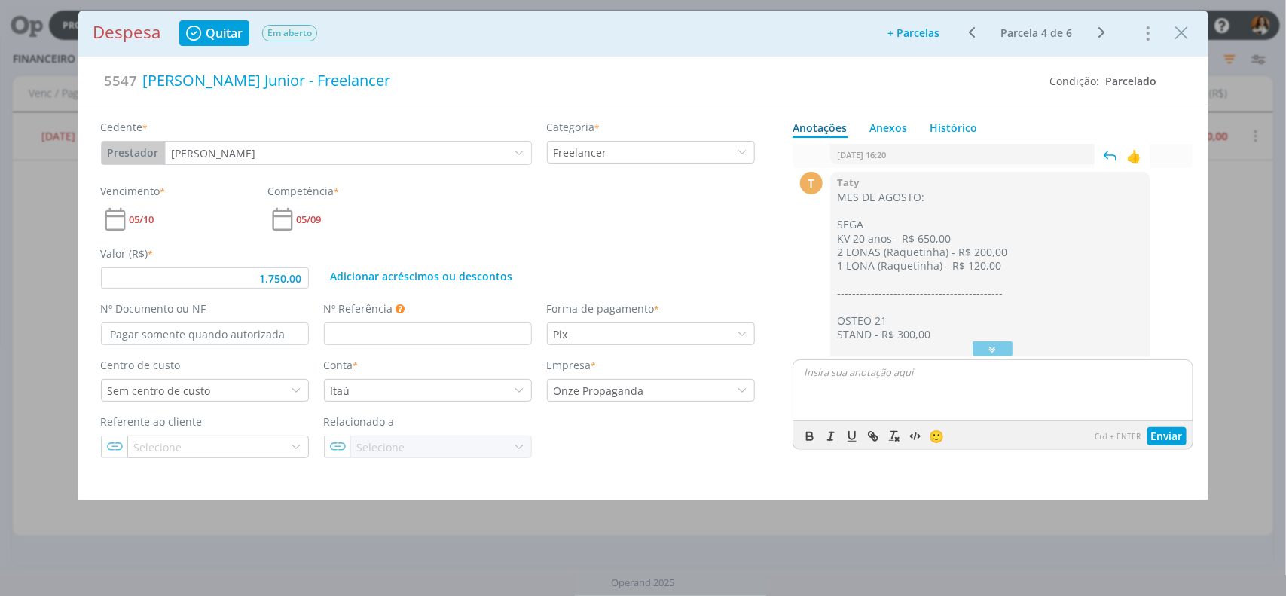
scroll to position [962, 0]
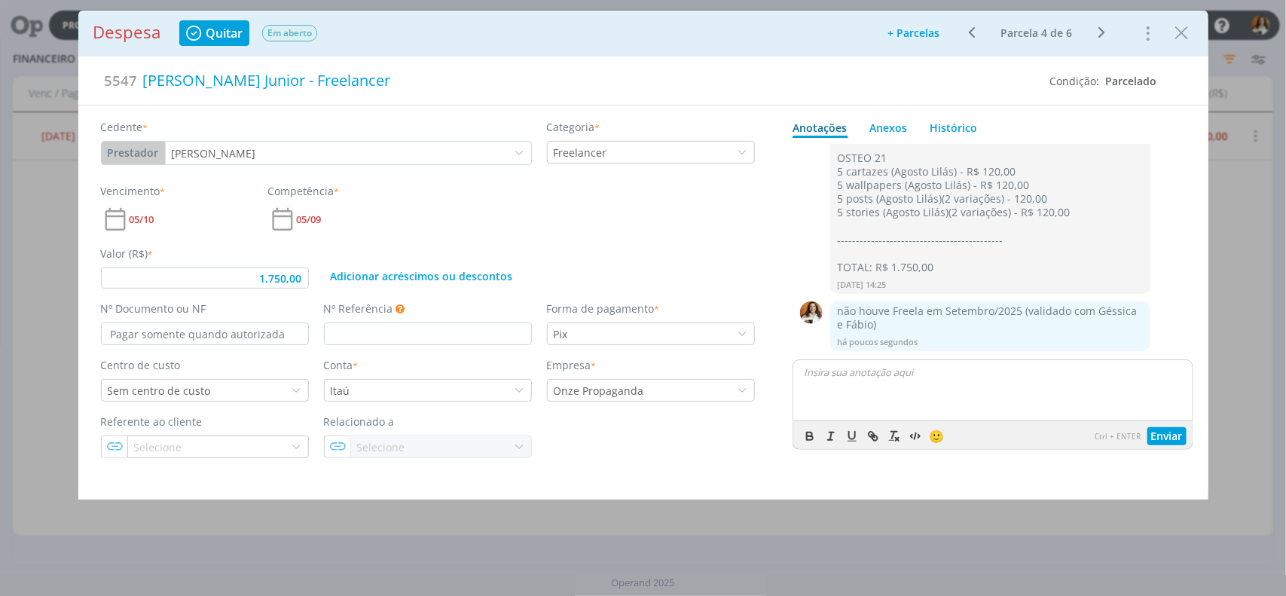
click at [608, 228] on div "Vencimento * 05/10 Competência * 05/09" at bounding box center [427, 208] width 669 height 50
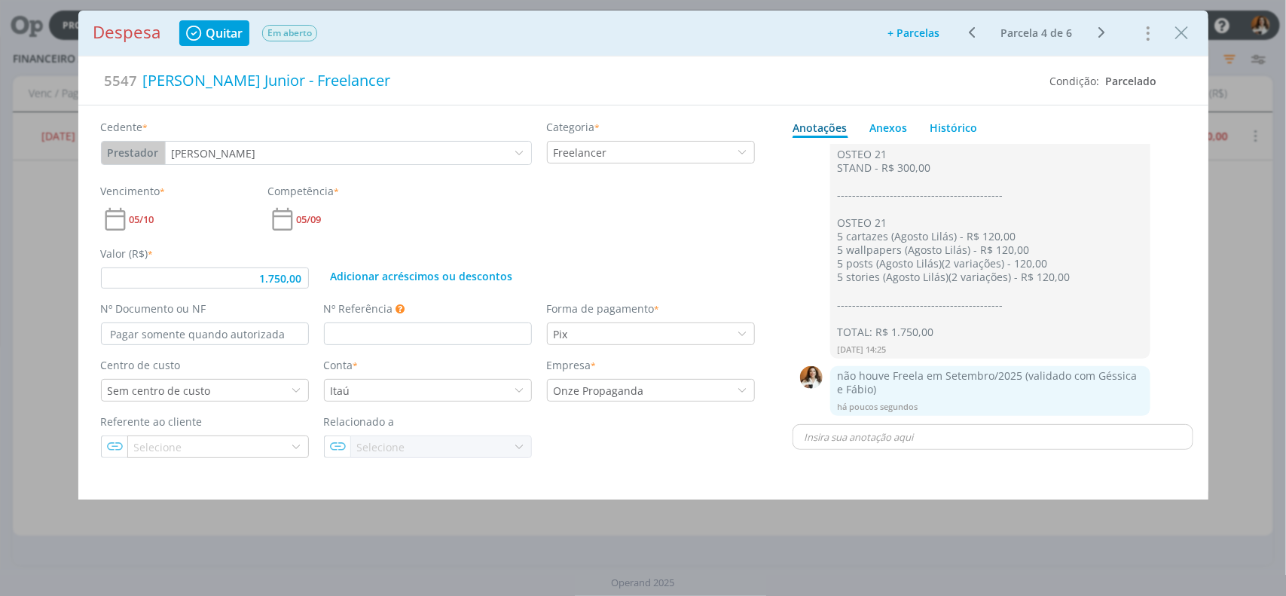
scroll to position [897, 0]
click at [1150, 35] on icon "dialog" at bounding box center [1146, 33] width 21 height 24
click at [1121, 66] on div "Cancelar" at bounding box center [1112, 65] width 89 height 26
type input "1.750,00"
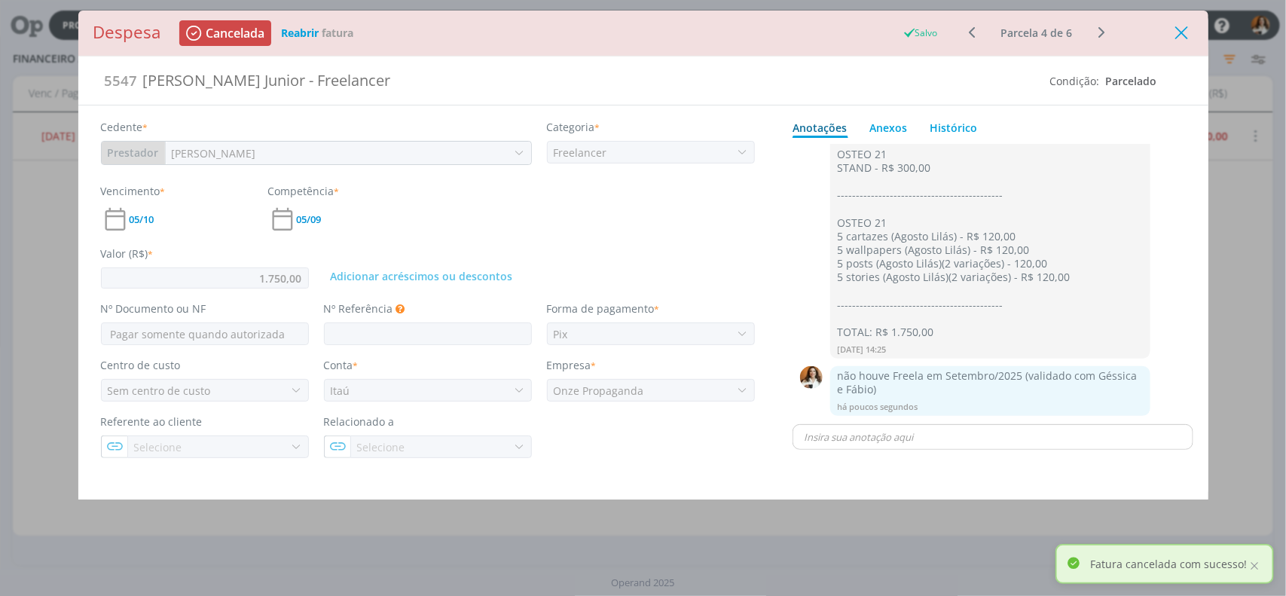
click at [1185, 28] on icon "Close" at bounding box center [1182, 33] width 23 height 23
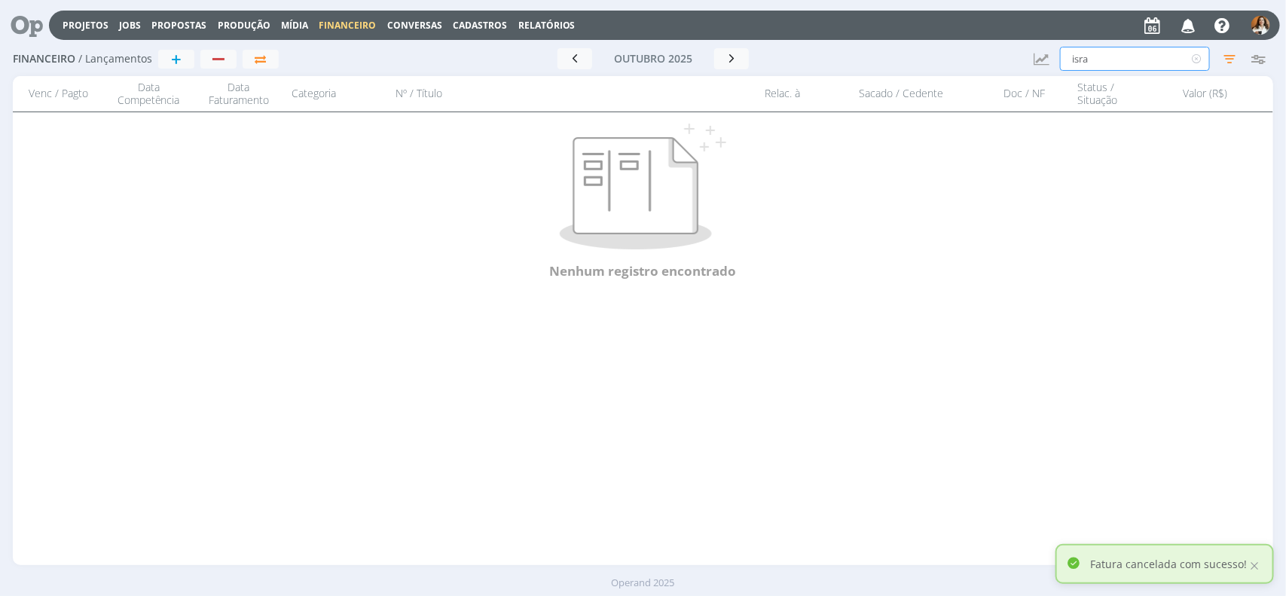
drag, startPoint x: 1111, startPoint y: 57, endPoint x: 1060, endPoint y: 66, distance: 52.0
click at [1060, 66] on div "Financeiro / Lançamentos + Ir para mês atual outubro 2025 < 2025 > Janeiro Feve…" at bounding box center [643, 59] width 1261 height 35
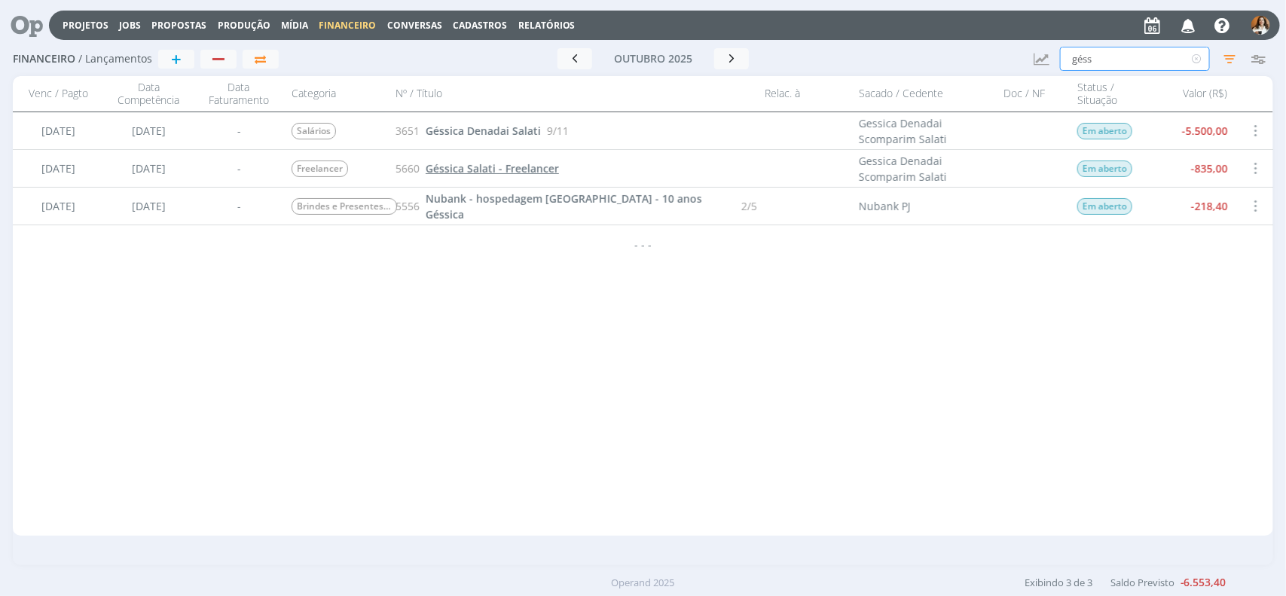
type input "géss"
click at [533, 167] on span "Géssica Salati - Freelancer" at bounding box center [492, 168] width 133 height 14
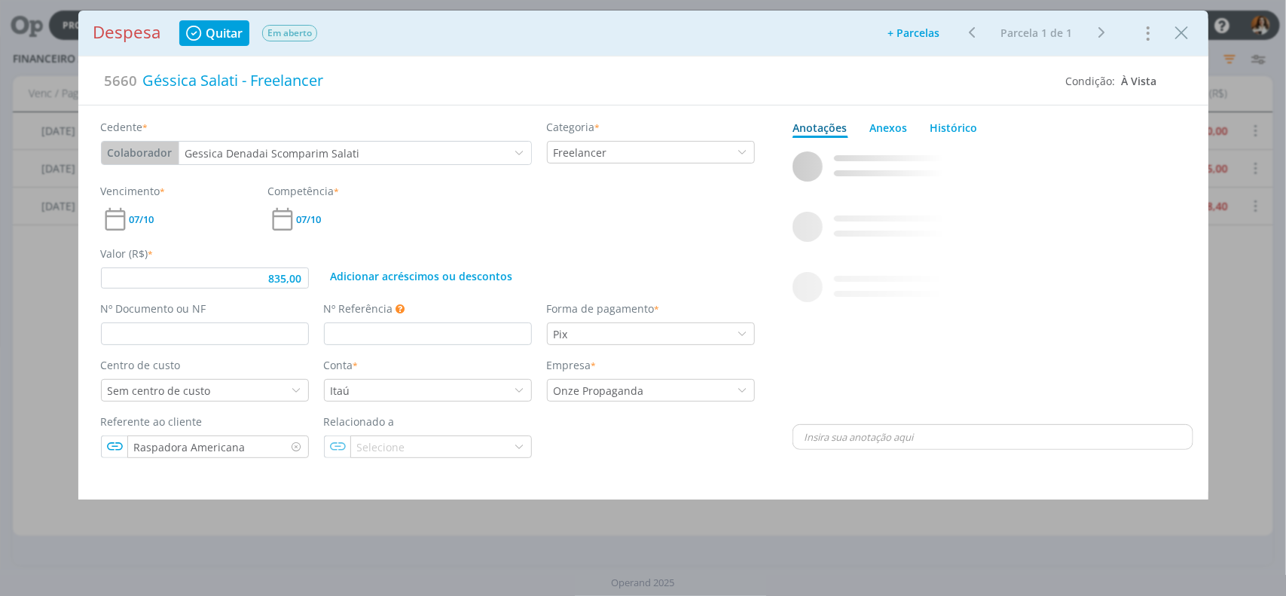
type input "835,00"
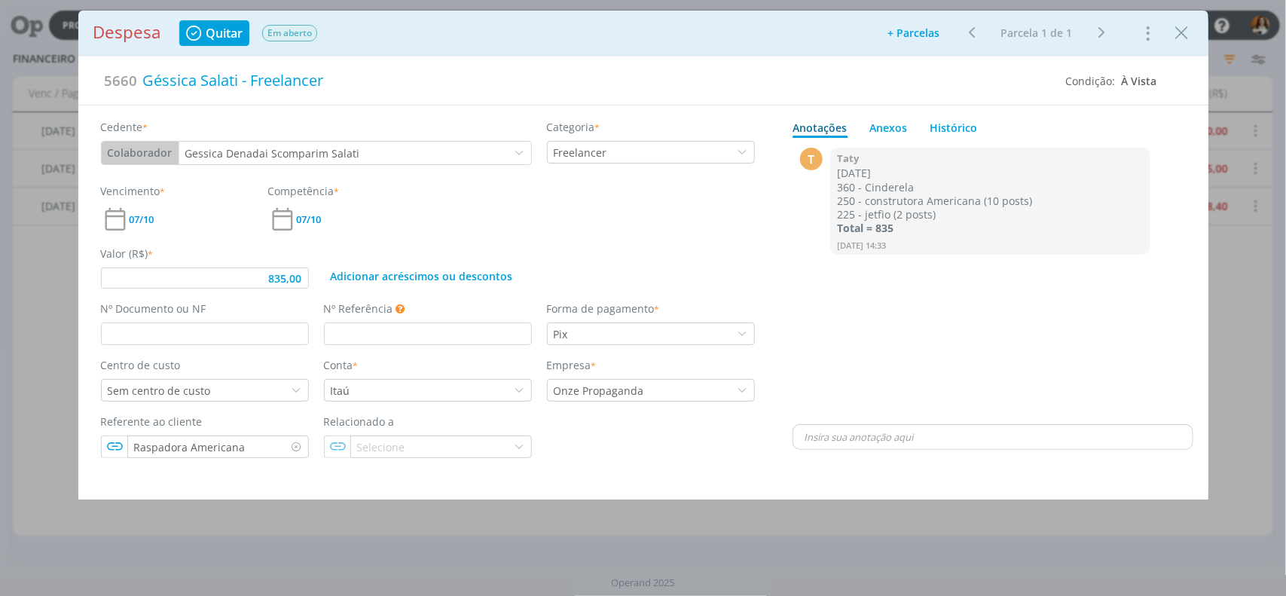
click at [850, 431] on p "dialog" at bounding box center [993, 437] width 377 height 14
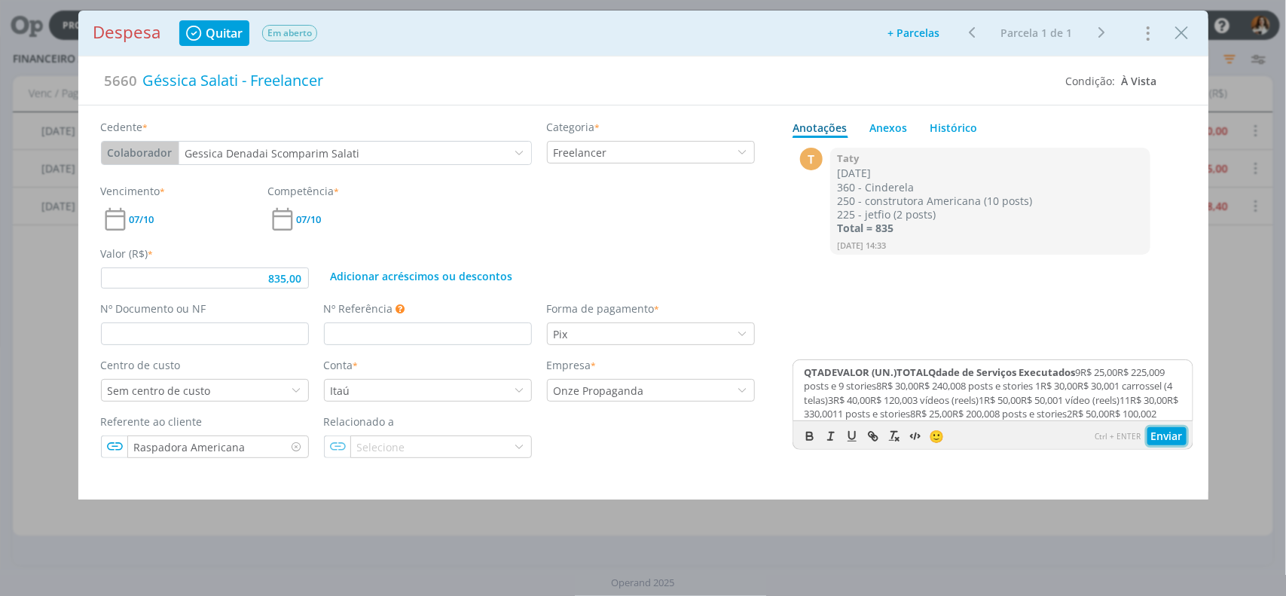
click at [1168, 437] on button "Enviar" at bounding box center [1167, 436] width 39 height 18
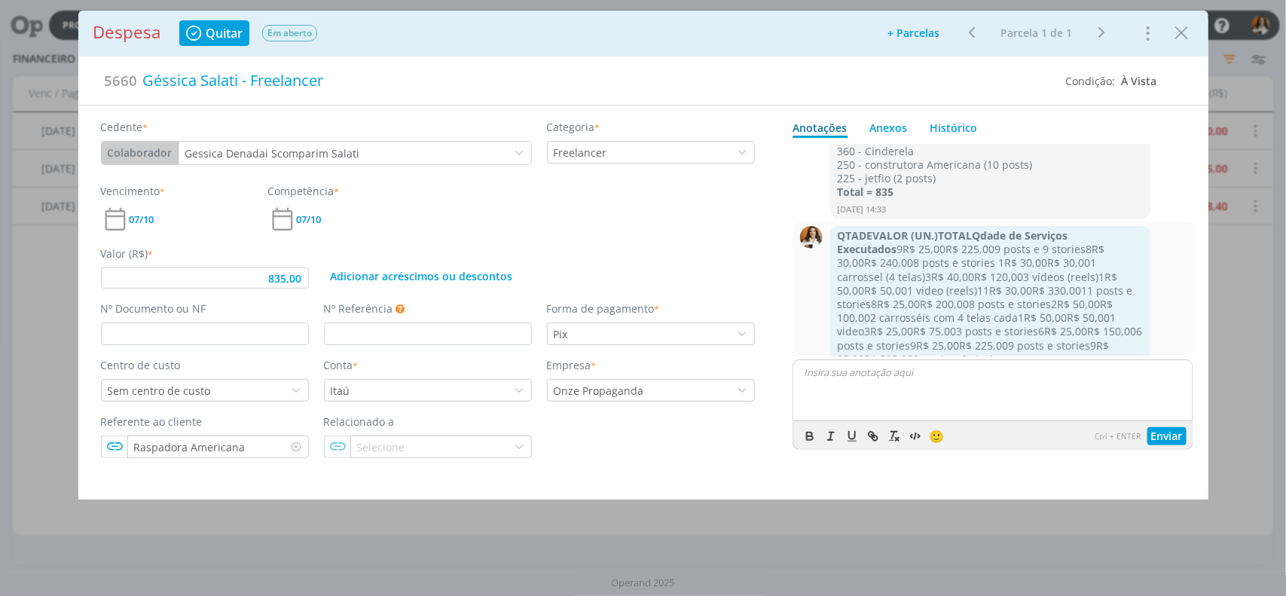
scroll to position [70, 0]
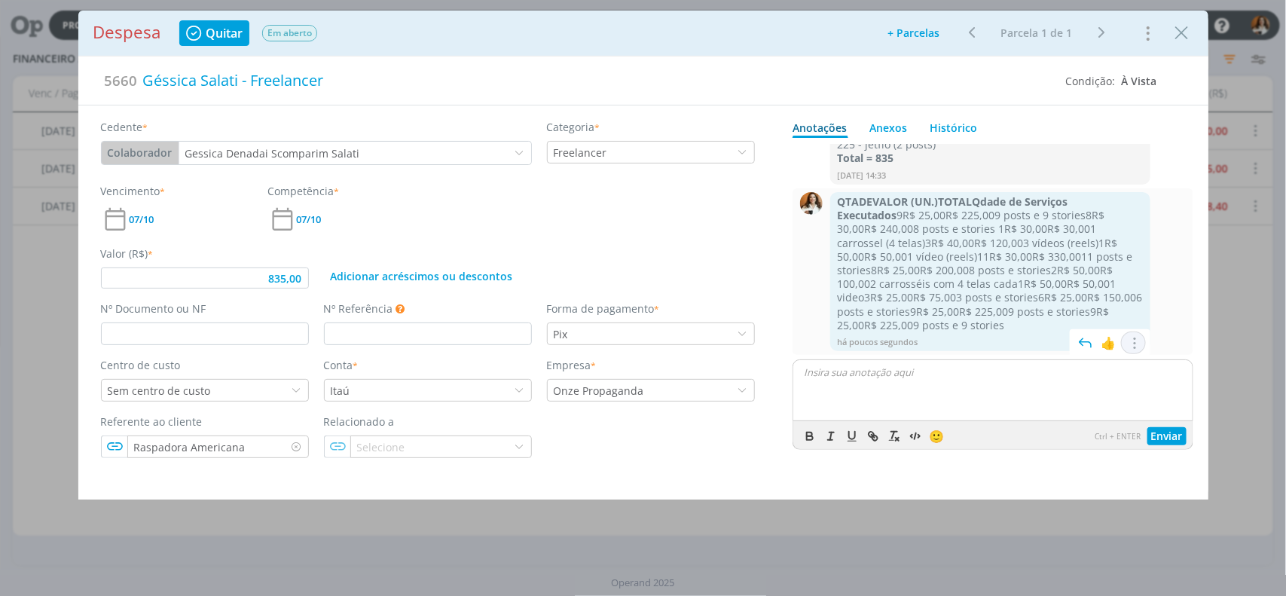
click at [1128, 347] on span "dialog" at bounding box center [1134, 343] width 17 height 20
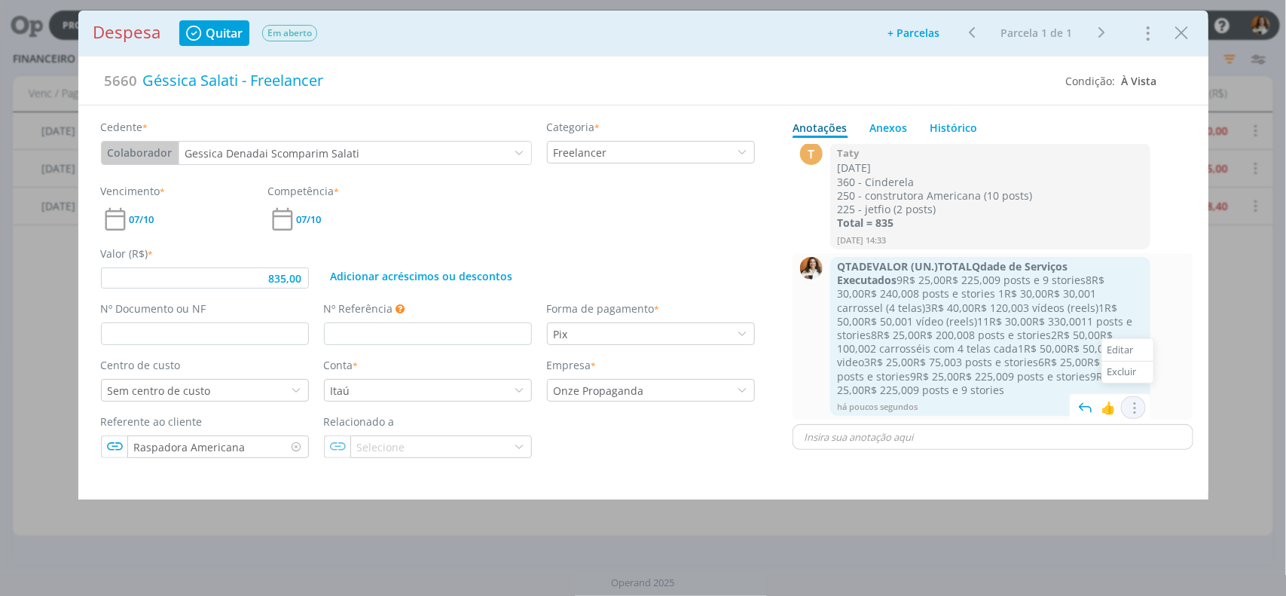
scroll to position [5, 0]
click at [1131, 379] on div "Excluir" at bounding box center [1127, 377] width 51 height 22
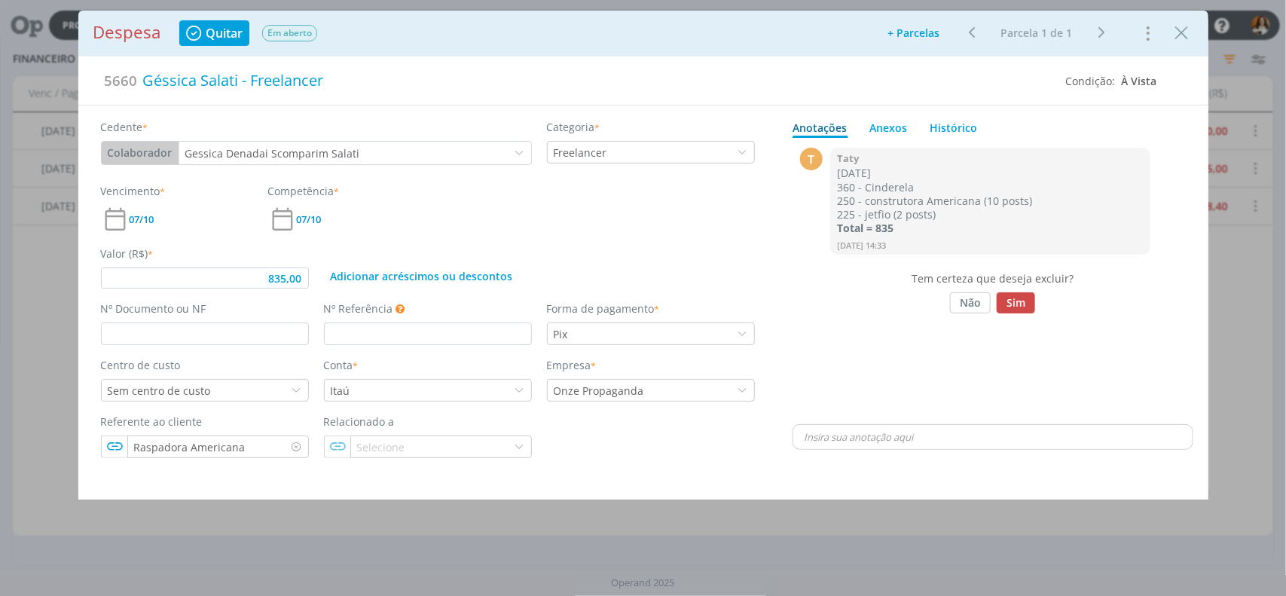
scroll to position [0, 0]
click at [1021, 303] on button "Sim" at bounding box center [1016, 302] width 38 height 21
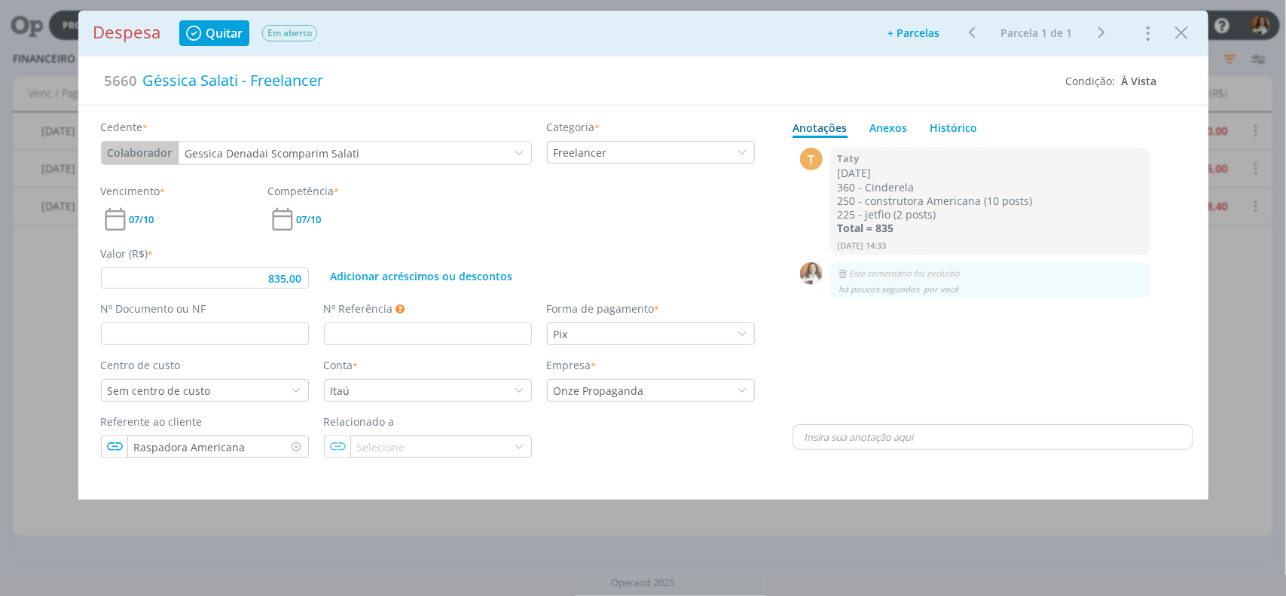
click at [891, 443] on p "dialog" at bounding box center [993, 437] width 377 height 14
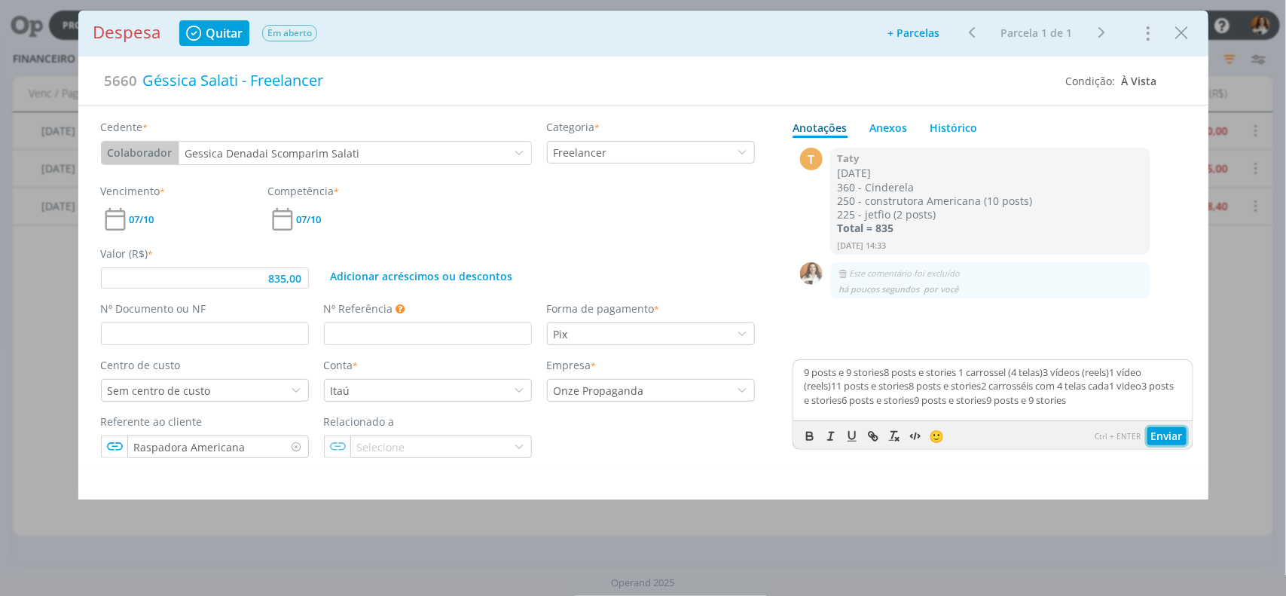
click at [1166, 439] on button "Enviar" at bounding box center [1167, 436] width 39 height 18
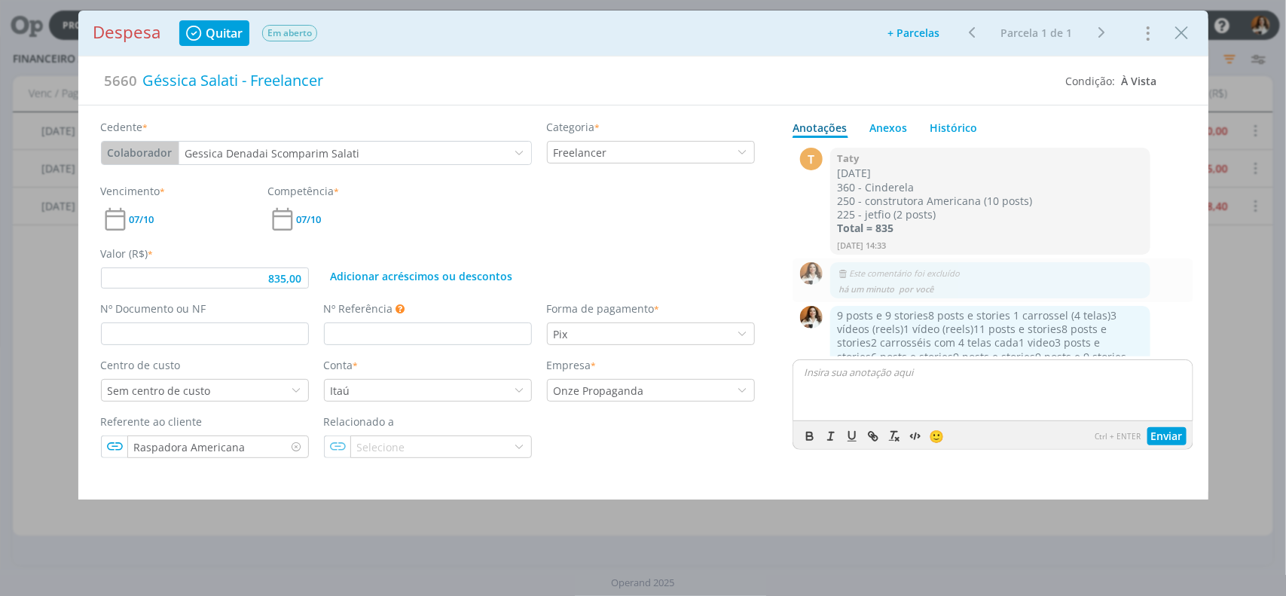
scroll to position [32, 0]
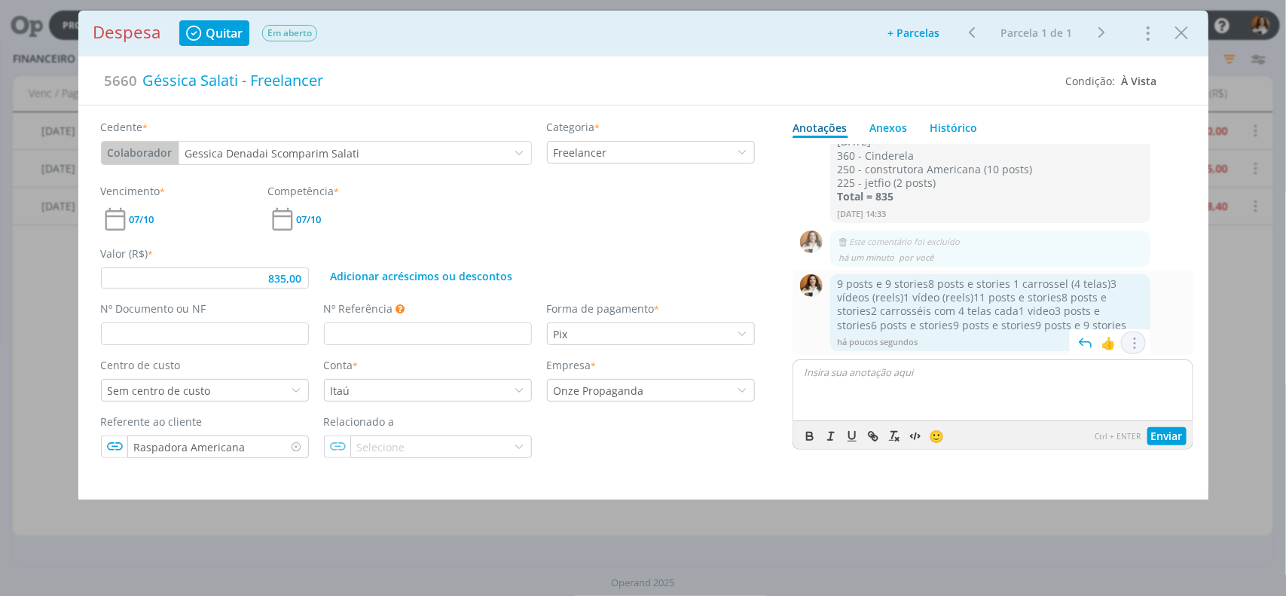
click at [1126, 344] on span "dialog" at bounding box center [1134, 343] width 17 height 20
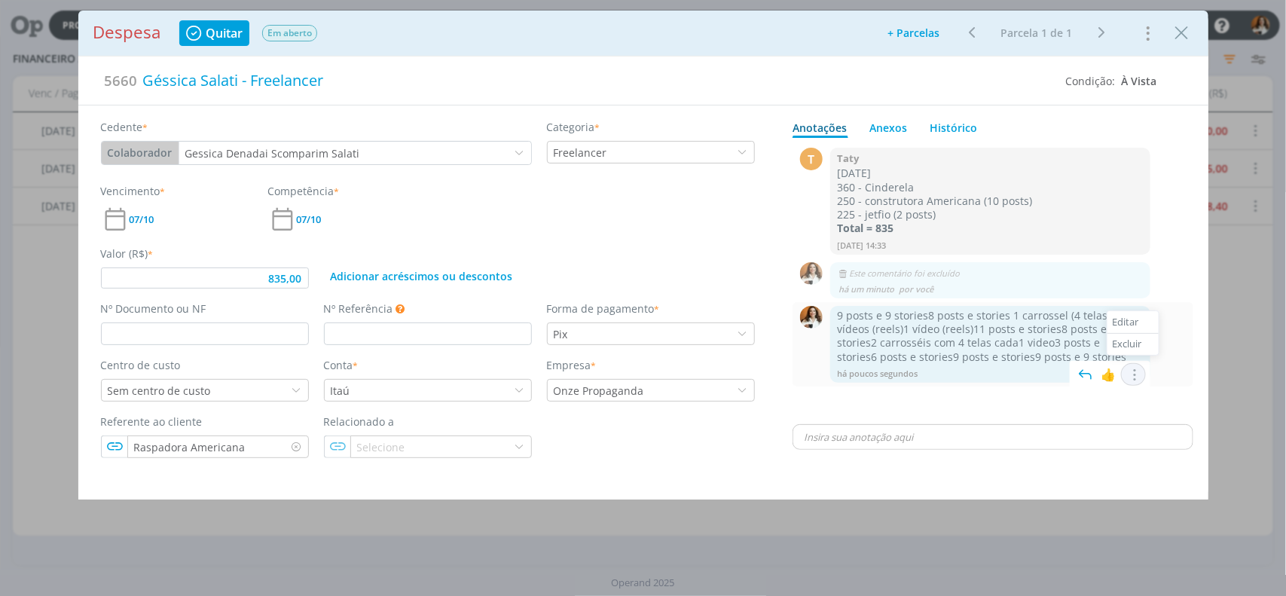
scroll to position [0, 0]
click at [1139, 371] on span "dialog" at bounding box center [1134, 375] width 17 height 20
click at [1138, 374] on span "dialog" at bounding box center [1134, 375] width 17 height 20
click at [1139, 321] on div "Editar" at bounding box center [1133, 322] width 51 height 22
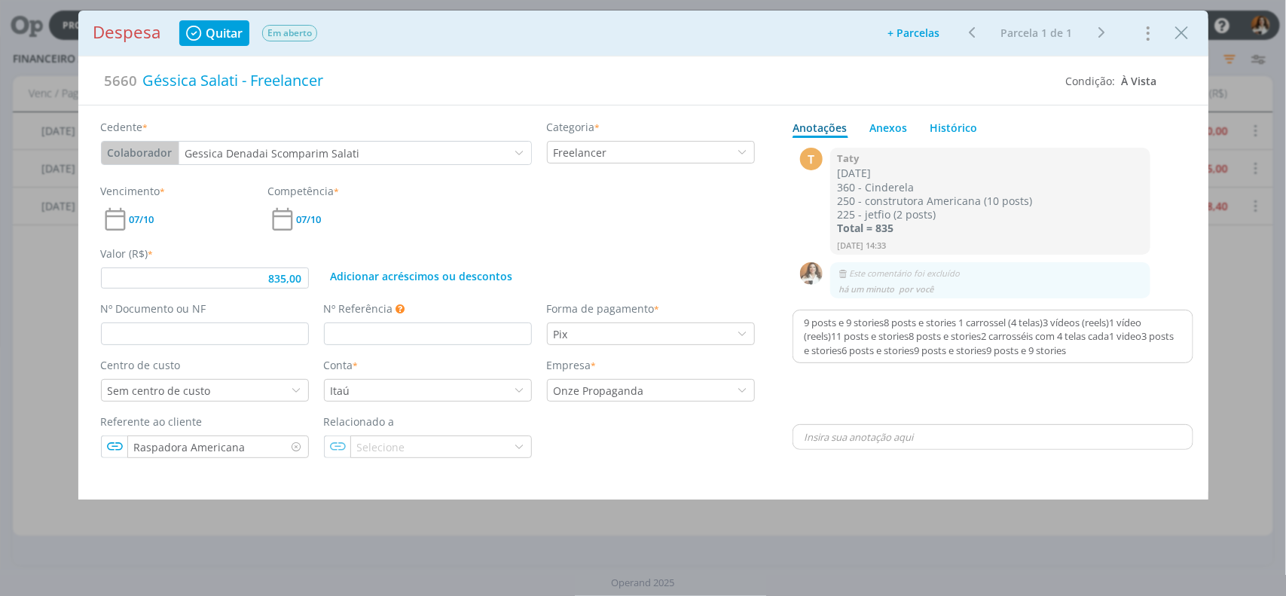
click at [800, 313] on div "9 posts e 9 stories8 posts e stories 1 carrossel (4 telas)3 vídeos (reels)1 víd…" at bounding box center [992, 336] width 399 height 52
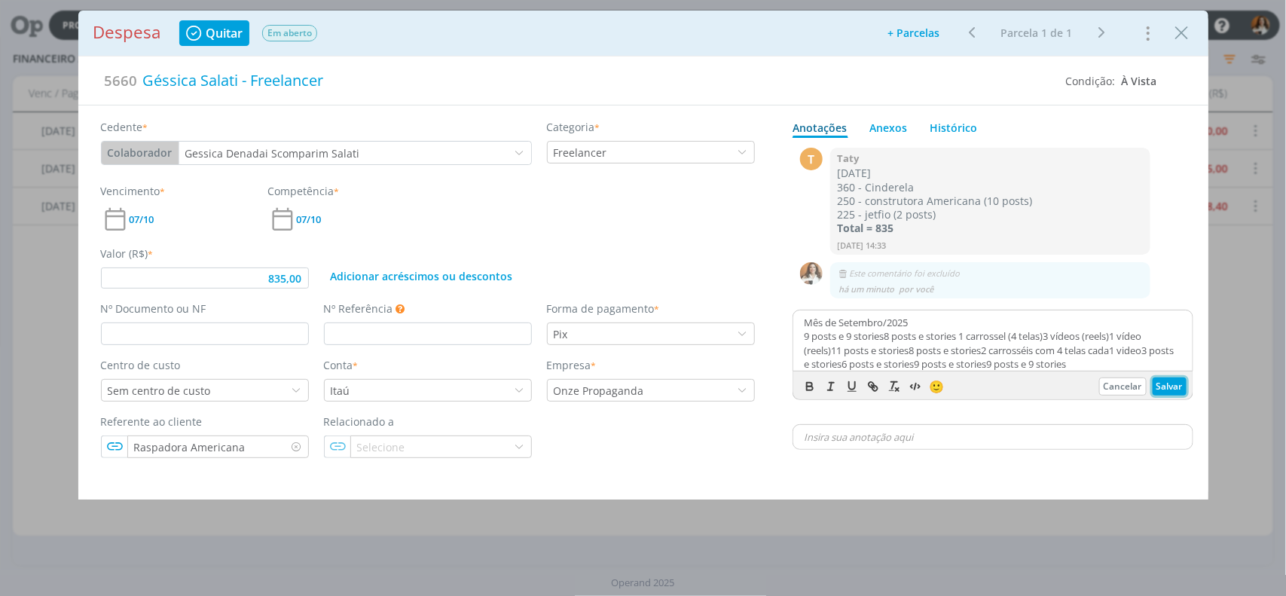
click at [1180, 386] on button "Salvar" at bounding box center [1170, 387] width 34 height 18
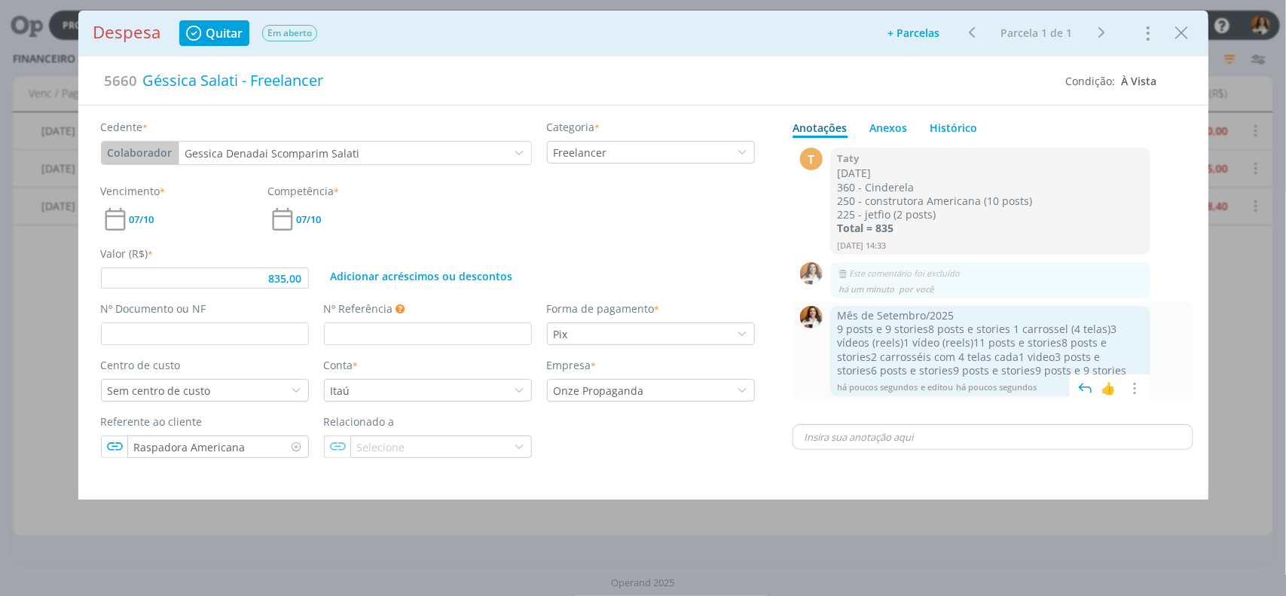
click at [1050, 369] on p "9 posts e 9 stories8 posts e stories 1 carrossel (4 telas)3 vídeos (reels)1 víd…" at bounding box center [991, 349] width 306 height 55
click at [1138, 393] on span "dialog" at bounding box center [1134, 388] width 17 height 20
click at [1142, 337] on div "Editar" at bounding box center [1133, 336] width 51 height 22
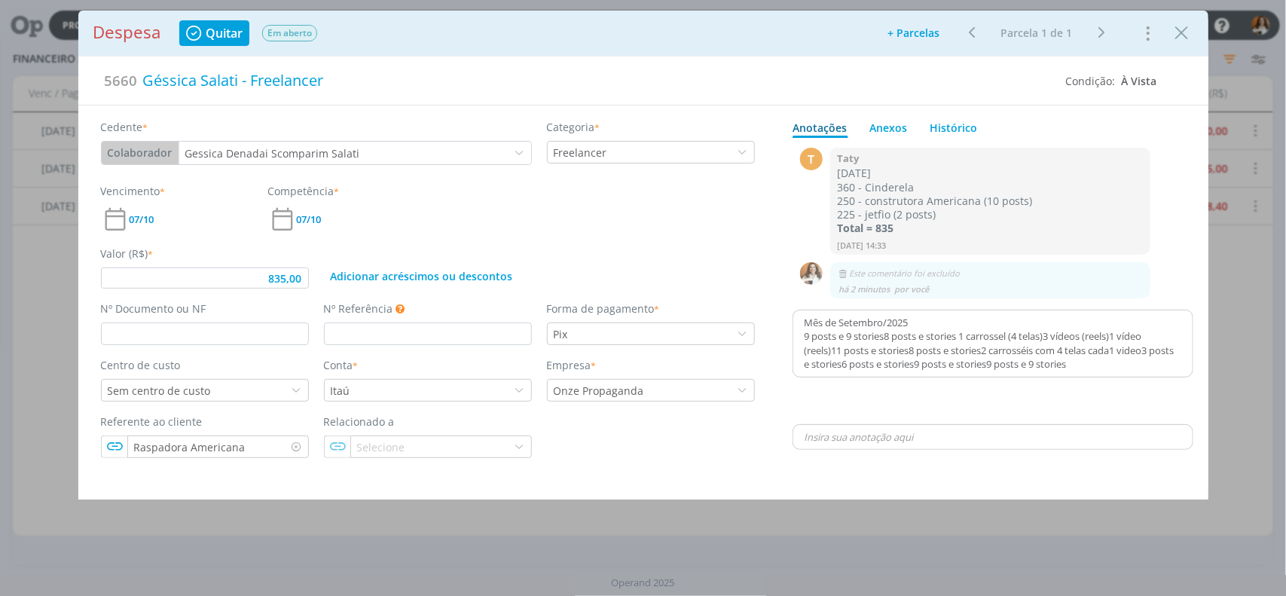
click at [1117, 369] on p "9 posts e 9 stories8 posts e stories 1 carrossel (4 telas)3 vídeos (reels)1 víd…" at bounding box center [993, 349] width 377 height 41
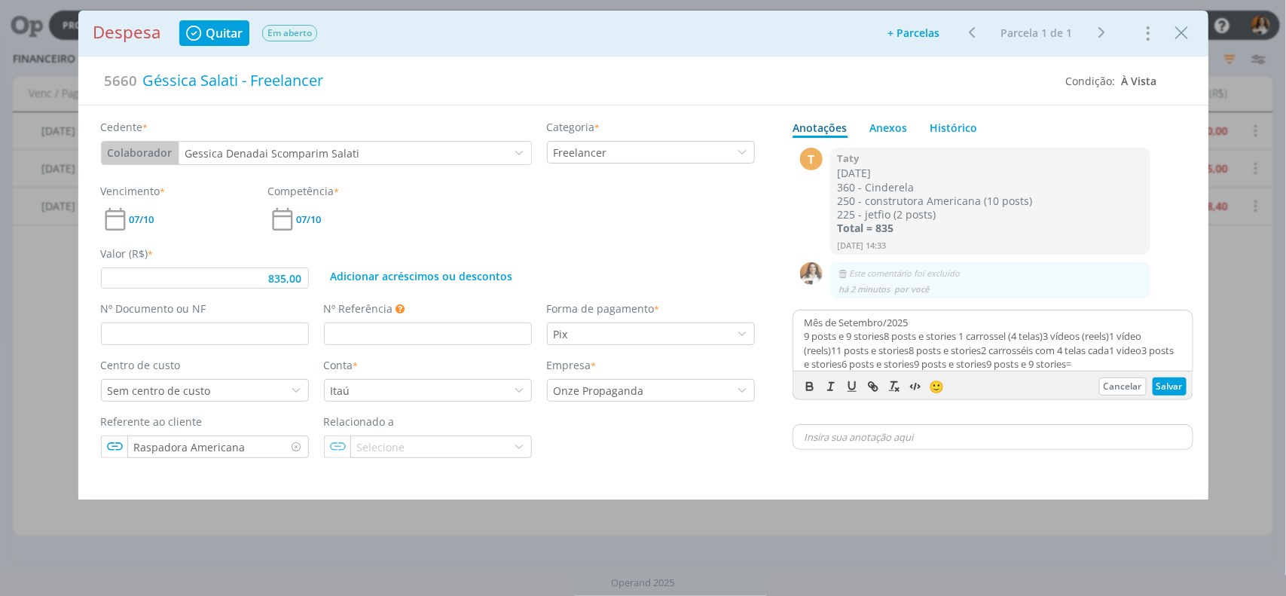
scroll to position [1, 0]
click at [1169, 389] on button "Salvar" at bounding box center [1170, 387] width 34 height 18
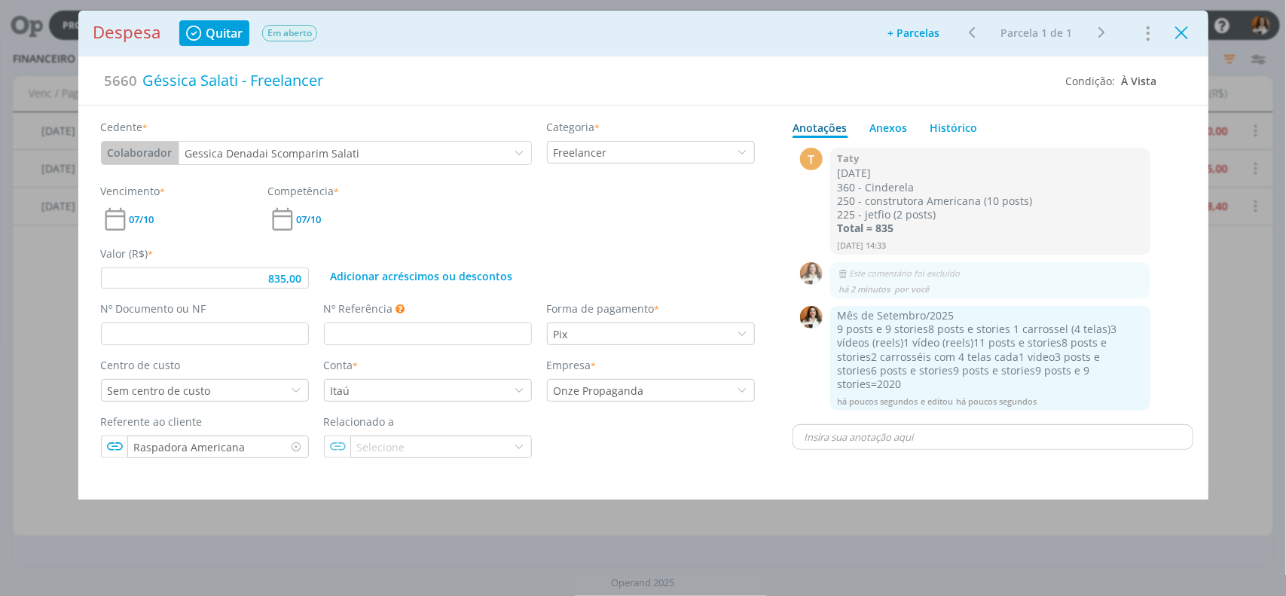
drag, startPoint x: 1188, startPoint y: 35, endPoint x: 1176, endPoint y: 44, distance: 14.6
click at [1187, 35] on icon "Close" at bounding box center [1182, 33] width 23 height 23
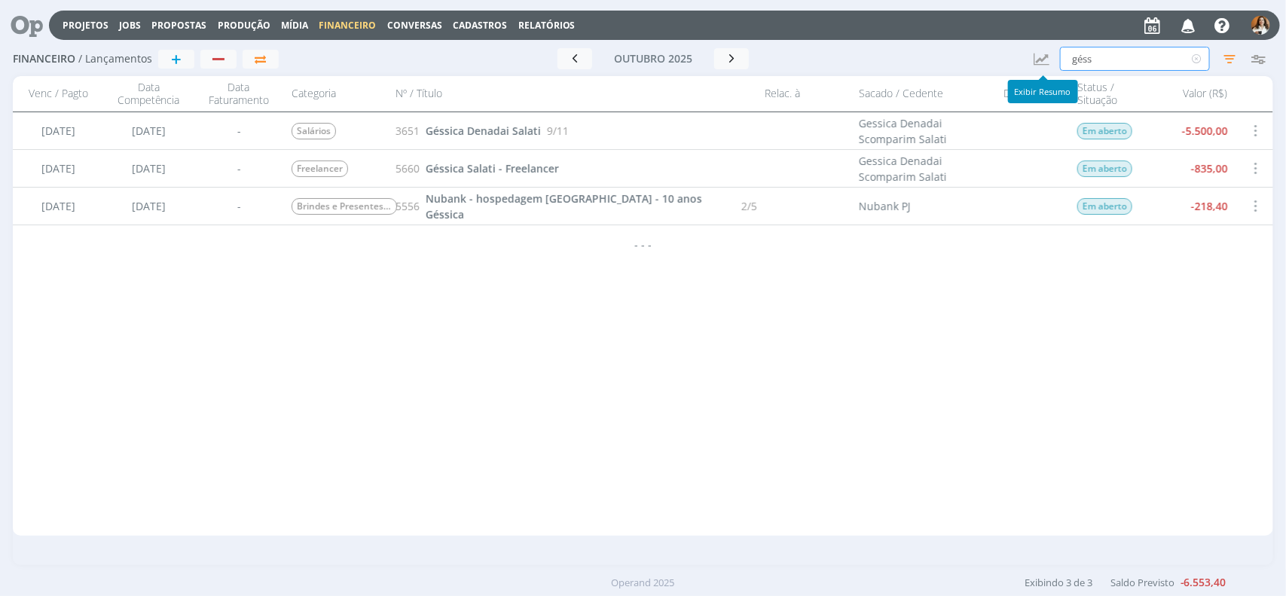
drag, startPoint x: 1123, startPoint y: 65, endPoint x: 1055, endPoint y: 66, distance: 68.6
click at [1055, 66] on div "Financeiro / Lançamentos + Ir para mês atual outubro 2025 < 2025 > Janeiro Feve…" at bounding box center [643, 59] width 1261 height 35
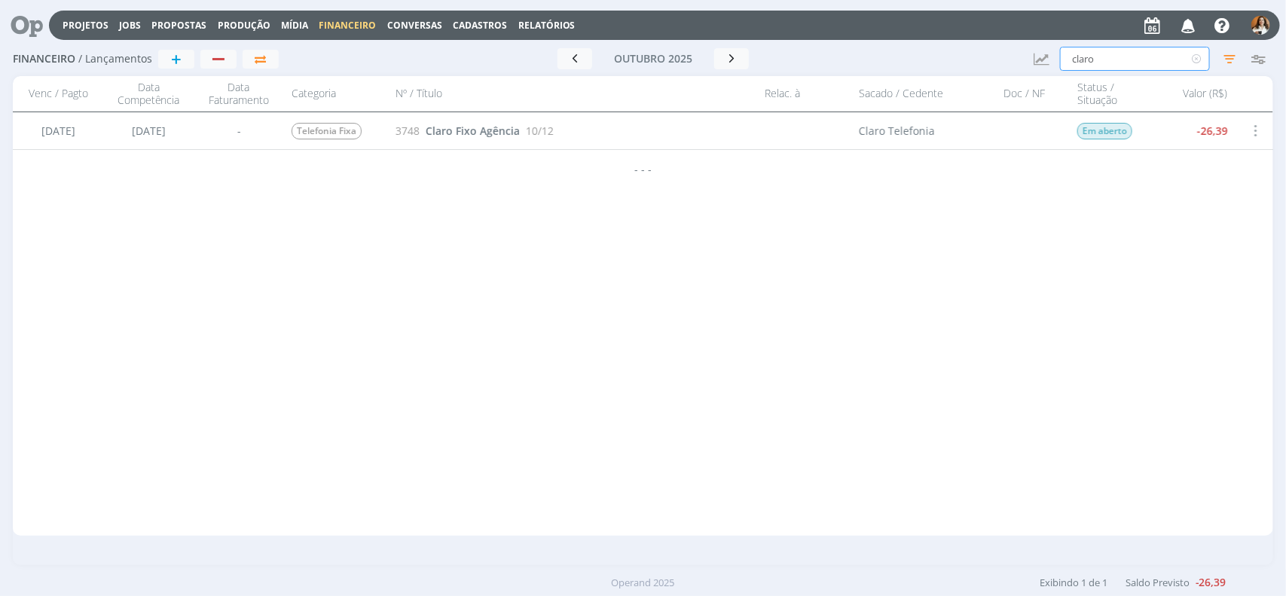
type input "claro"
click at [520, 136] on div "3748 Claro Fixo Agência 10/12" at bounding box center [574, 130] width 368 height 37
click at [509, 130] on span "Claro Fixo Agência" at bounding box center [473, 131] width 94 height 14
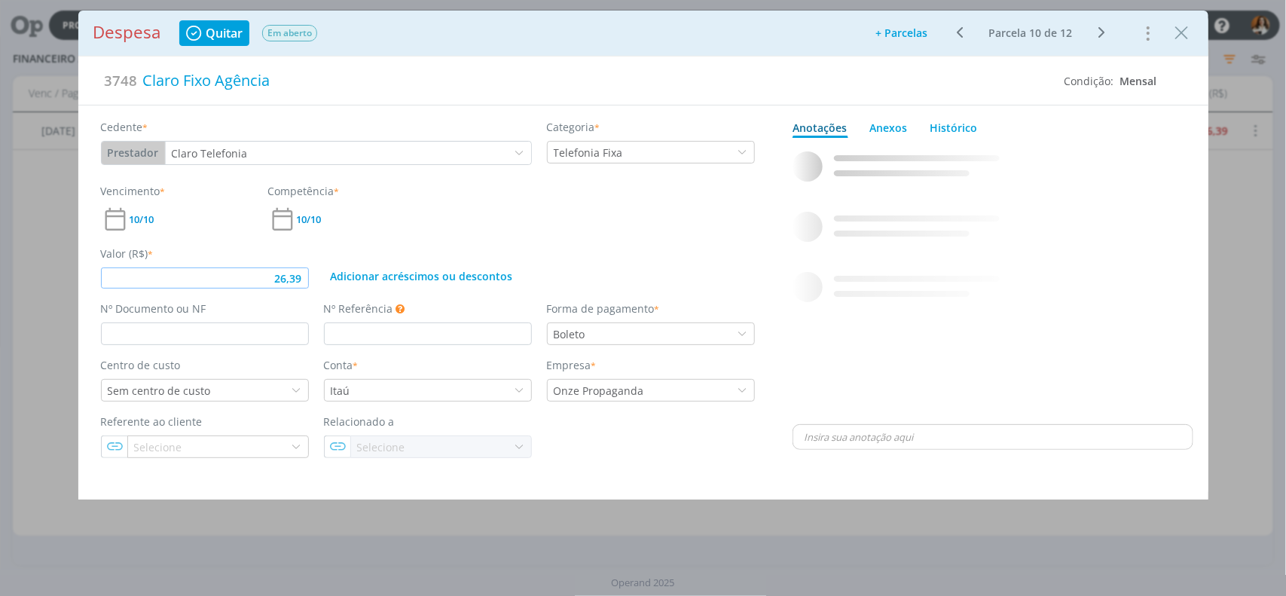
drag, startPoint x: 274, startPoint y: 281, endPoint x: 322, endPoint y: 267, distance: 50.8
click at [322, 267] on div "Valor (R$) * 26,39 Adicionar acréscimos ou descontos" at bounding box center [427, 261] width 669 height 55
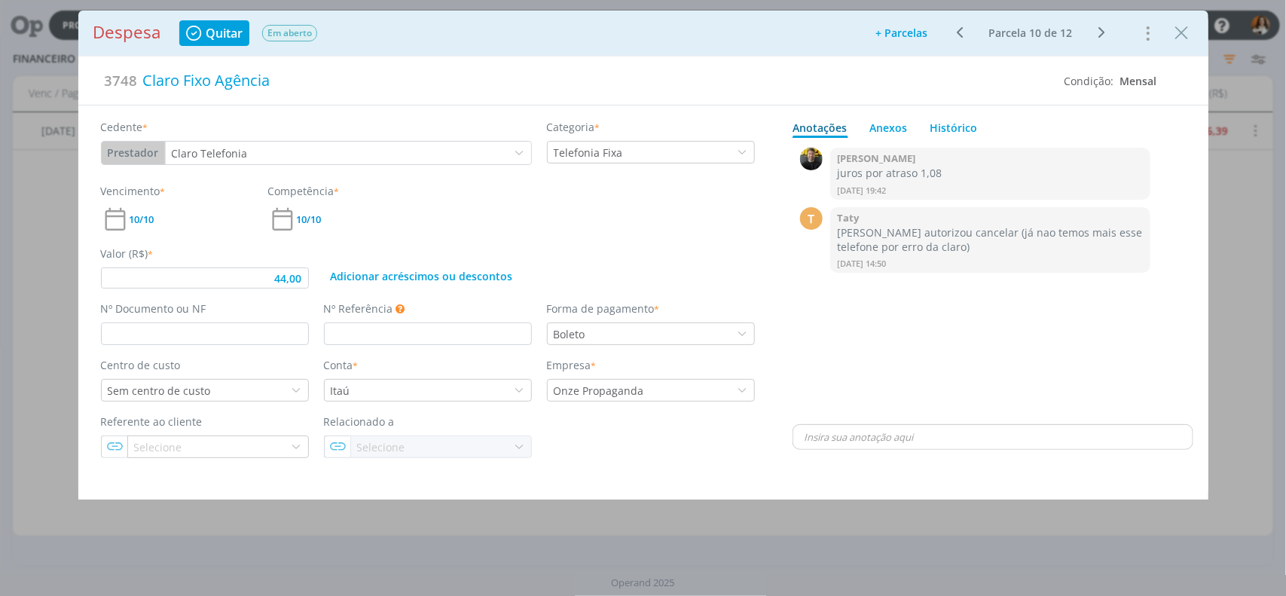
click at [906, 366] on div "0 Fabio dias juros por atraso 1,08 12/05 às 19:42 👍 T 0 Taty Fabio autorizou ca…" at bounding box center [993, 282] width 401 height 277
click at [890, 436] on p "dialog" at bounding box center [993, 437] width 377 height 14
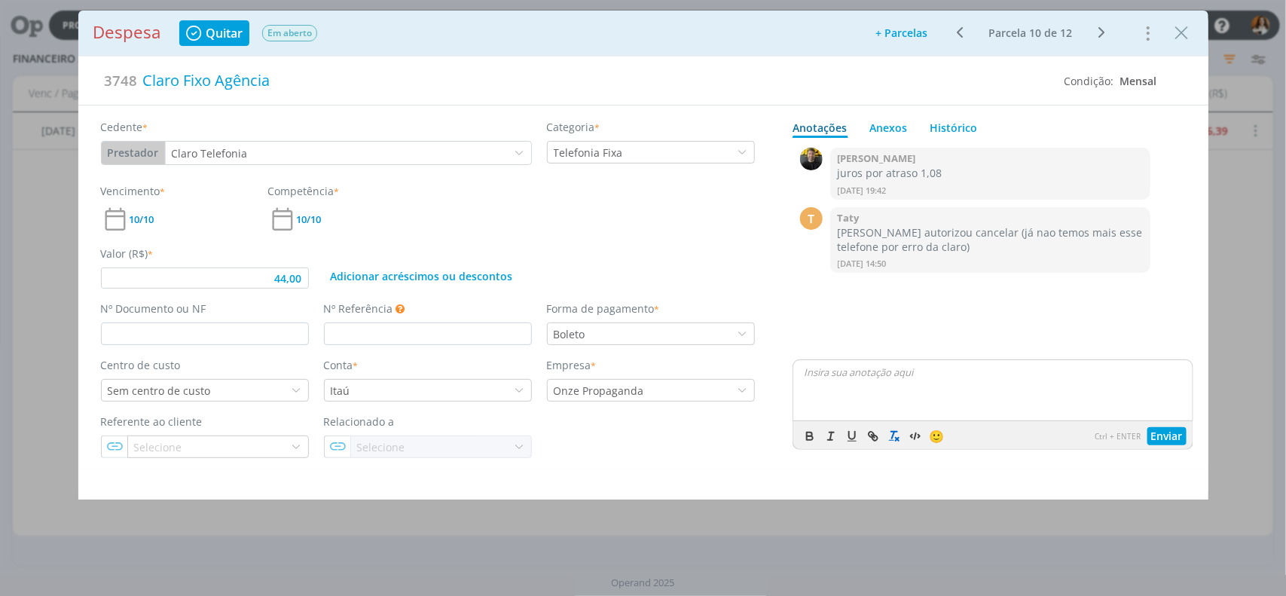
type input "44,00"
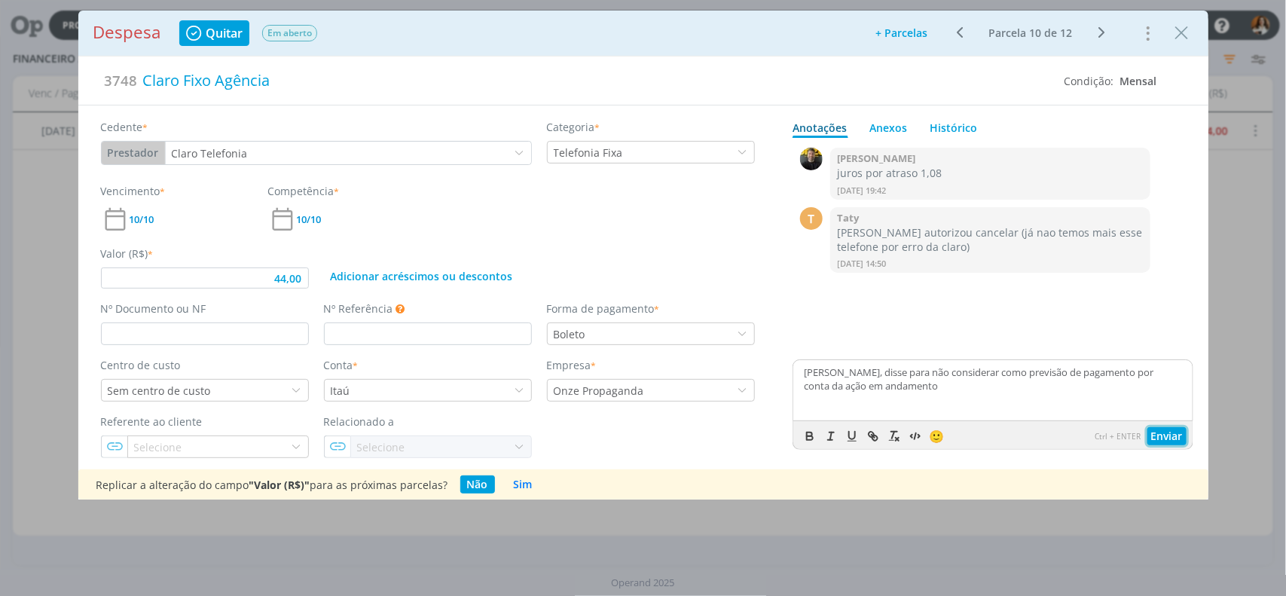
click at [1166, 437] on button "Enviar" at bounding box center [1167, 436] width 39 height 18
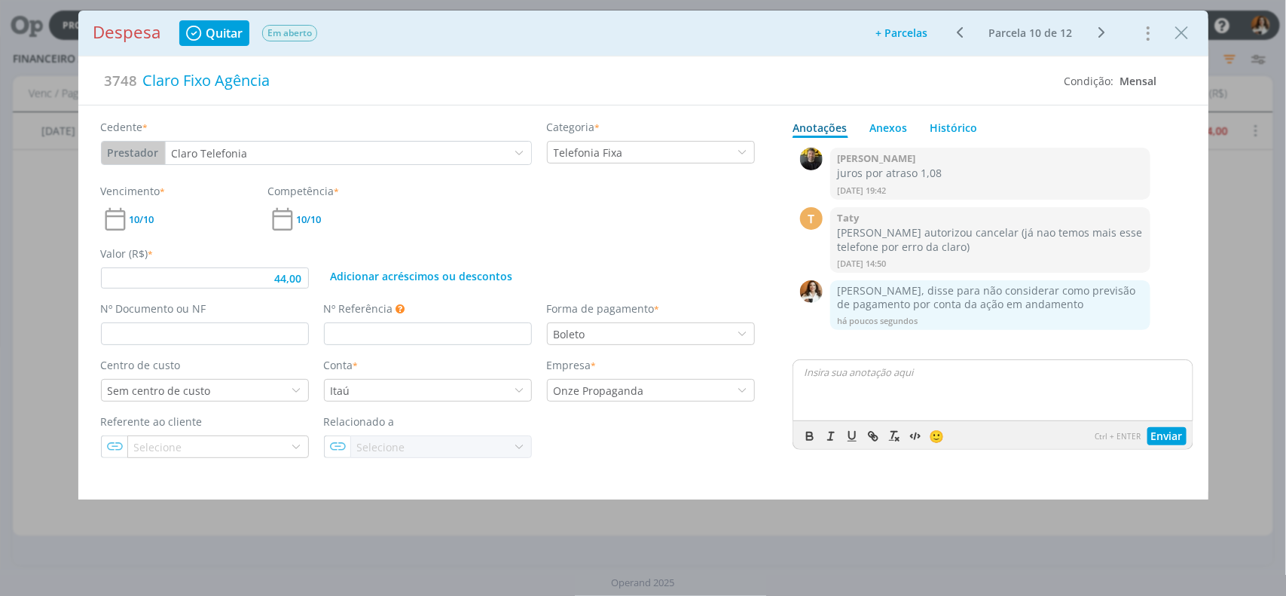
click at [1151, 32] on icon "dialog" at bounding box center [1146, 33] width 21 height 24
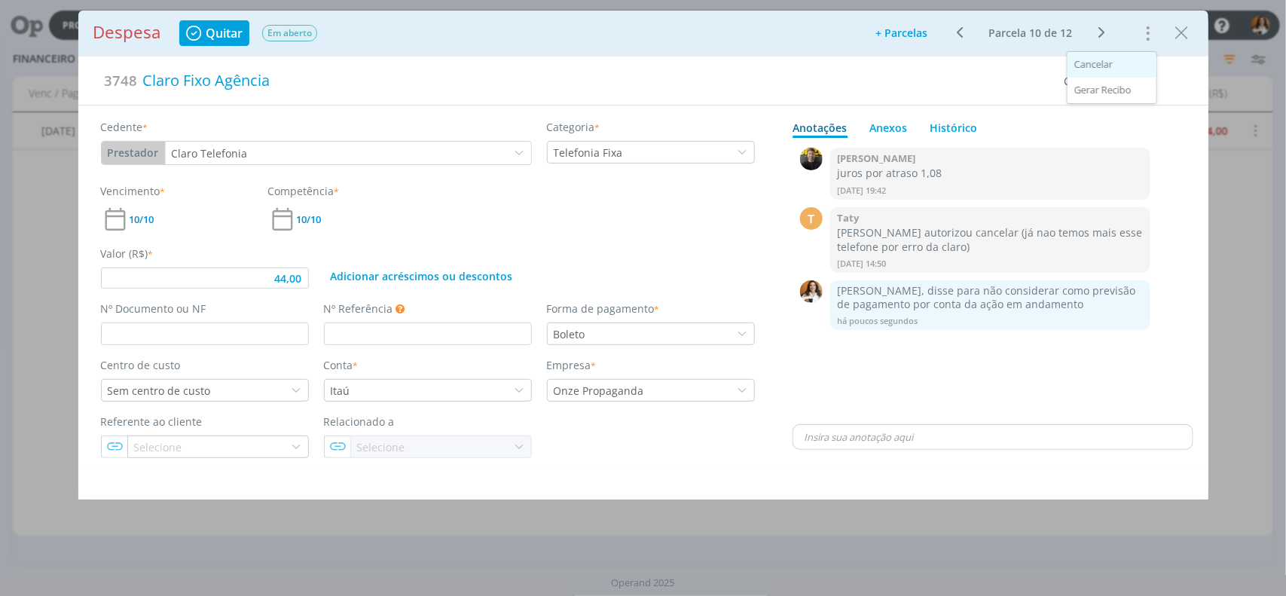
click at [1102, 63] on div "Cancelar" at bounding box center [1093, 65] width 38 height 12
type input "44,00"
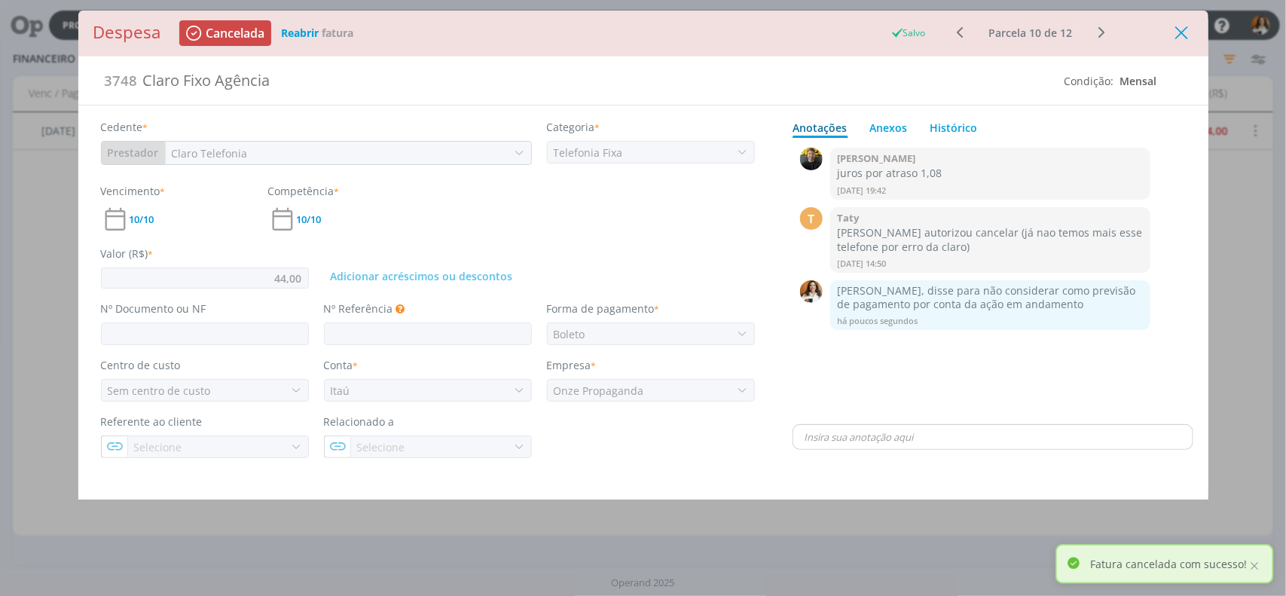
click at [1184, 32] on icon "Close" at bounding box center [1182, 33] width 23 height 23
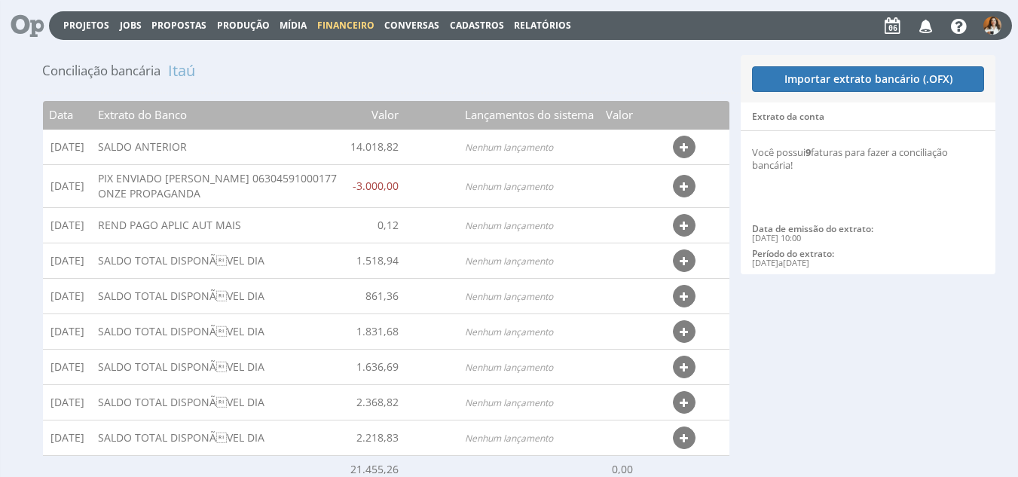
scroll to position [8, 0]
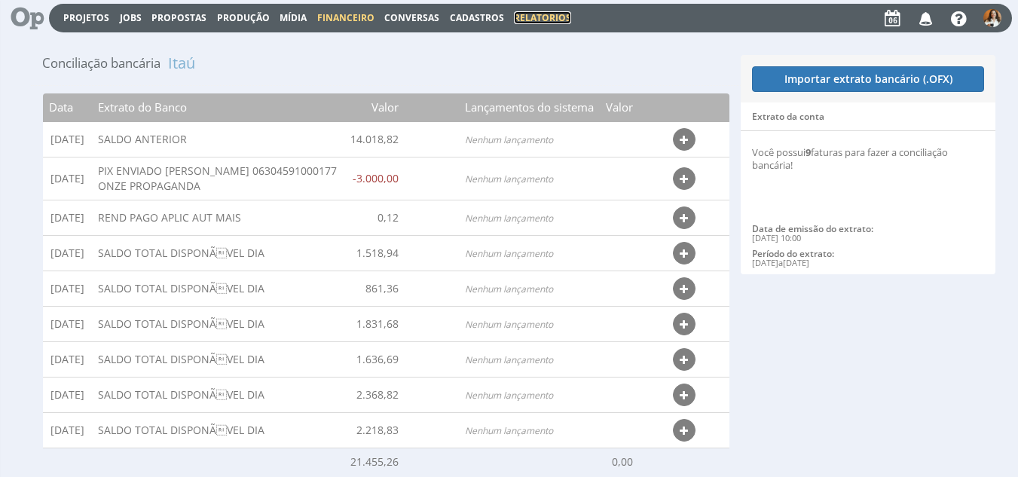
click at [522, 22] on link "Relatórios" at bounding box center [542, 17] width 57 height 13
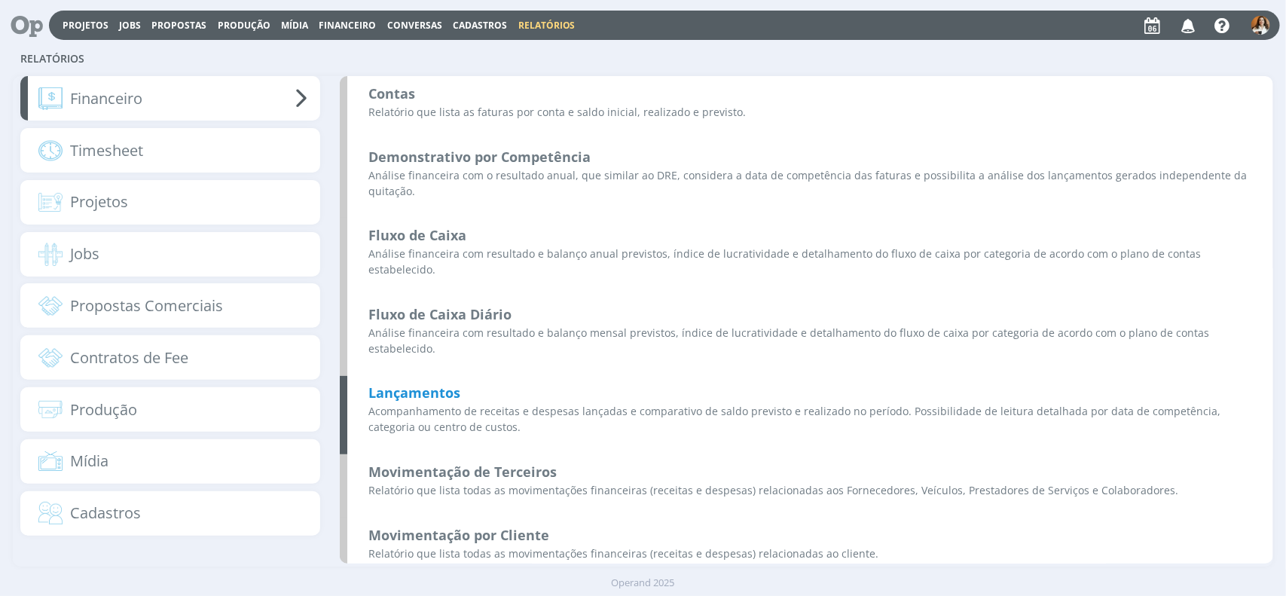
click at [432, 384] on b "Lançamentos" at bounding box center [414, 393] width 92 height 18
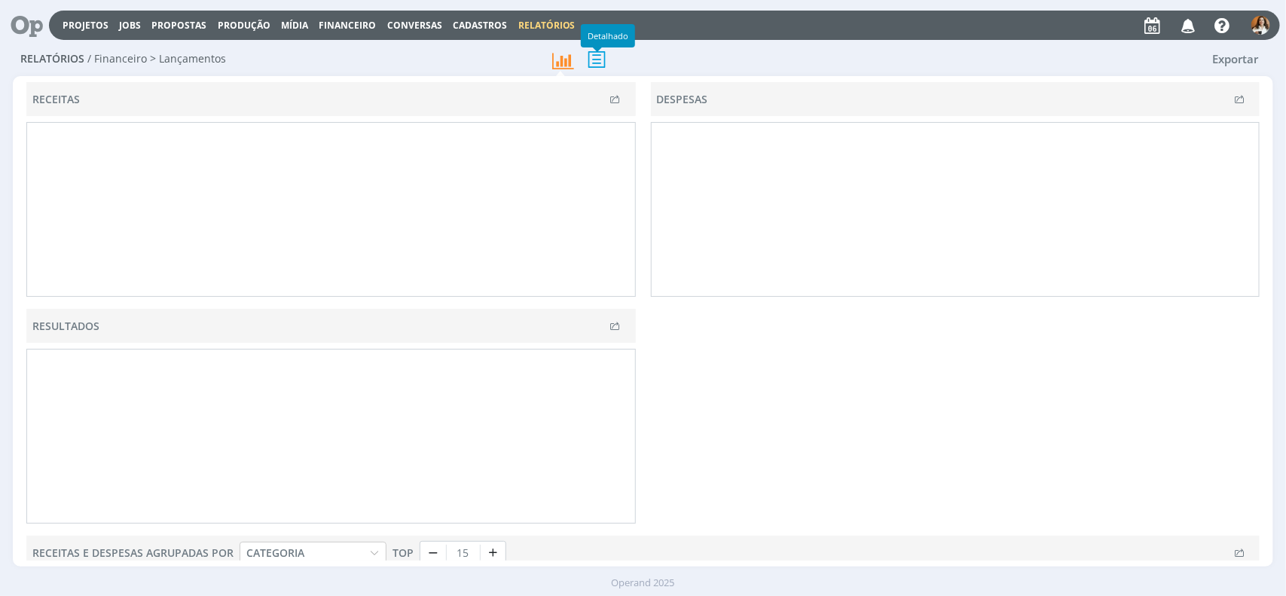
click at [601, 61] on icon at bounding box center [597, 59] width 32 height 31
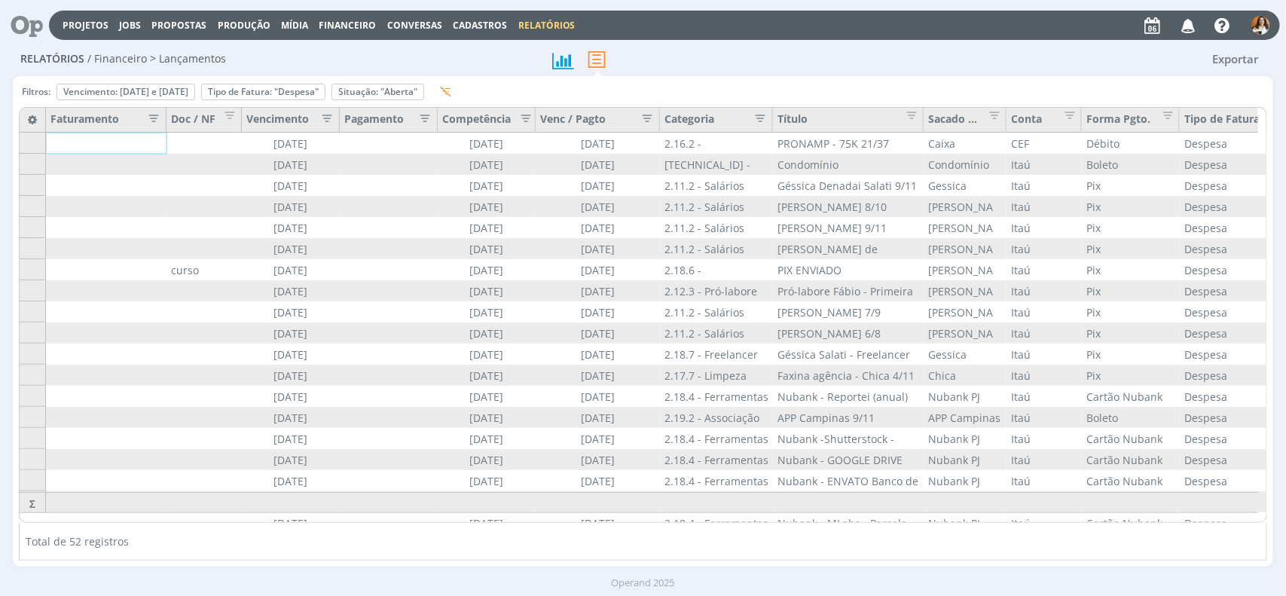
click at [331, 121] on icon "button" at bounding box center [323, 116] width 15 height 15
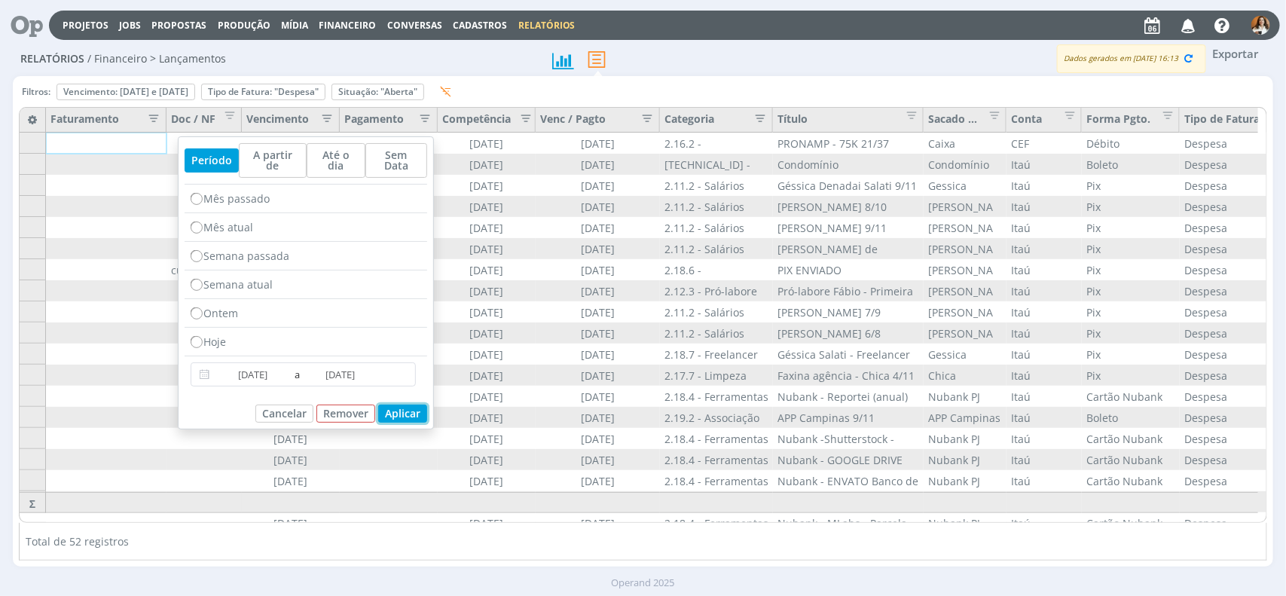
click at [411, 420] on button "Aplicar" at bounding box center [402, 414] width 49 height 18
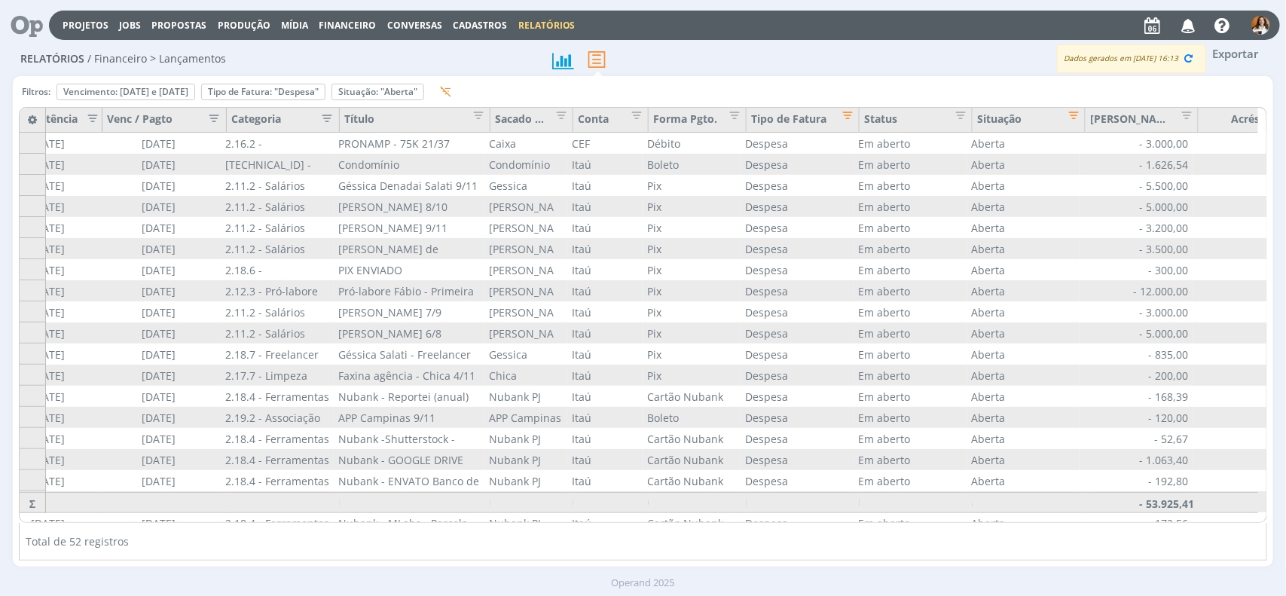
scroll to position [0, 434]
click at [325, 87] on div "Remover" at bounding box center [263, 91] width 123 height 15
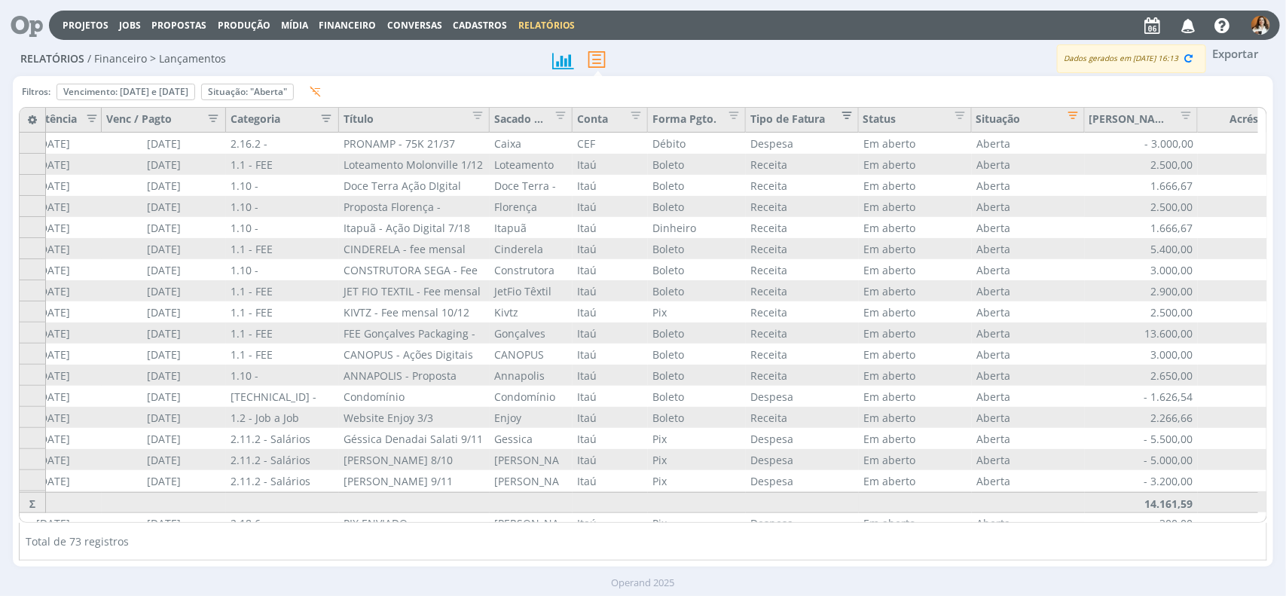
click at [845, 115] on span "Editar filtro para Coluna Tipo de Fatura" at bounding box center [843, 112] width 15 height 15
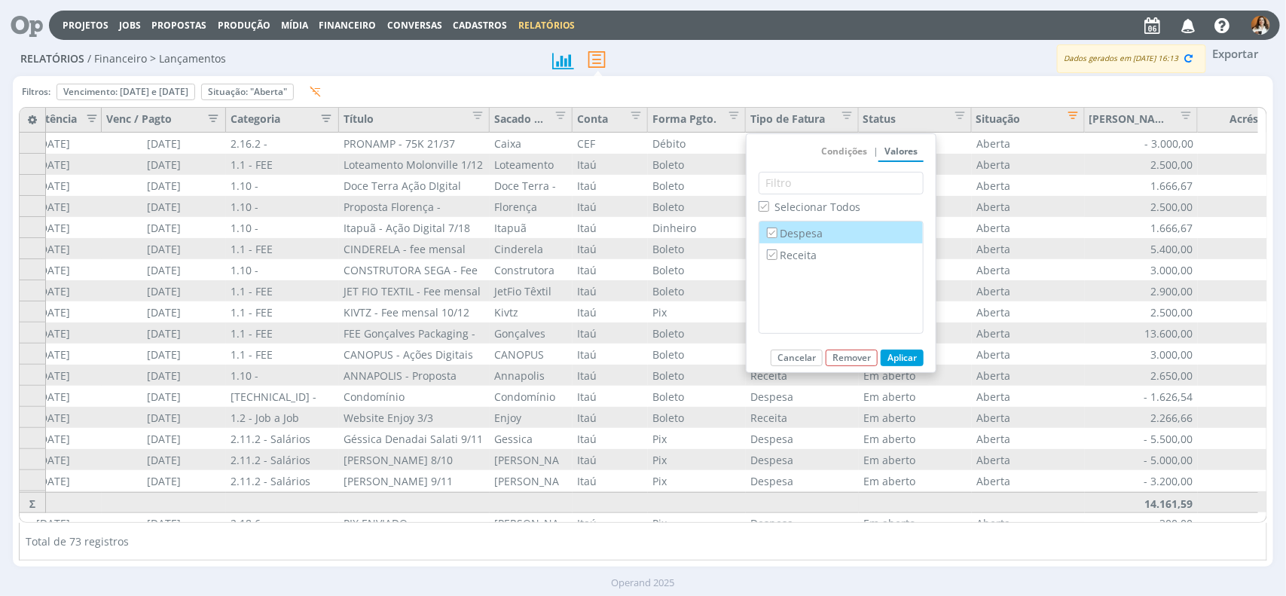
click at [806, 235] on label "Despesa" at bounding box center [841, 233] width 154 height 17
click at [777, 235] on input "Despesa" at bounding box center [772, 233] width 10 height 10
checkbox input "false"
click at [903, 356] on button "Aplicar" at bounding box center [902, 358] width 43 height 17
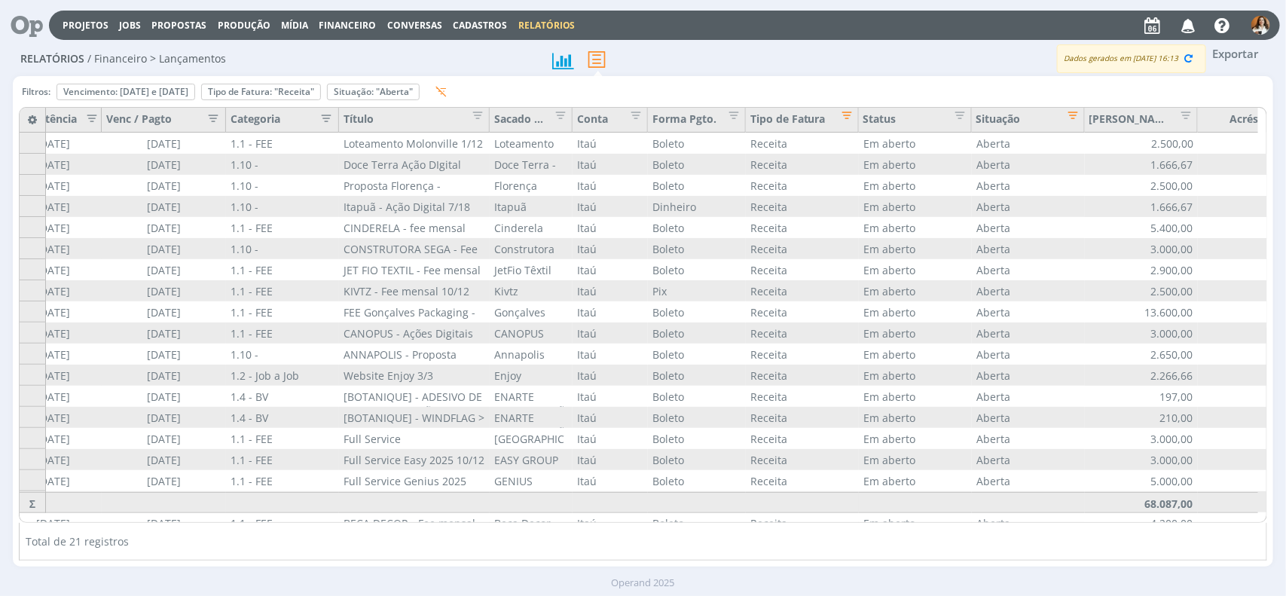
click at [872, 525] on div "Total de 21 registros" at bounding box center [643, 542] width 1249 height 38
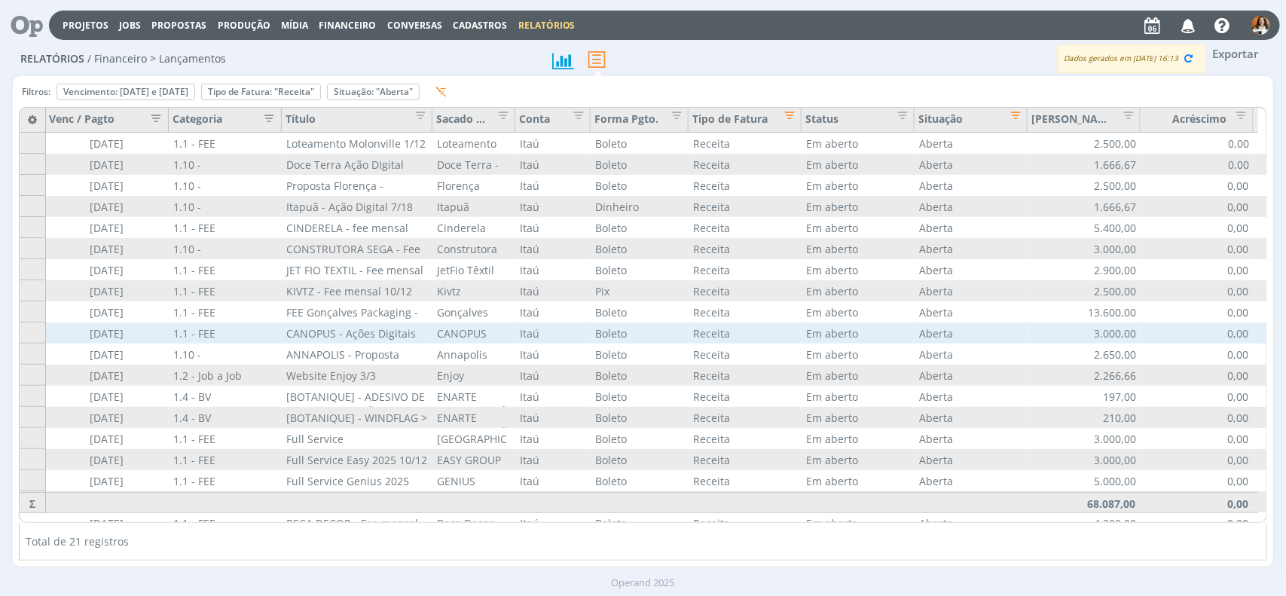
scroll to position [84, 491]
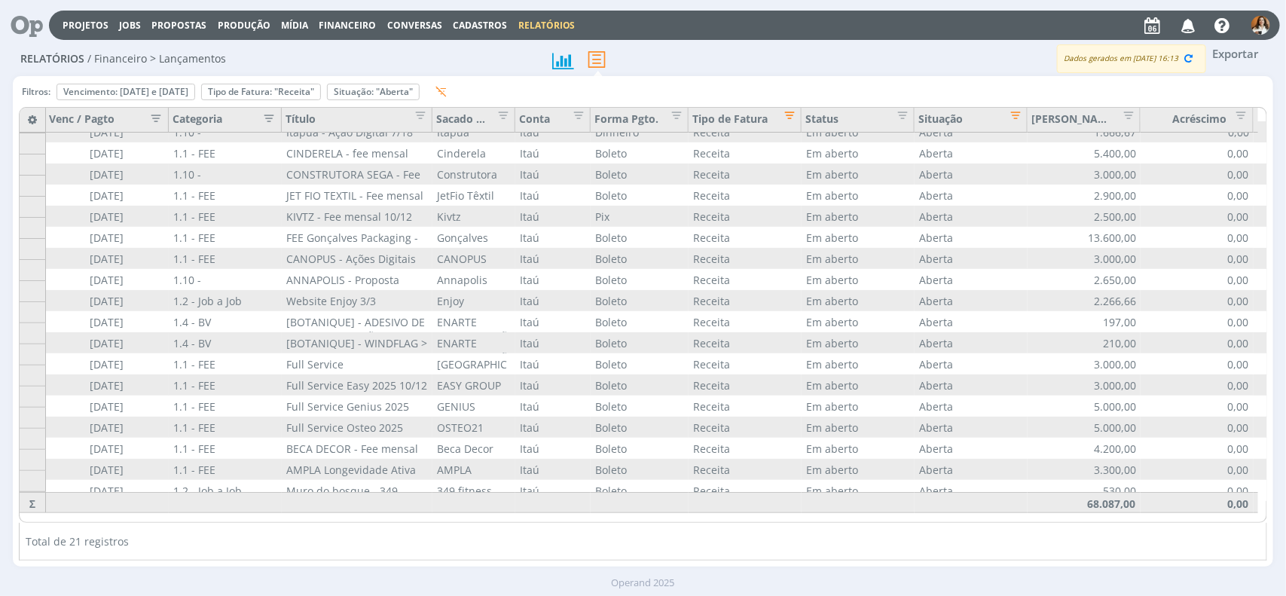
click at [793, 118] on span "Editar filtro para Coluna Tipo de Fatura" at bounding box center [785, 112] width 15 height 15
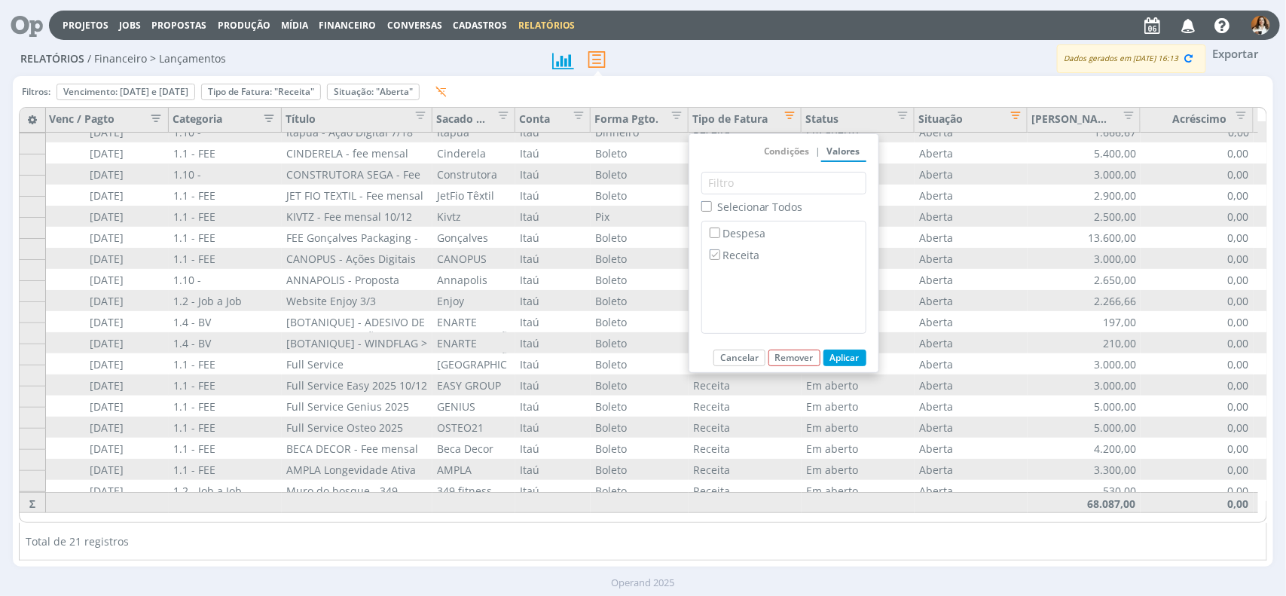
click at [716, 533] on div "Total de 21 registros" at bounding box center [643, 542] width 1249 height 38
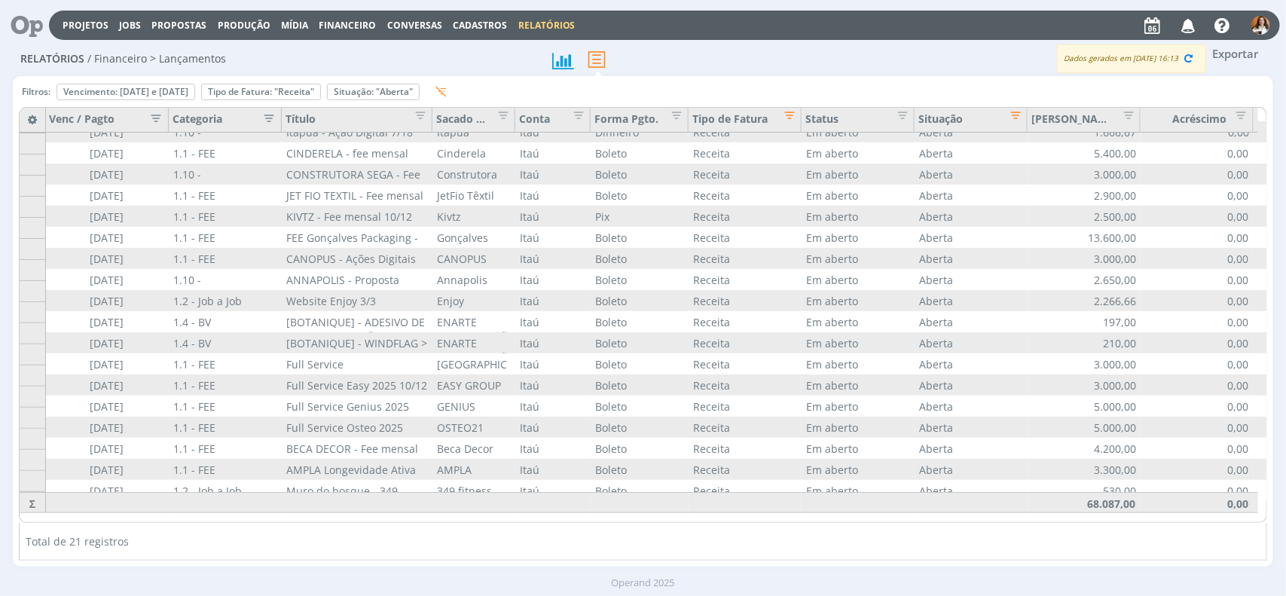
click at [160, 124] on icon "button" at bounding box center [152, 116] width 15 height 15
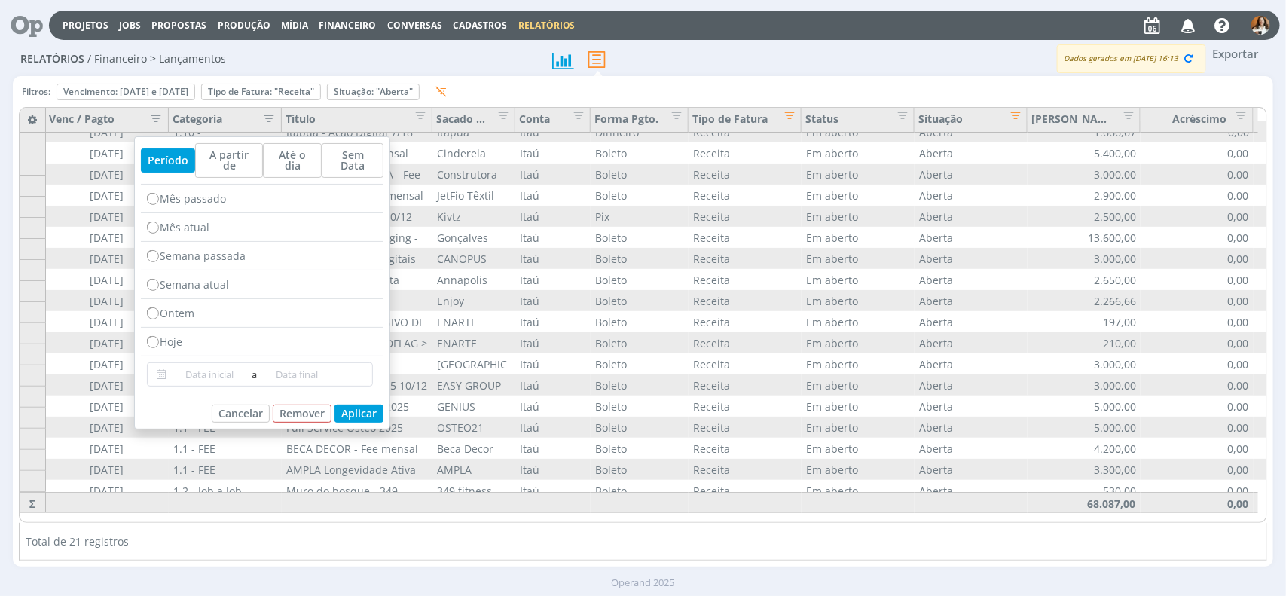
click at [390, 535] on div "Total de 21 registros" at bounding box center [643, 542] width 1249 height 38
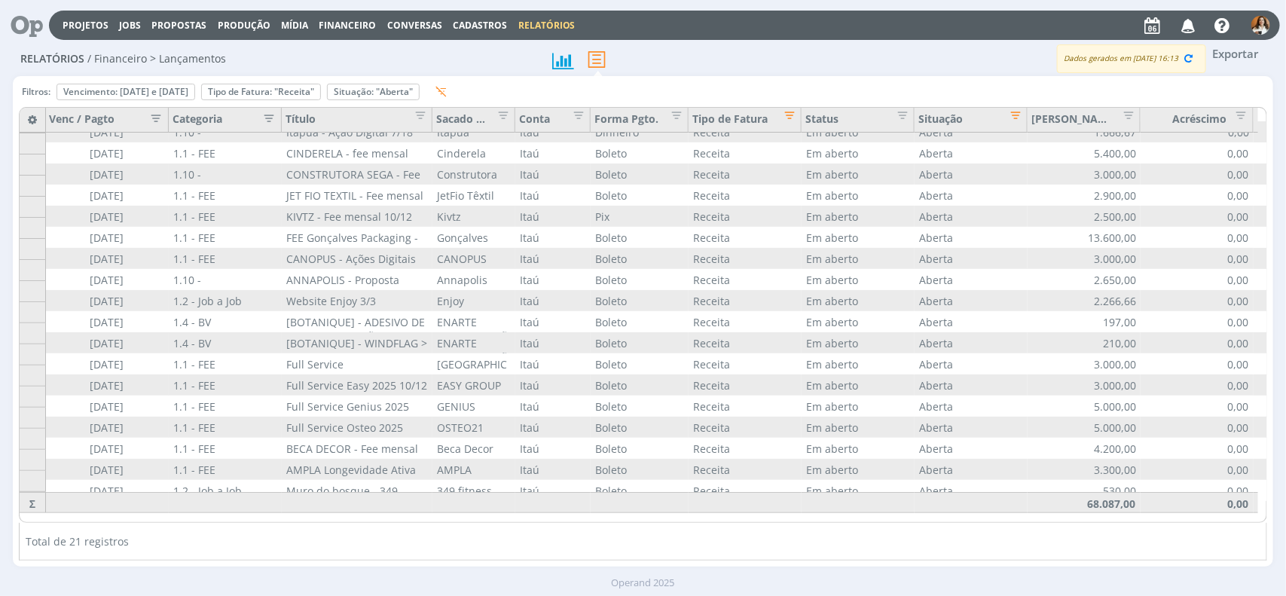
click at [148, 114] on icon "button" at bounding box center [152, 116] width 15 height 15
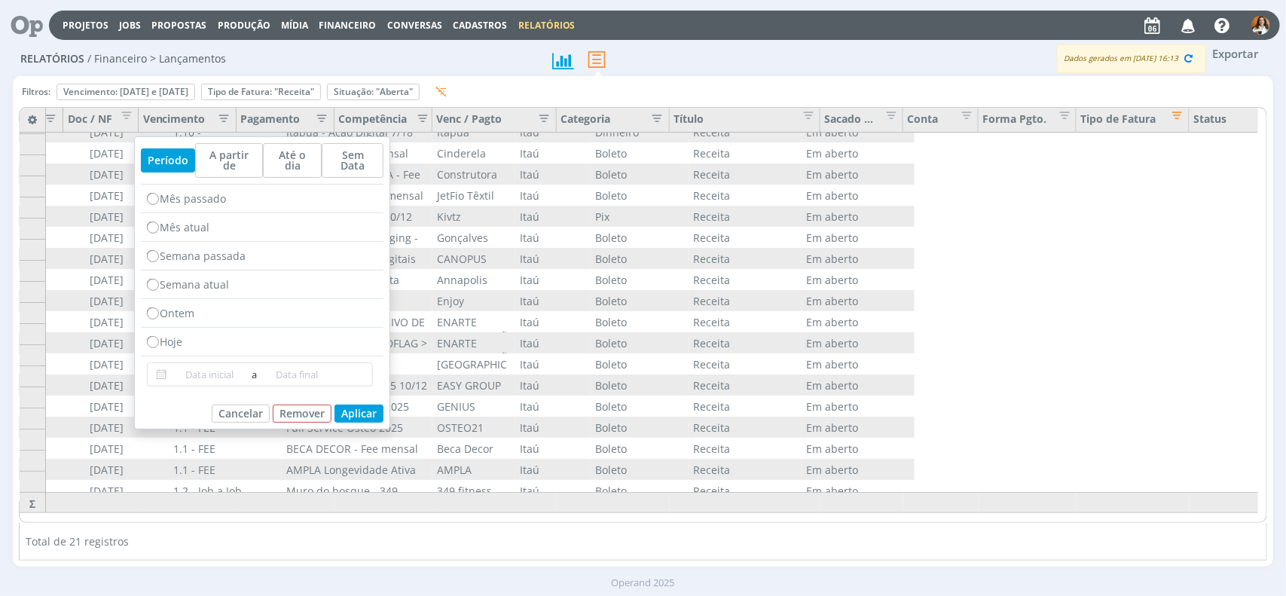
scroll to position [83, 0]
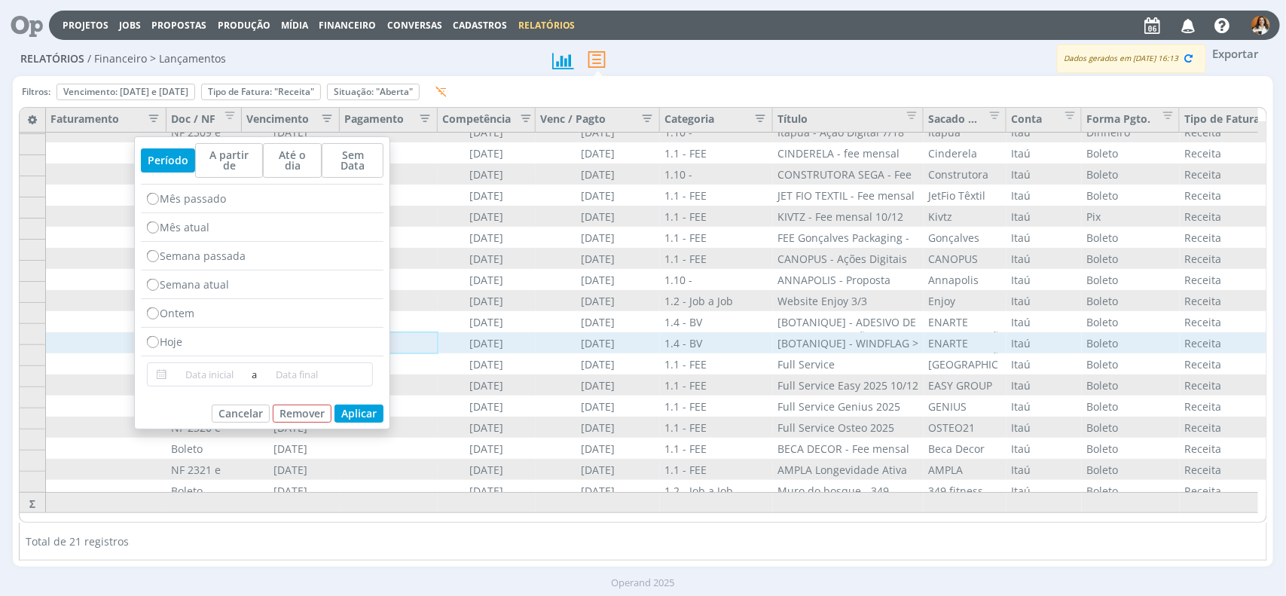
click at [417, 332] on div at bounding box center [389, 342] width 98 height 21
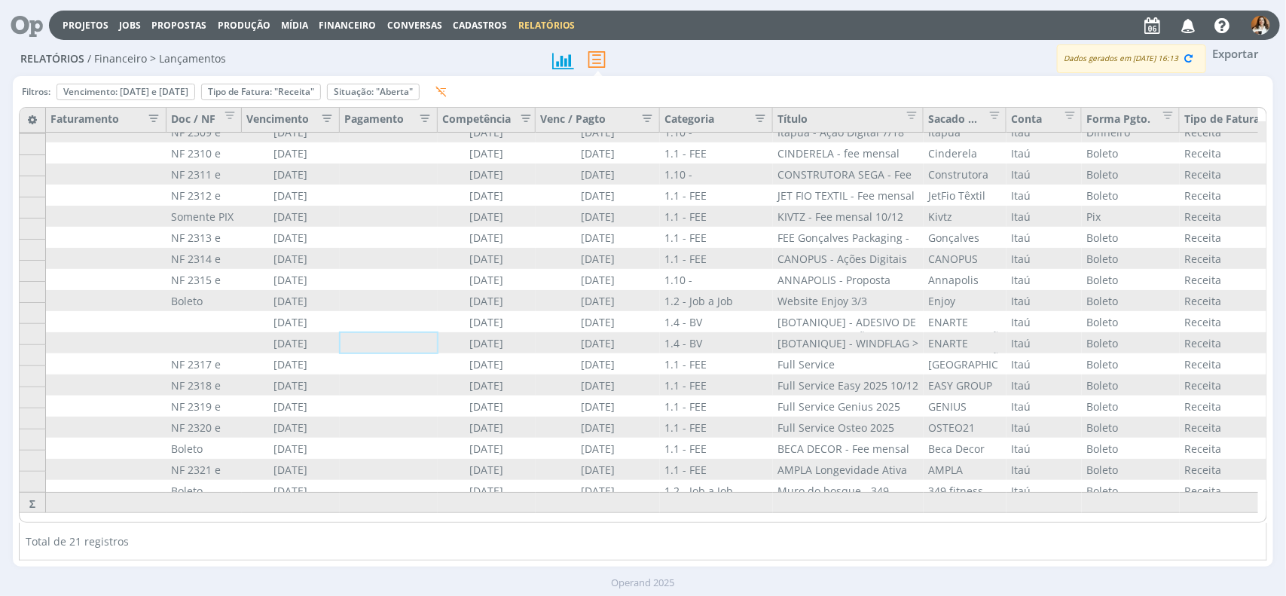
click at [328, 121] on icon "button" at bounding box center [323, 116] width 15 height 15
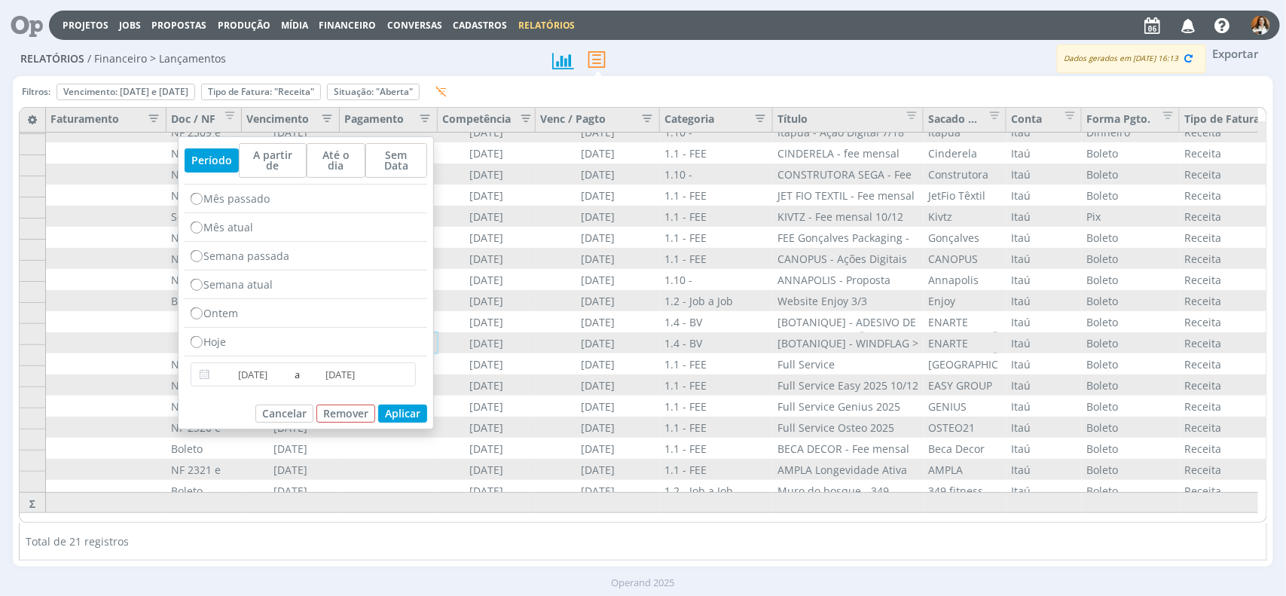
click at [253, 561] on div "Filtros: Vencimento: 01/09/2025 e 12/10/2025 Remover Tipo de Fatura: "Receita" …" at bounding box center [643, 321] width 1261 height 491
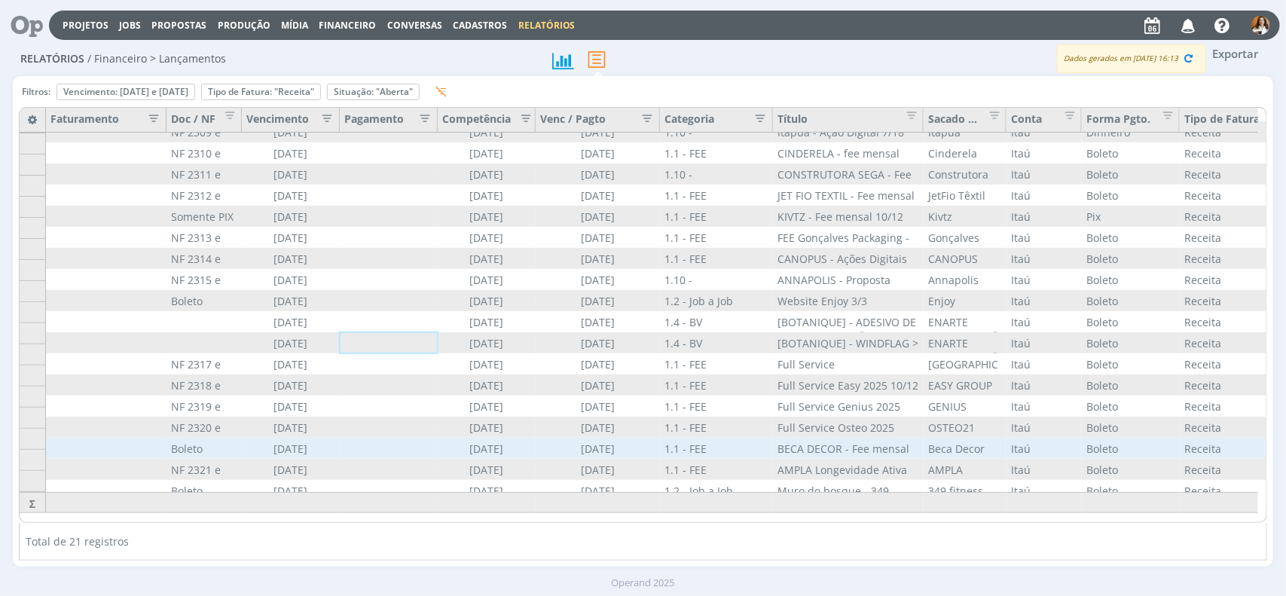
scroll to position [84, 0]
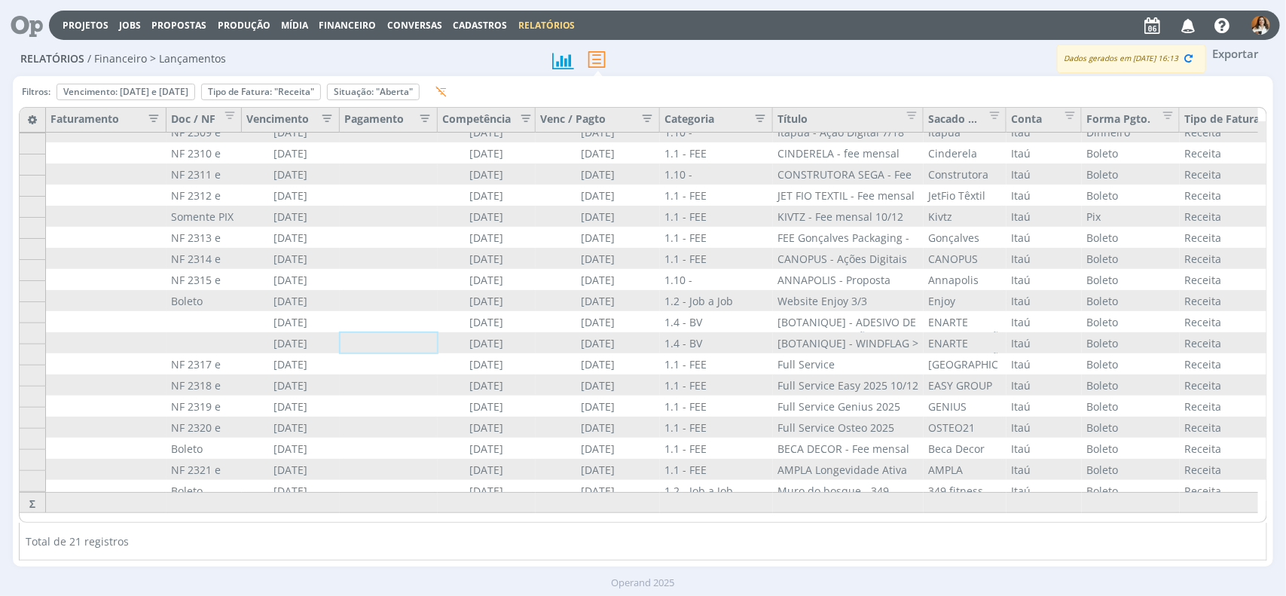
drag, startPoint x: 787, startPoint y: 521, endPoint x: 860, endPoint y: 502, distance: 74.9
click at [993, 522] on div "Filtros: Vencimento: 01/09/2025 e 12/10/2025 Remover Tipo de Fatura: "Receita" …" at bounding box center [643, 321] width 1249 height 478
click at [1248, 58] on button "Exportar" at bounding box center [1236, 53] width 60 height 19
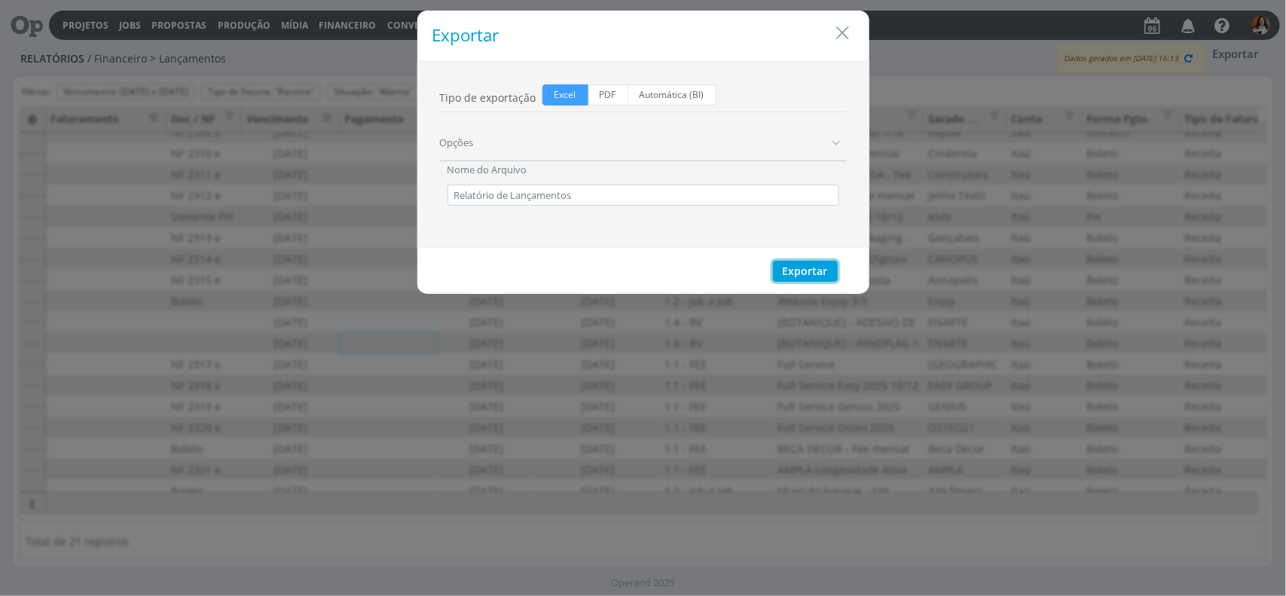
click at [812, 277] on button "Exportar" at bounding box center [805, 271] width 65 height 21
drag, startPoint x: 834, startPoint y: 25, endPoint x: 846, endPoint y: 24, distance: 12.1
click at [835, 25] on icon "Close" at bounding box center [843, 33] width 23 height 23
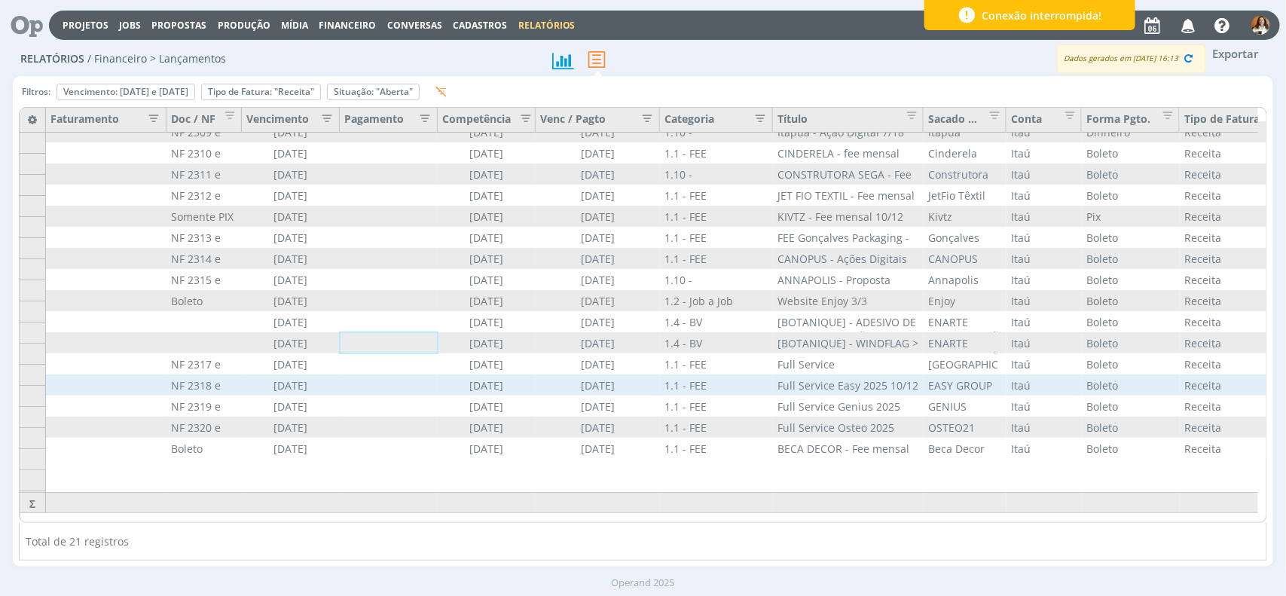
scroll to position [0, 0]
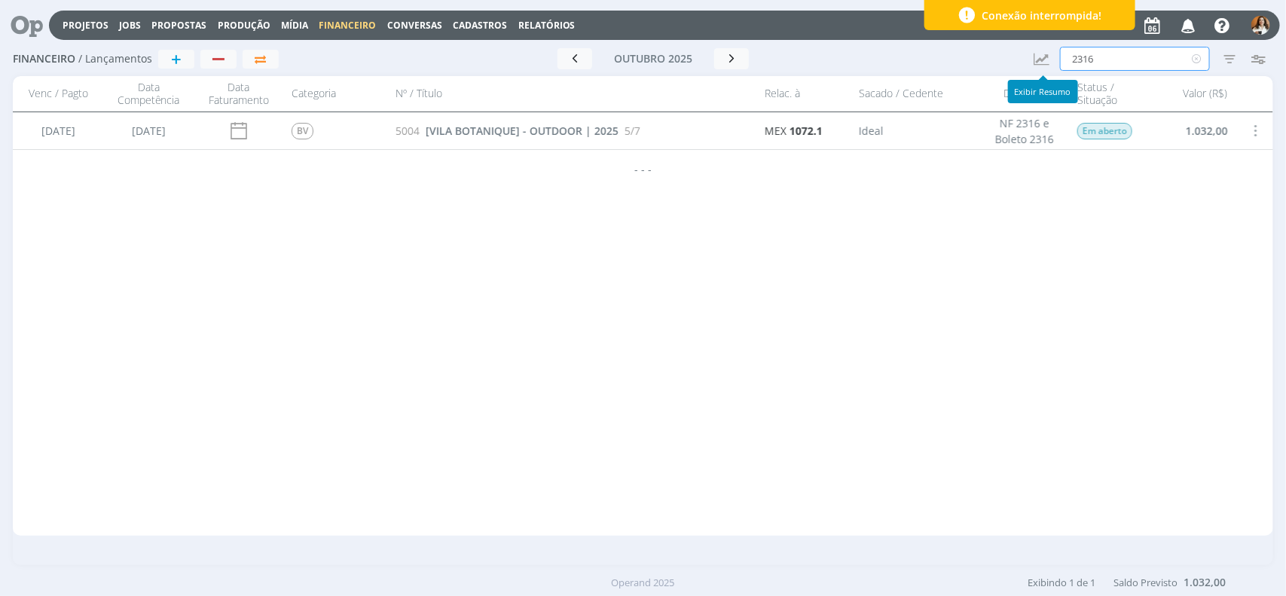
drag, startPoint x: 1111, startPoint y: 55, endPoint x: 1061, endPoint y: 88, distance: 60.4
click at [1045, 57] on div "Financeiro / Lançamentos + Ir para mês atual [DATE] < 2025 > Janeiro Fevereiro …" at bounding box center [643, 59] width 1261 height 35
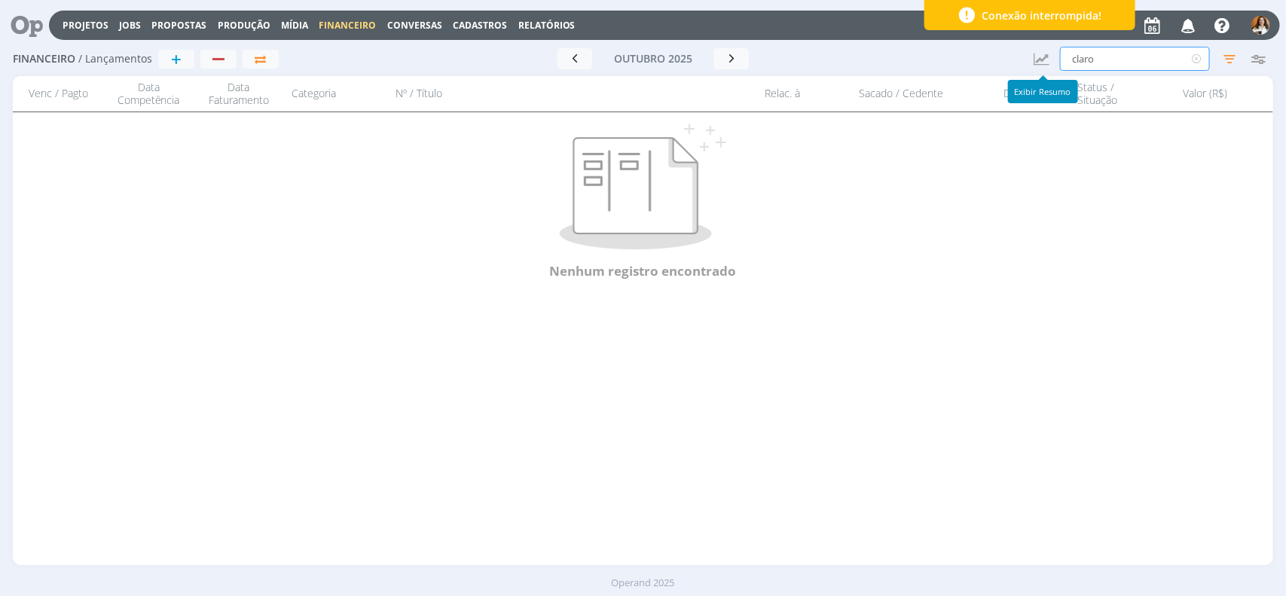
drag, startPoint x: 1142, startPoint y: 64, endPoint x: 1004, endPoint y: 57, distance: 138.1
click at [1004, 57] on div "Financeiro / Lançamentos + Ir para mês atual [DATE] < 2025 > Janeiro Fevereiro …" at bounding box center [643, 59] width 1261 height 35
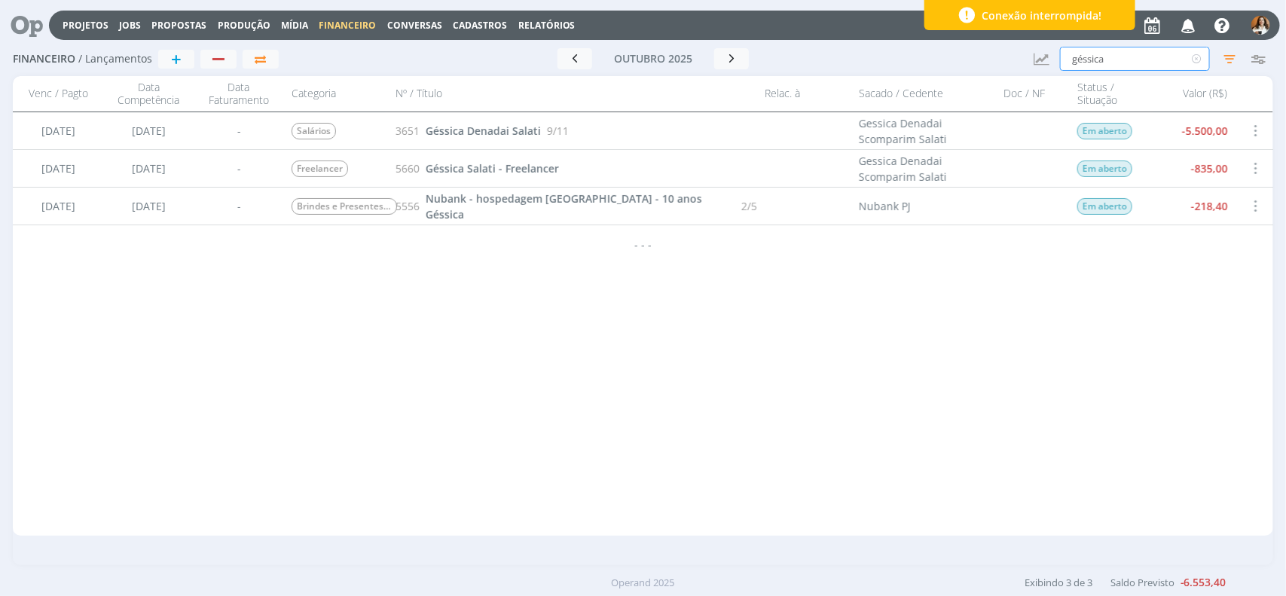
type input "géssica"
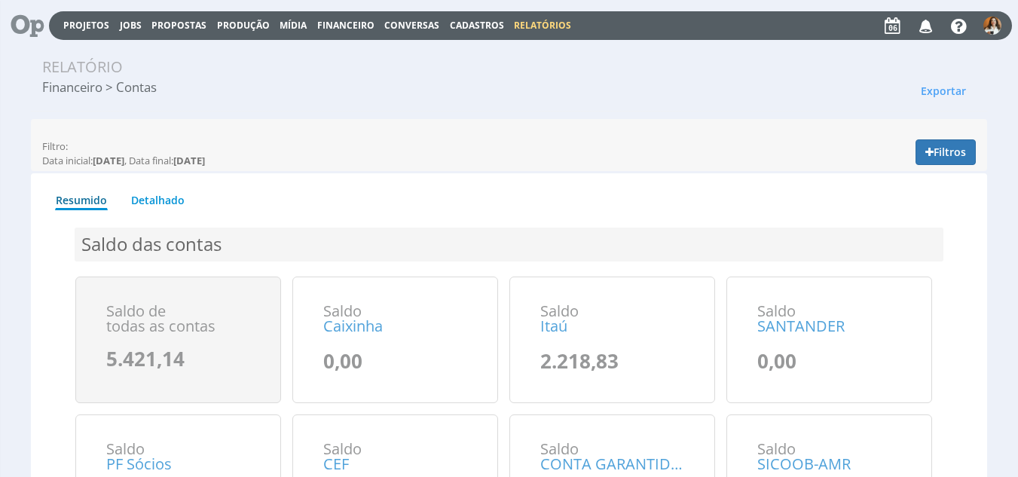
scroll to position [39, 0]
